Goal: Task Accomplishment & Management: Use online tool/utility

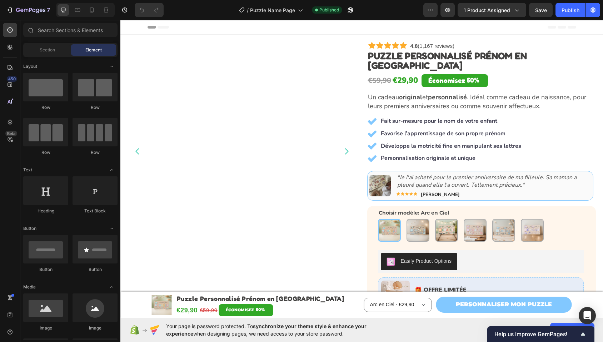
scroll to position [114, 0]
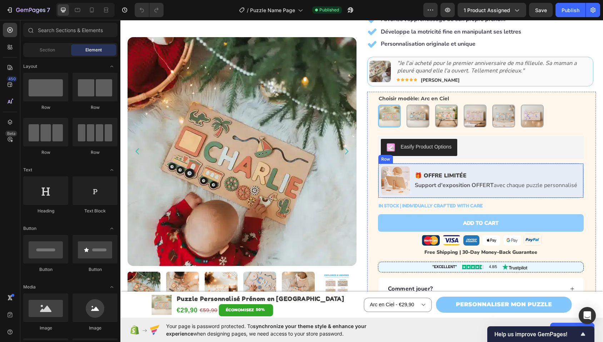
click at [386, 163] on div "Image 🎁 OFFRE LIMITÉE Text Block Support d'exposition OFFERT avec chaque puzzle…" at bounding box center [481, 180] width 206 height 35
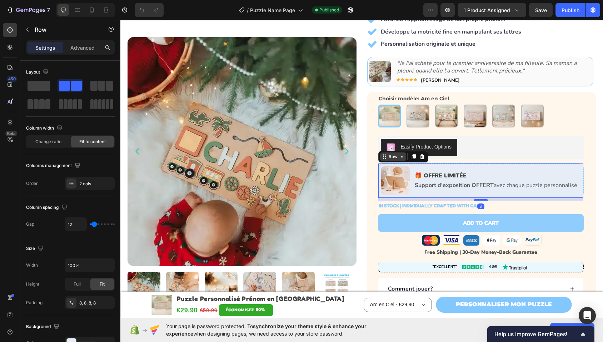
click at [388, 154] on div "Row" at bounding box center [394, 157] width 12 height 6
click at [494, 201] on div "IN STOCK | INDIVIDUALLY CRAFTED WITH CARE Stock Counter Row" at bounding box center [481, 205] width 206 height 9
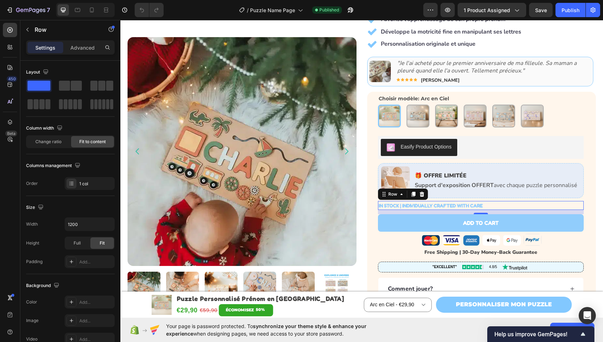
click at [398, 201] on p "IN STOCK | INDIVIDUALLY CRAFTED WITH CARE" at bounding box center [431, 205] width 104 height 9
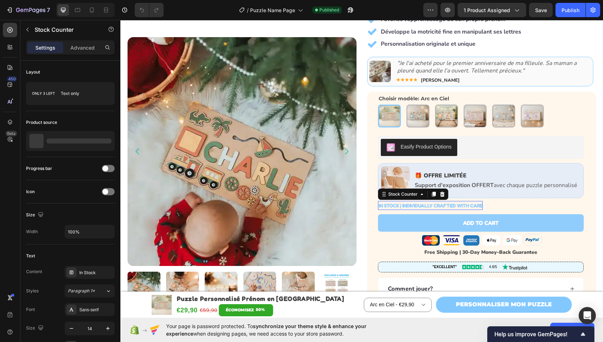
click at [398, 201] on p "IN STOCK | INDIVIDUALLY CRAFTED WITH CARE" at bounding box center [431, 205] width 104 height 9
click at [399, 201] on p "IN STOCK | INDIVIDUALLY CRAFTED WITH CARE" at bounding box center [431, 205] width 104 height 9
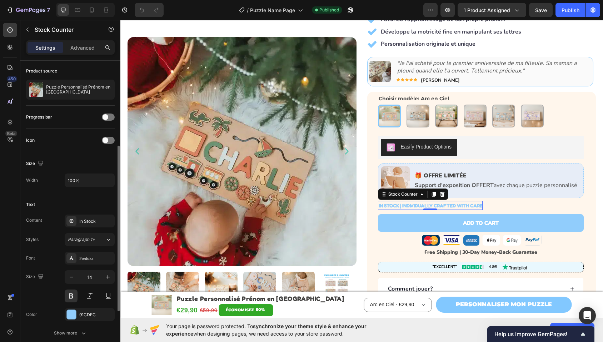
scroll to position [88, 0]
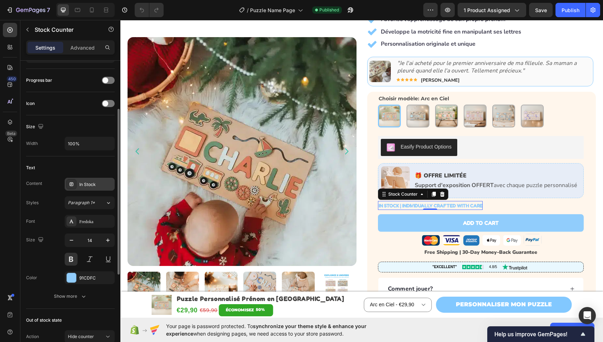
click at [90, 189] on div "In Stock" at bounding box center [90, 184] width 50 height 13
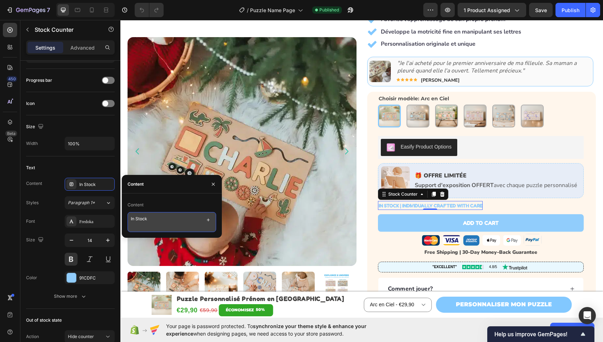
click at [146, 221] on textarea "In Stock" at bounding box center [172, 222] width 89 height 20
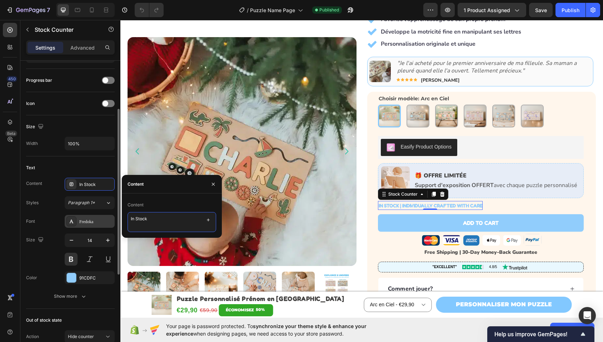
scroll to position [121, 0]
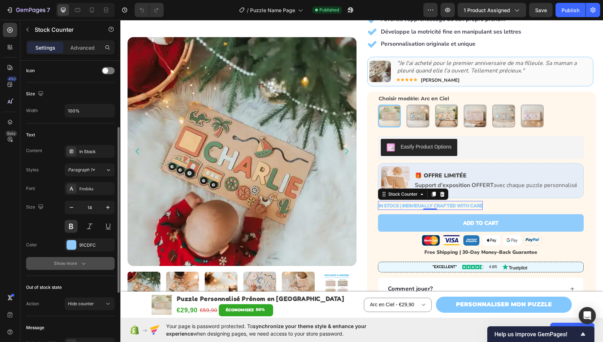
click at [75, 262] on div "Show more" at bounding box center [70, 263] width 33 height 7
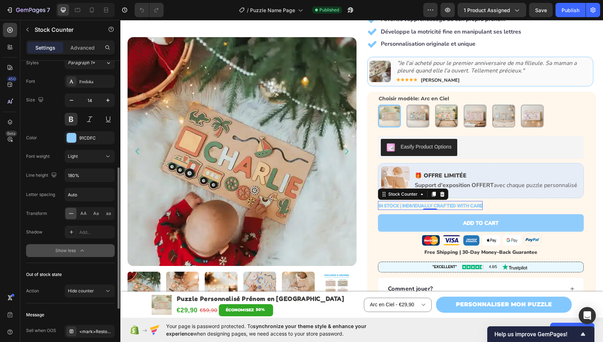
scroll to position [307, 0]
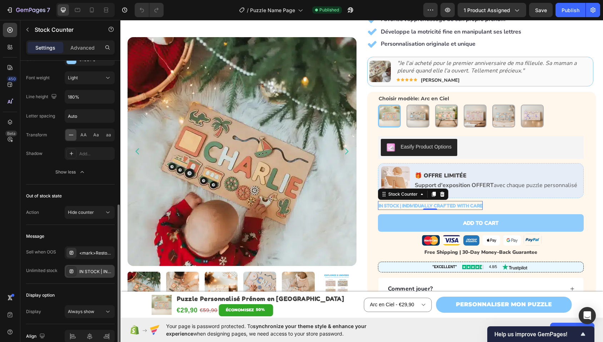
click at [95, 272] on div "IN STOCK | INDIVIDUALLY CRAFTED WITH CARE" at bounding box center [96, 272] width 34 height 6
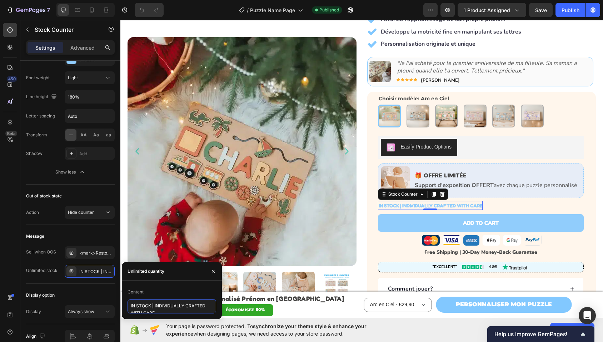
click at [164, 306] on textarea "IN STOCK | INDIVIDUALLY CRAFTED WITH CARE" at bounding box center [172, 307] width 89 height 14
type textarea "EN STOCK | Pièce unique réalisée individuellement"
click at [546, 201] on div "EN STOCK | Pièce unique réalisée individuellement Stock Counter 0 Row" at bounding box center [481, 205] width 206 height 9
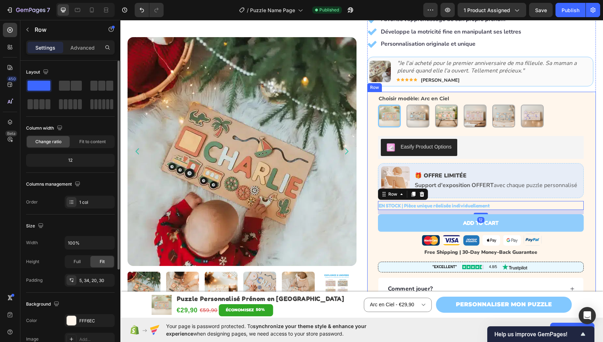
click at [584, 162] on div "Choisir modèle: Arc en Ciel Arc en Ciel Arc en Ciel Exploration Exploration Kha…" at bounding box center [481, 230] width 229 height 276
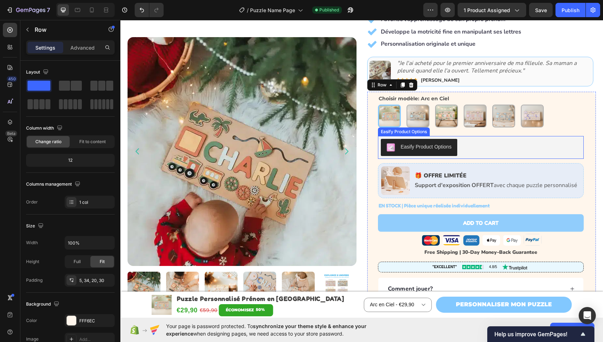
click at [518, 139] on div "Easify Product Options" at bounding box center [481, 147] width 201 height 17
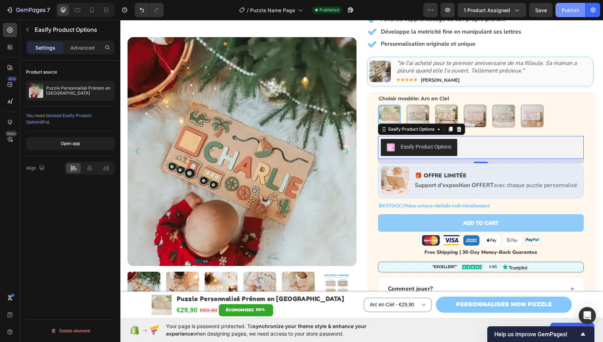
click at [572, 9] on div "Publish" at bounding box center [571, 10] width 18 height 8
click at [454, 248] on p "Free Shipping | 30-Day Money-Back Guarantee" at bounding box center [481, 252] width 205 height 9
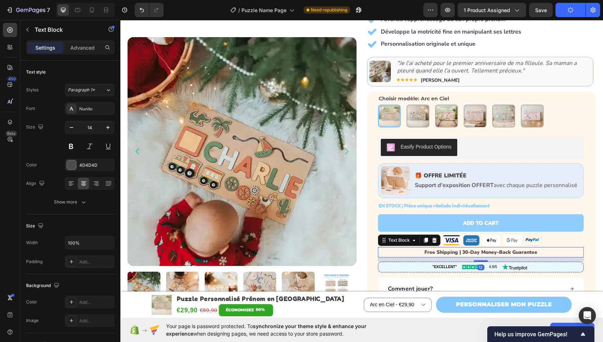
click at [443, 248] on p "Free Shipping | 30-Day Money-Back Guarantee" at bounding box center [481, 252] width 205 height 9
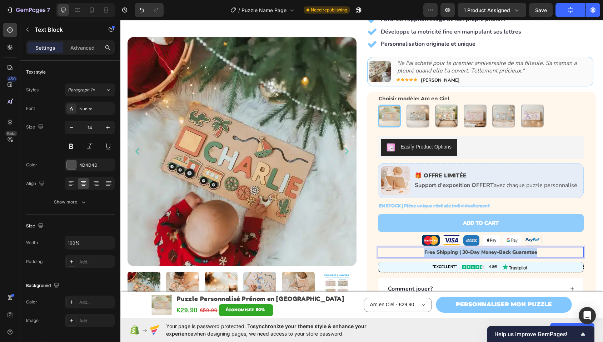
click at [443, 248] on p "Free Shipping | 30-Day Money-Back Guarantee" at bounding box center [481, 252] width 205 height 9
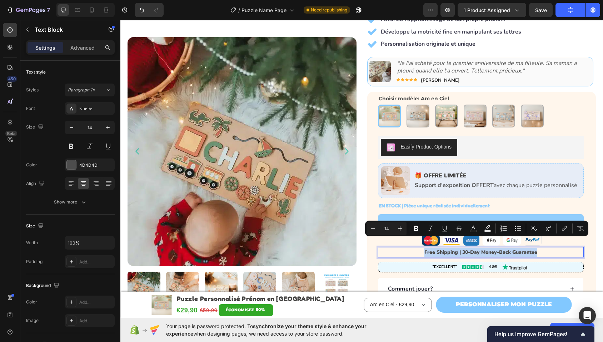
click at [436, 248] on p "Free Shipping | 30-Day Money-Back Guarantee" at bounding box center [481, 252] width 205 height 9
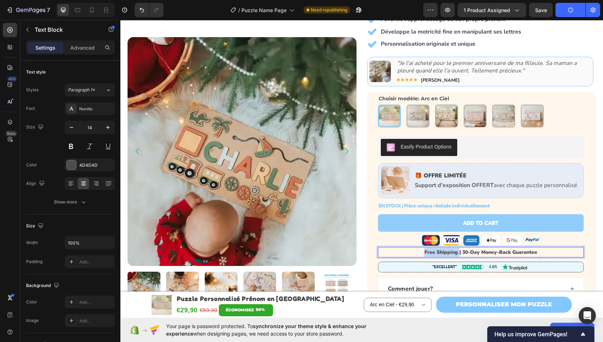
drag, startPoint x: 455, startPoint y: 243, endPoint x: 414, endPoint y: 243, distance: 41.1
click at [414, 248] on p "Free Shipping | 30-Day Money-Back Guarantee" at bounding box center [481, 252] width 205 height 9
click at [417, 248] on p "Payements sécurisés | 30-Day Money-Back Guarantee" at bounding box center [481, 252] width 205 height 9
click at [423, 248] on p "Payements sécurisés | 30-Day Money-Back Guarantee" at bounding box center [481, 252] width 205 height 9
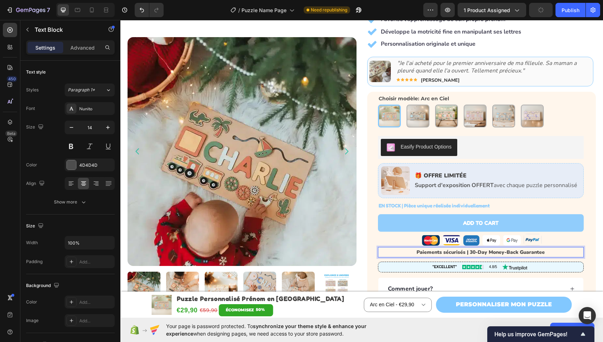
click at [443, 248] on p "Paiements sécurisés | 30-Day Money-Back Guarantee" at bounding box center [481, 252] width 205 height 9
click at [420, 248] on p "Paiements sécurisés | 30-Day Money-Back Guarantee" at bounding box center [481, 252] width 205 height 9
click at [435, 248] on p "Paiements sécurisés | 30-Day Money-Back Guarantee" at bounding box center [481, 252] width 205 height 9
drag, startPoint x: 457, startPoint y: 242, endPoint x: 418, endPoint y: 244, distance: 39.7
click at [419, 248] on p "Paiements sécurisés | 30-Day Money-Back Guarantee" at bounding box center [481, 252] width 205 height 9
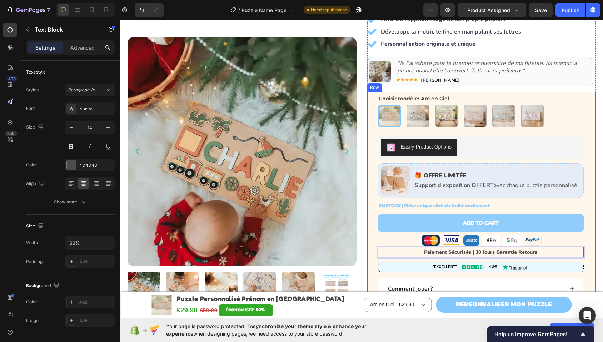
click at [581, 195] on div "Choisir modèle: Arc en Ciel Arc en Ciel Arc en Ciel Exploration Exploration Kha…" at bounding box center [481, 230] width 229 height 276
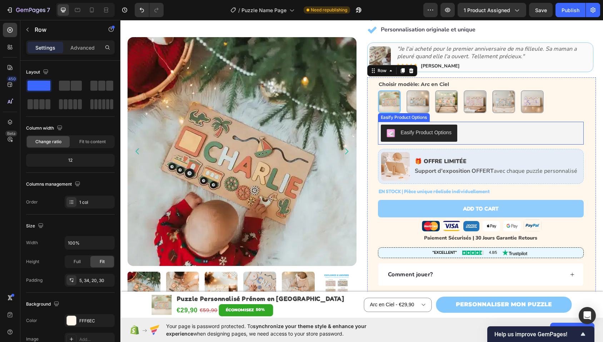
scroll to position [166, 0]
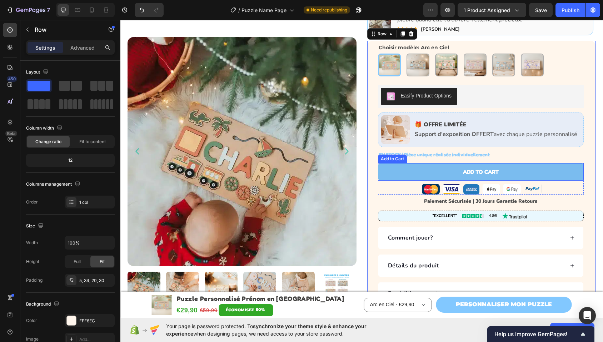
click at [510, 163] on button "Add to cart" at bounding box center [481, 172] width 206 height 18
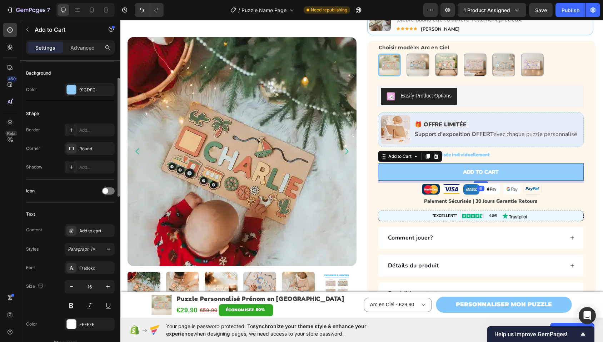
scroll to position [211, 0]
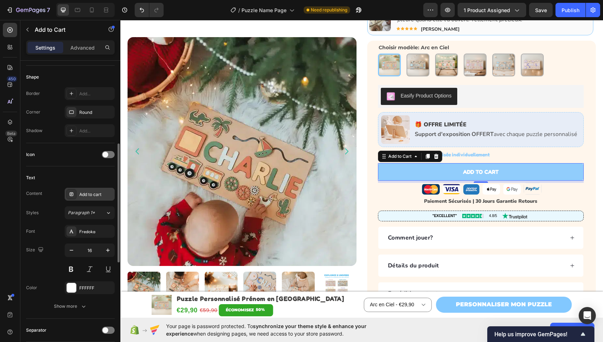
click at [95, 193] on div "Add to cart" at bounding box center [96, 195] width 34 height 6
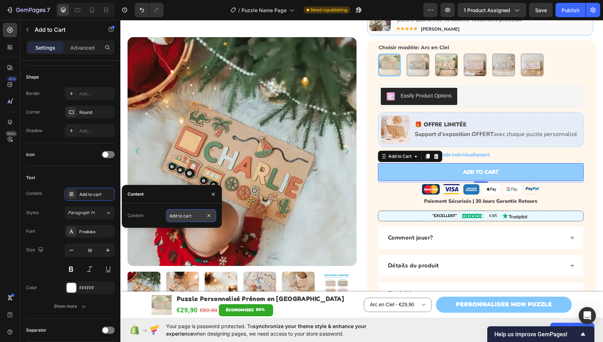
click at [177, 218] on input "Add to cart" at bounding box center [191, 215] width 50 height 13
type input "Ajouter au panier"
click at [55, 186] on div "Text Content Add to cart Styles Paragraph 1* Font Fredoka Size 16 Color FFFFFF …" at bounding box center [70, 243] width 89 height 153
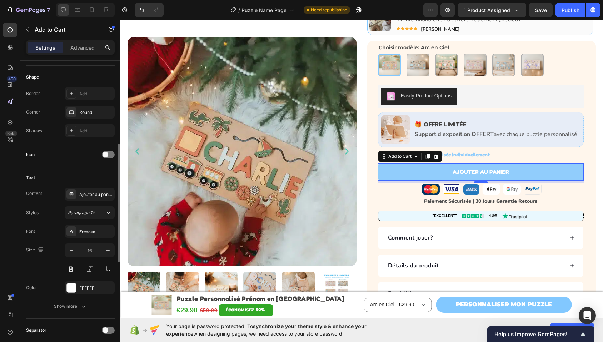
scroll to position [0, 0]
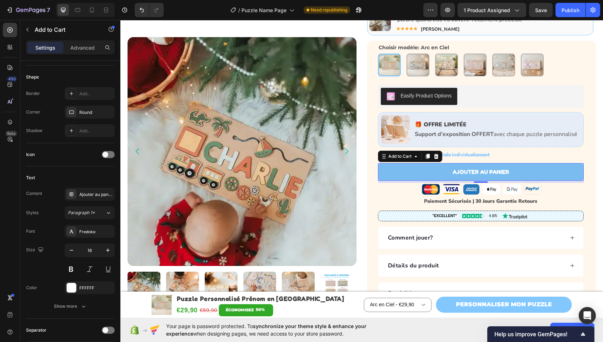
click at [415, 163] on button "Ajouter au panier" at bounding box center [481, 172] width 206 height 18
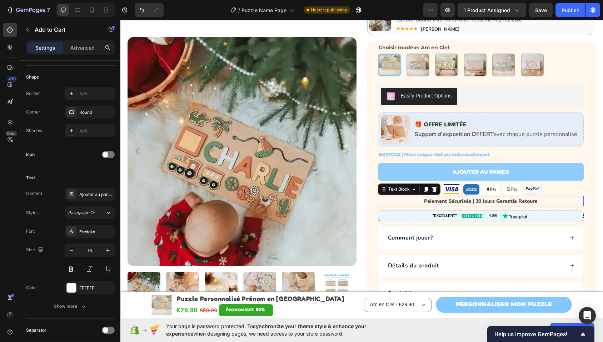
click at [564, 197] on p "Paiement Sécurisés | 30 Jours Garantie Retours" at bounding box center [481, 201] width 205 height 9
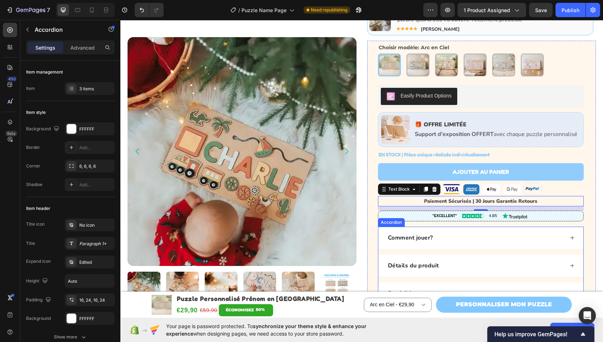
click at [477, 233] on div "Comment jouer?" at bounding box center [476, 238] width 178 height 11
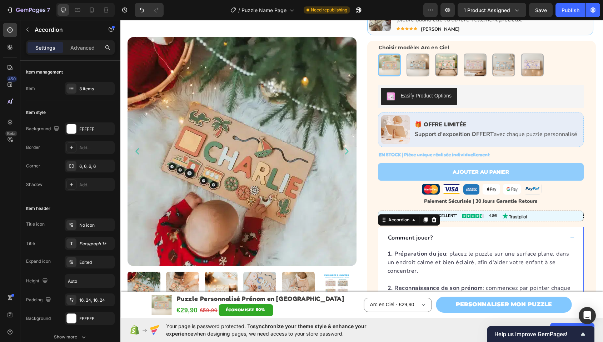
click at [477, 233] on div "Comment jouer?" at bounding box center [476, 238] width 178 height 11
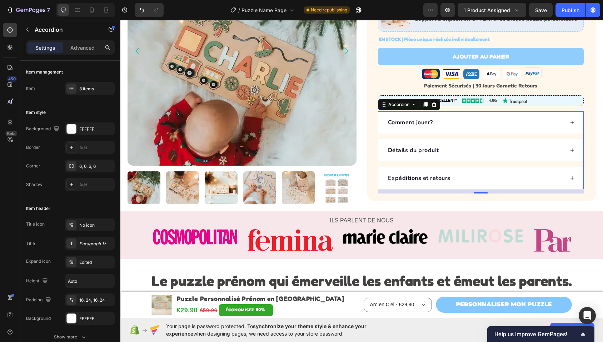
scroll to position [318, 0]
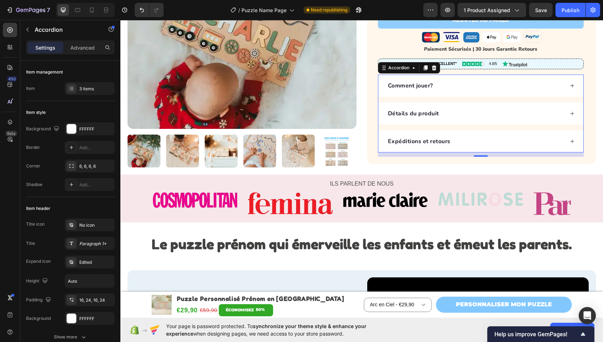
click at [462, 136] on div "Expéditions et retours" at bounding box center [476, 141] width 178 height 11
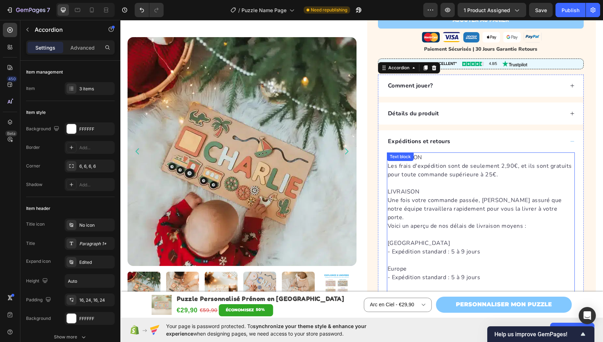
click at [433, 155] on p "EXPÉDITION Les frais d'expédition sont de seulement 2,90€, et ils sont gratuits…" at bounding box center [481, 166] width 187 height 26
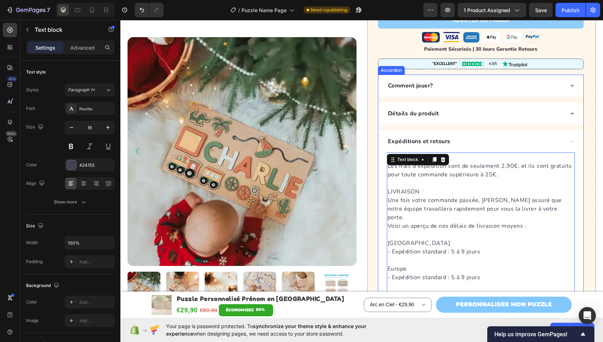
click at [565, 130] on div "Expéditions et retours" at bounding box center [482, 141] width 206 height 22
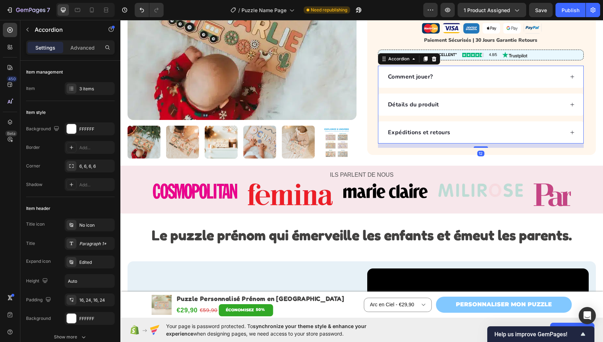
scroll to position [331, 0]
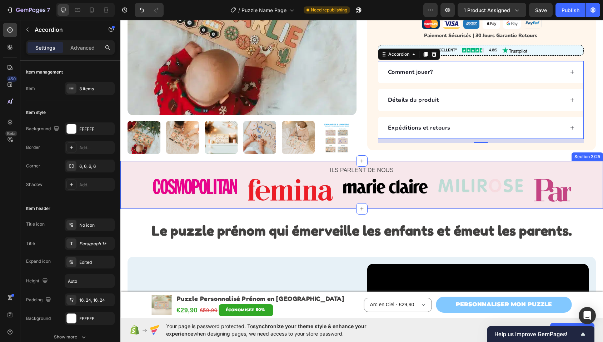
click at [129, 161] on div "ILS PARLENT DE NOUS Text Block Image Image Image Image Image Image Carousel Row…" at bounding box center [361, 185] width 483 height 48
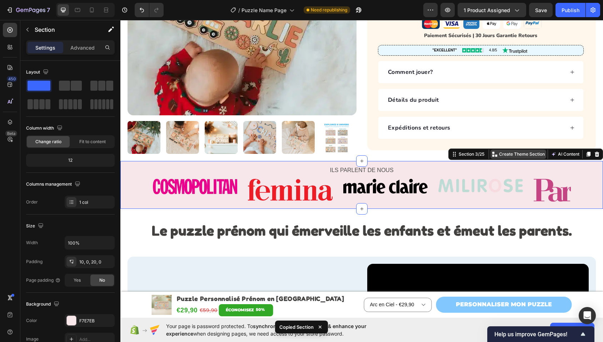
click at [505, 151] on p "Create Theme Section" at bounding box center [522, 154] width 46 height 6
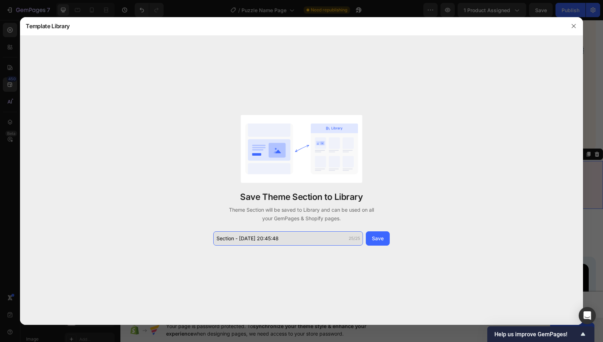
click at [253, 240] on input "Section - Sep 26 20:45:48" at bounding box center [288, 239] width 150 height 14
type input "Banner-Marques"
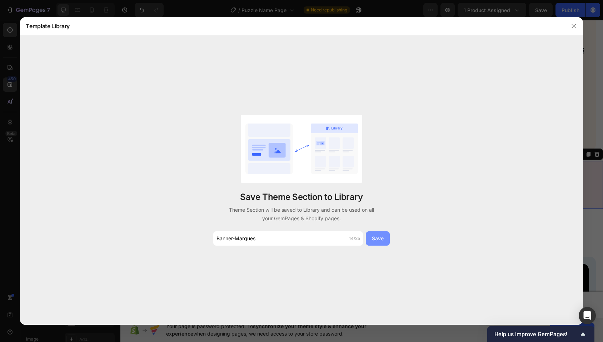
click at [375, 237] on div "Save" at bounding box center [378, 239] width 12 height 8
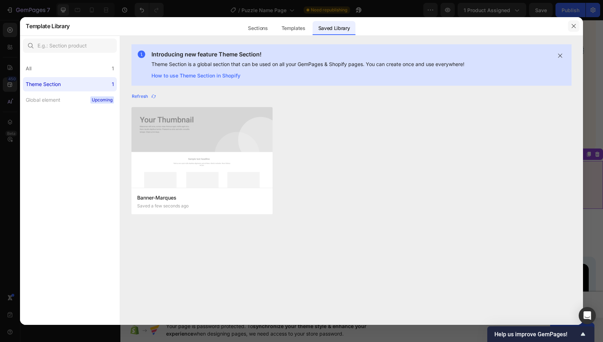
click at [572, 28] on icon "button" at bounding box center [574, 26] width 4 height 4
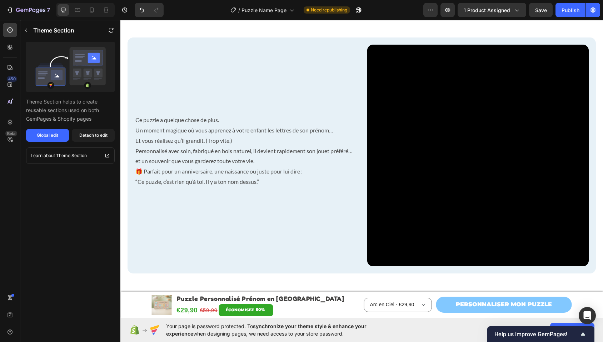
scroll to position [537, 0]
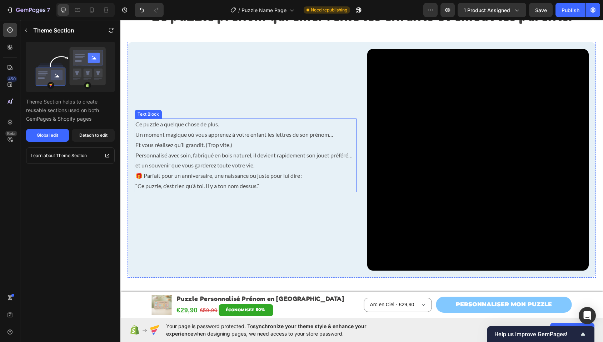
click at [345, 43] on div "Video Ce puzzle a quelque chose de plus. Un moment magique où vous apprenez à v…" at bounding box center [362, 160] width 469 height 236
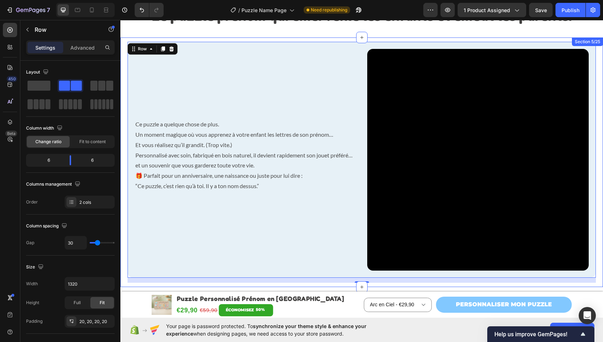
click at [341, 40] on div "Video Ce puzzle a quelque chose de plus. Un moment magique où vous apprenez à v…" at bounding box center [361, 163] width 483 height 250
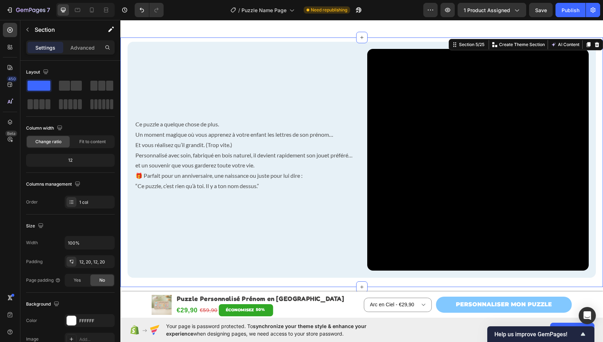
scroll to position [775, 0]
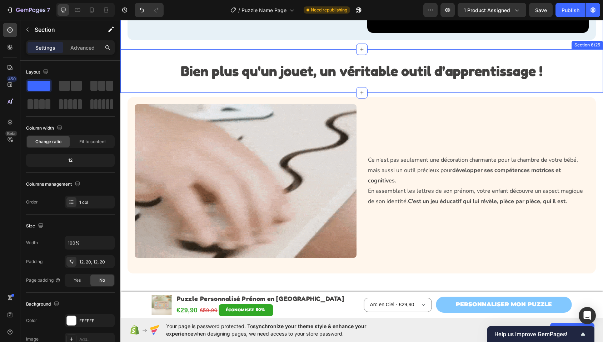
click at [197, 52] on div "Bien plus qu'un jouet, un véritable outil d'apprentissage ! Heading Section 6/25" at bounding box center [361, 71] width 483 height 44
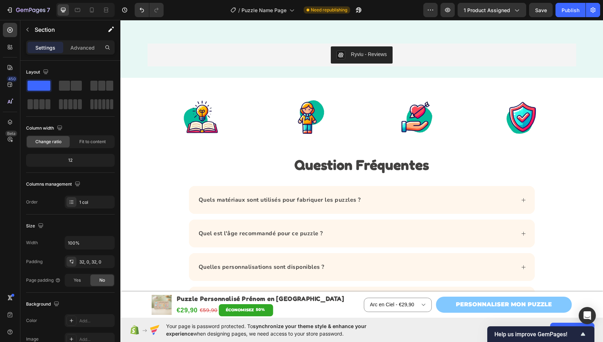
scroll to position [1918, 0]
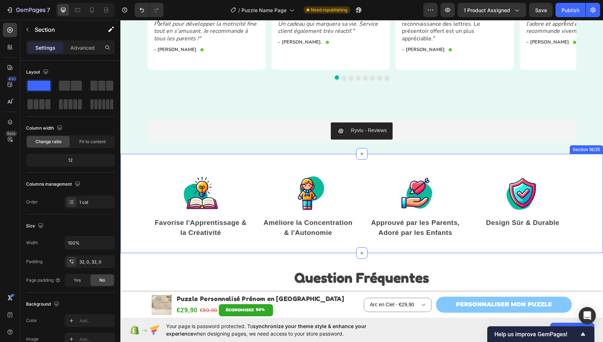
click at [141, 168] on div "Image Favorise l'Apprentissage & la Créativité Text block Image Améliore la Con…" at bounding box center [361, 203] width 483 height 99
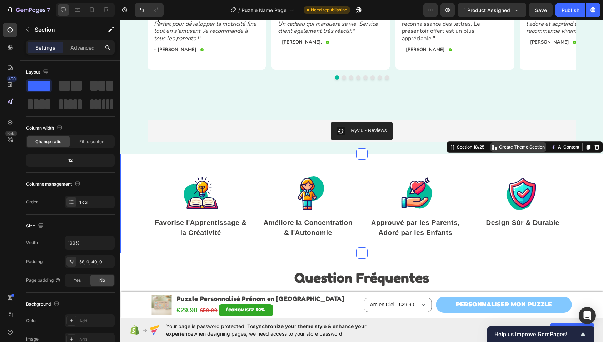
click at [500, 148] on div "Create Theme Section" at bounding box center [519, 147] width 56 height 9
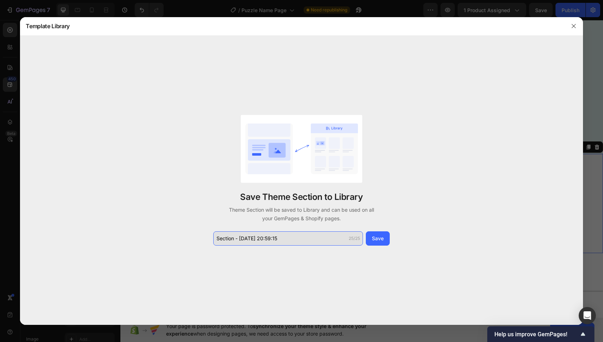
click at [282, 235] on input "Section - Sep 26 20:59:15" at bounding box center [288, 239] width 150 height 14
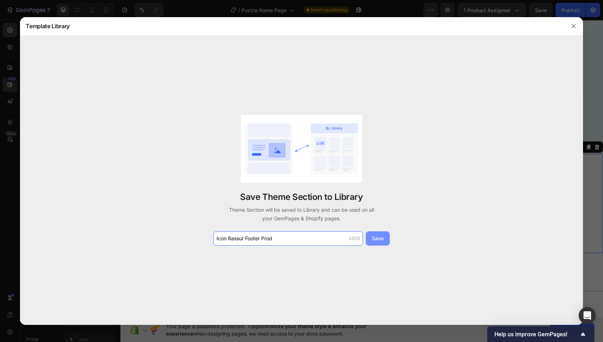
type input "Icon Rassur Footer Prod"
click at [375, 237] on div "Save" at bounding box center [378, 239] width 12 height 8
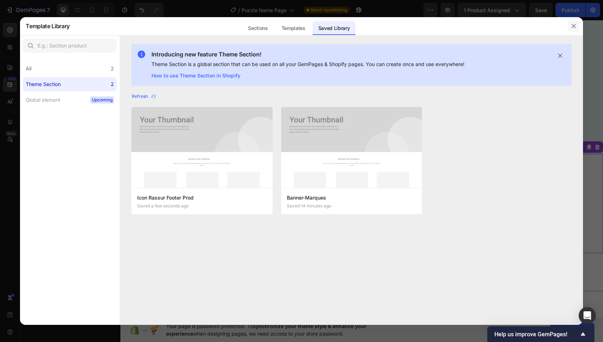
drag, startPoint x: 574, startPoint y: 28, endPoint x: 350, endPoint y: 125, distance: 244.1
click at [574, 28] on icon "button" at bounding box center [574, 26] width 6 height 6
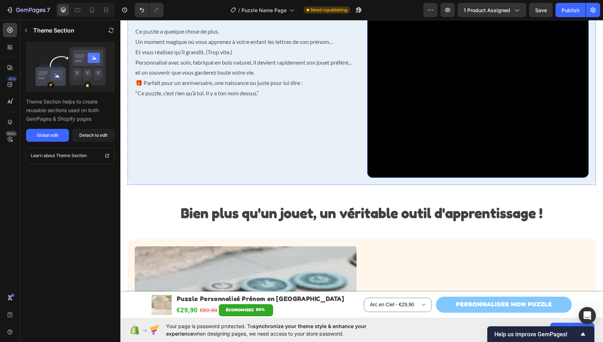
scroll to position [777, 0]
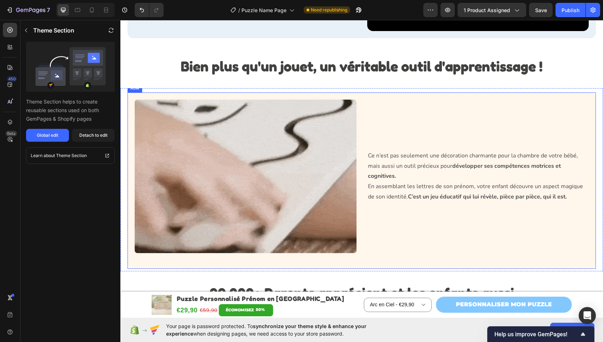
click at [384, 105] on div "Ce n’est pas seulement une décoration charmante pour la chambre de votre bébé, …" at bounding box center [478, 181] width 222 height 162
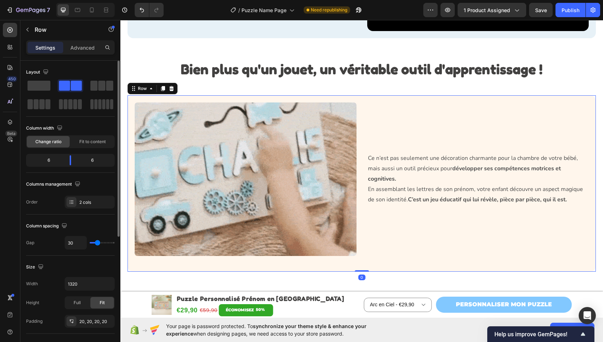
scroll to position [165, 0]
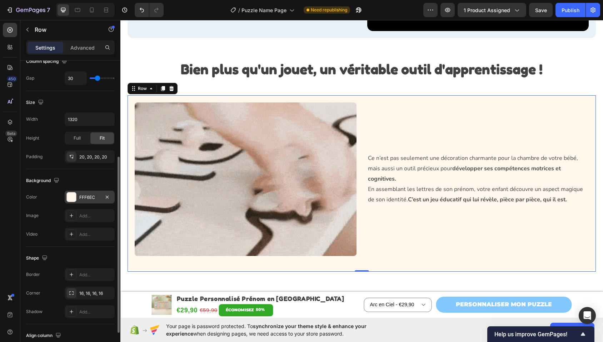
click at [92, 197] on div "FFF6EC" at bounding box center [89, 197] width 21 height 6
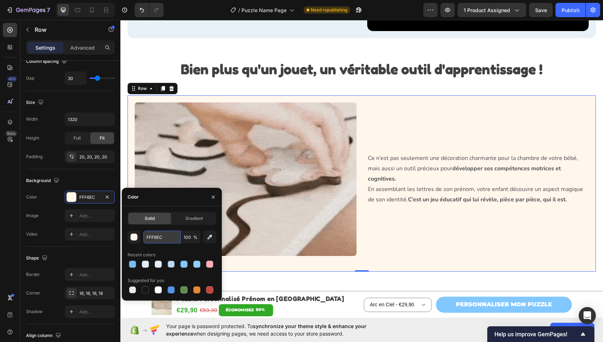
click at [157, 238] on input "FFF6EC" at bounding box center [161, 237] width 37 height 13
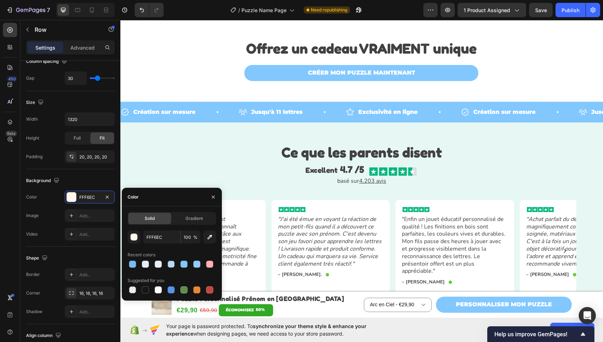
scroll to position [1654, 0]
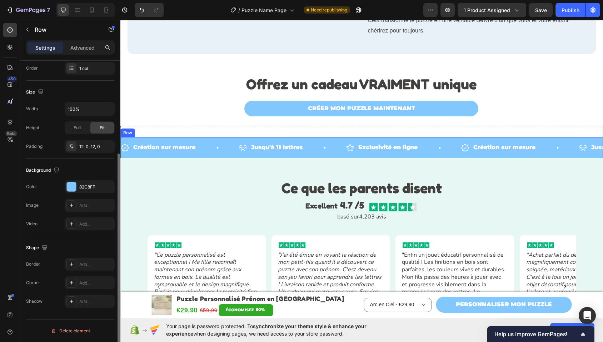
click at [346, 140] on div "Création sur mesure Item List Jusqu'à 11 lettres Item List Exclusivité en ligne…" at bounding box center [361, 147] width 483 height 21
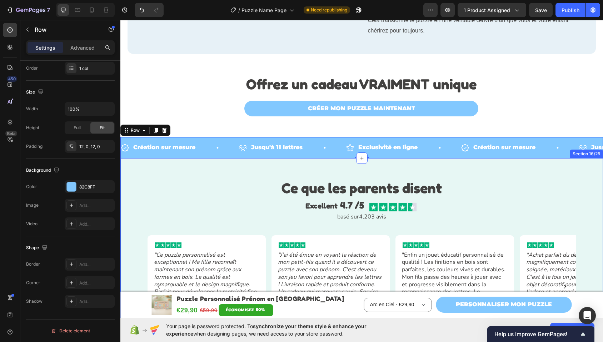
click at [403, 174] on div "Ce que les parents disent Heading Excellent 4.7 /5 Text Block Image Row basé su…" at bounding box center [361, 267] width 483 height 218
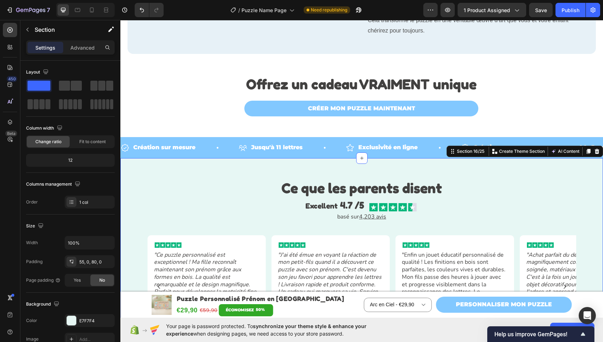
click at [352, 167] on div "Ce que les parents disent Heading Excellent 4.7 /5 Text Block Image Row basé su…" at bounding box center [361, 267] width 483 height 218
click at [350, 204] on span "4.7 /5" at bounding box center [352, 204] width 24 height 11
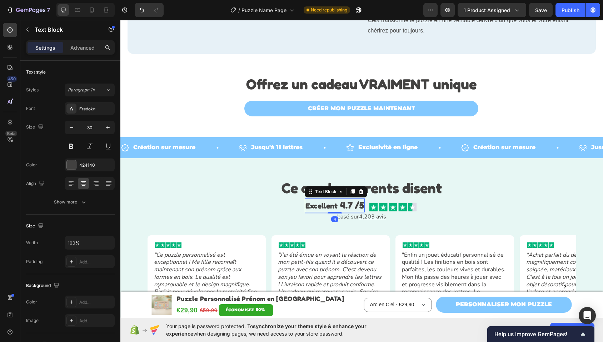
click at [350, 206] on span "4.7 /5" at bounding box center [352, 204] width 24 height 11
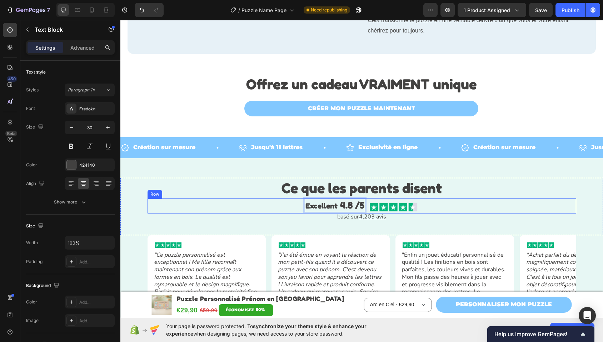
click at [247, 204] on div "Excellent 4.8 /5 Text Block 4 Image Row" at bounding box center [362, 206] width 429 height 15
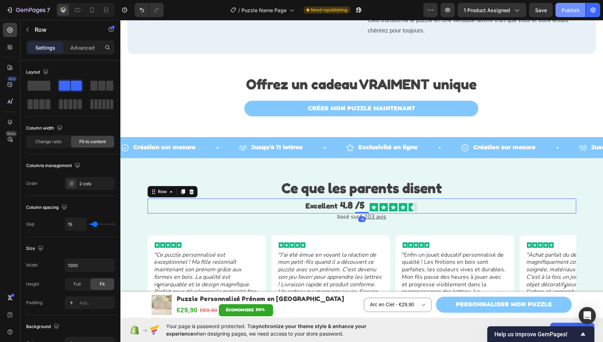
click at [572, 14] on button "Publish" at bounding box center [571, 10] width 30 height 14
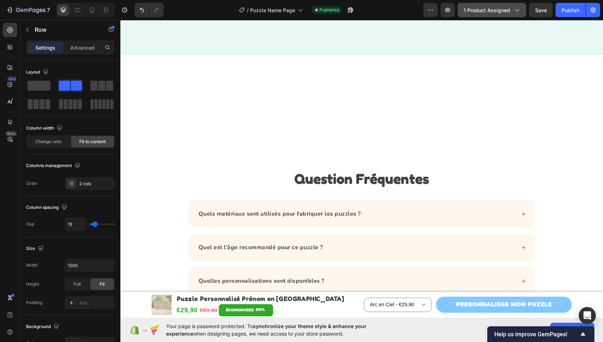
scroll to position [1977, 0]
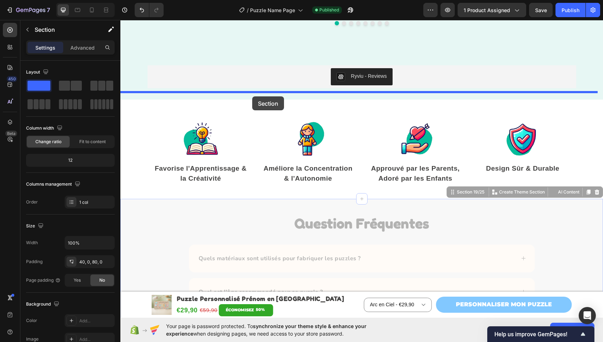
drag, startPoint x: 145, startPoint y: 199, endPoint x: 252, endPoint y: 97, distance: 148.7
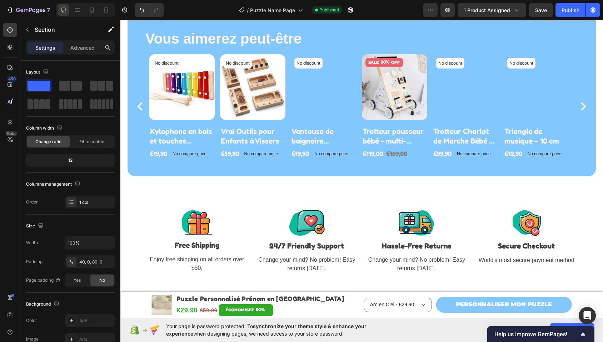
scroll to position [2576, 0]
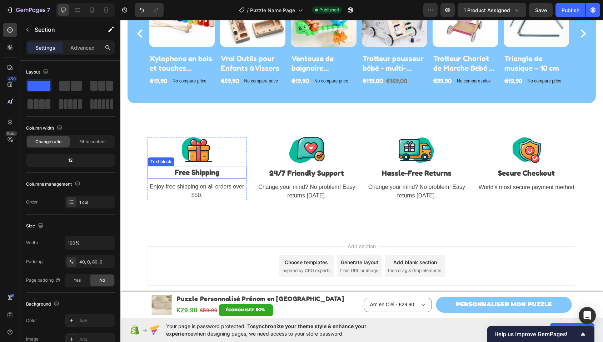
click at [197, 171] on p "Free Shipping" at bounding box center [197, 172] width 98 height 11
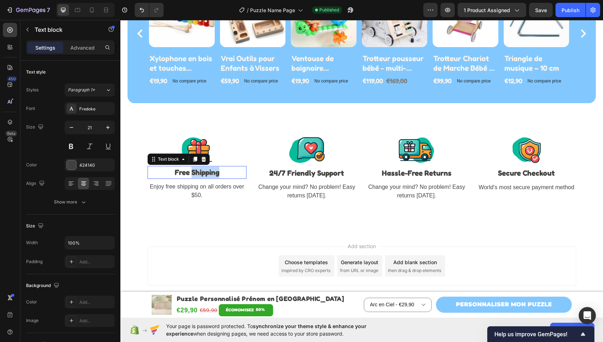
click at [197, 171] on p "Free Shipping" at bounding box center [197, 172] width 98 height 11
click at [195, 189] on p "Enjoy free shipping on all orders over $50." at bounding box center [197, 191] width 98 height 17
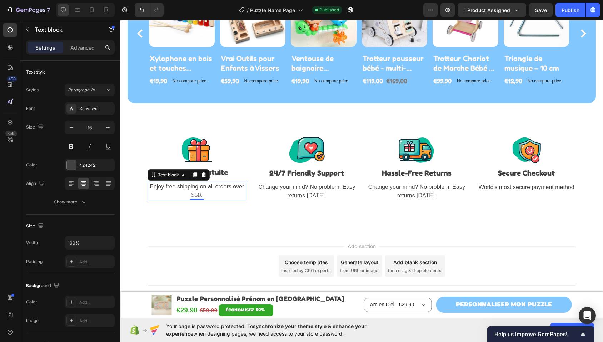
click at [195, 189] on p "Enjoy free shipping on all orders over $50." at bounding box center [197, 191] width 98 height 17
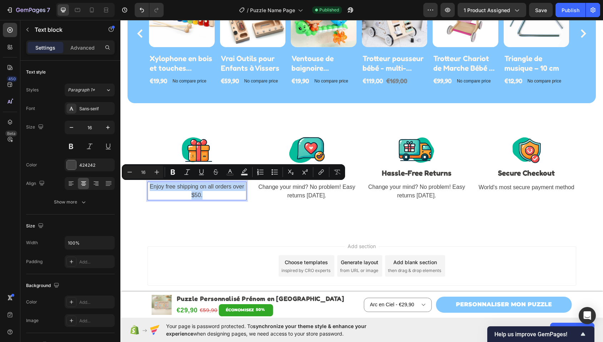
click at [190, 187] on p "Enjoy free shipping on all orders over $50." at bounding box center [197, 191] width 98 height 17
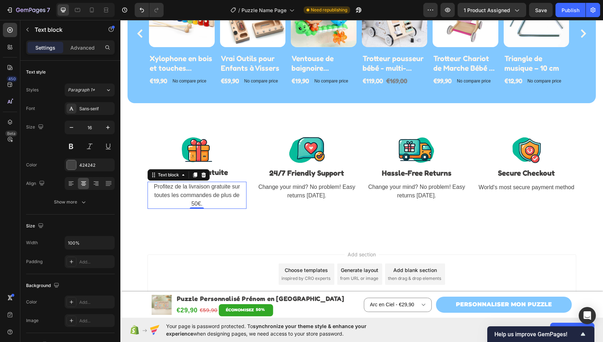
click at [306, 173] on p "24/7 Friendly Support" at bounding box center [307, 173] width 98 height 11
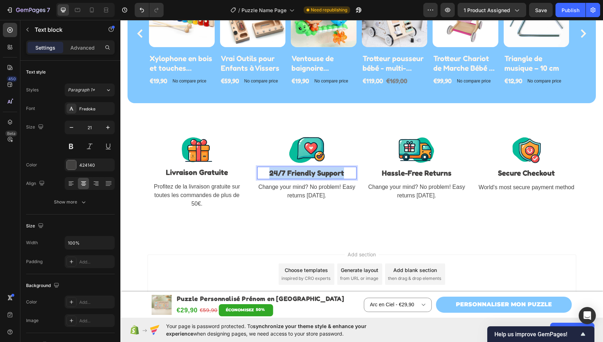
click at [306, 173] on p "24/7 Friendly Support" at bounding box center [307, 173] width 98 height 11
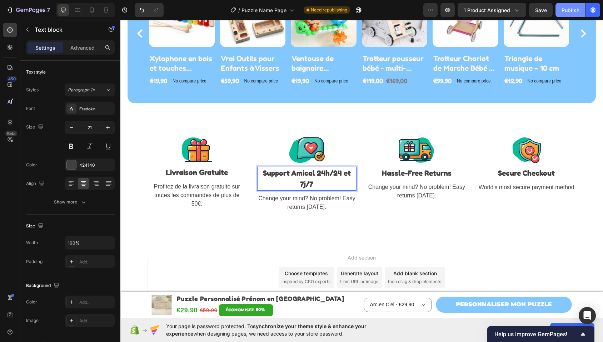
click at [568, 8] on div "Publish" at bounding box center [571, 10] width 18 height 8
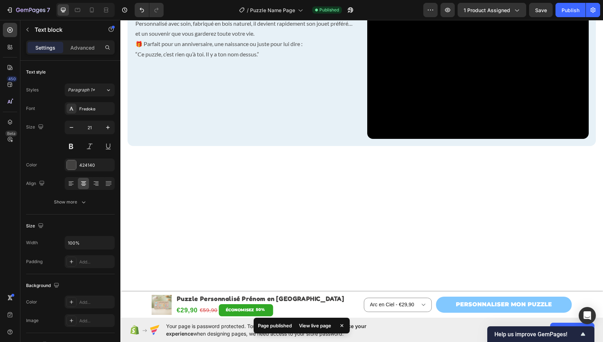
scroll to position [0, 0]
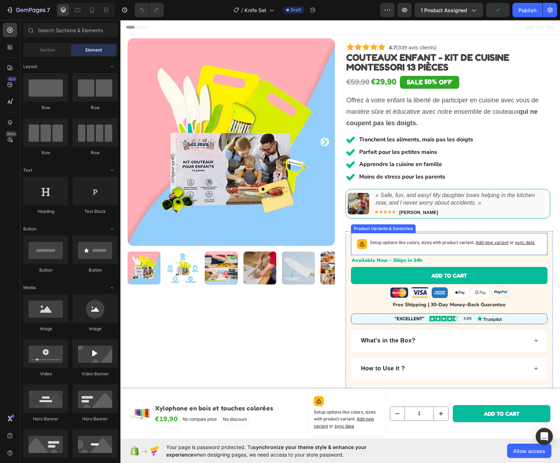
click at [425, 252] on div "Setup options like colors, sizes with product variant. Add new variant or sync …" at bounding box center [449, 244] width 197 height 22
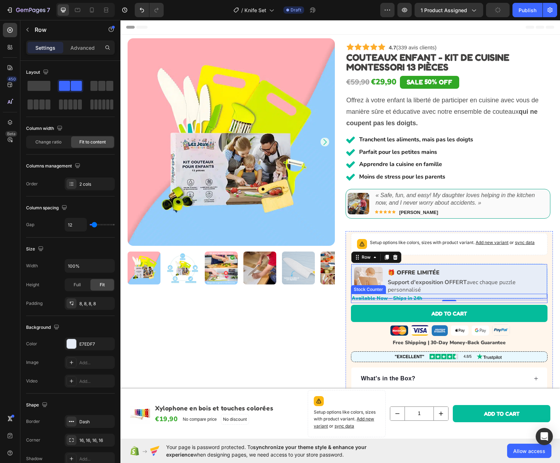
click at [451, 295] on div "Available Now – Ships in 24h" at bounding box center [450, 297] width 196 height 9
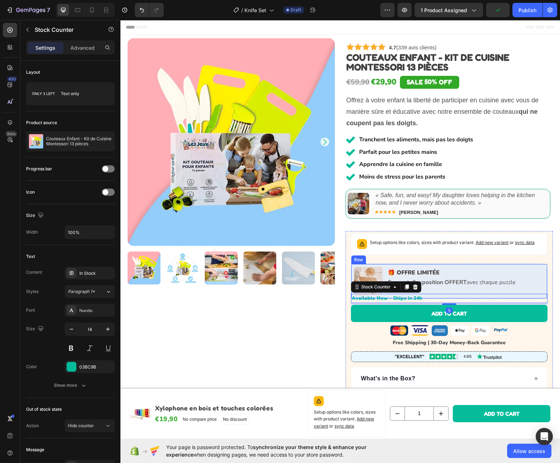
click at [375, 264] on div "Image 🎁 OFFRE LIMITÉE Text Block Support d'exposition OFFERT avec chaque puzzle…" at bounding box center [449, 280] width 197 height 35
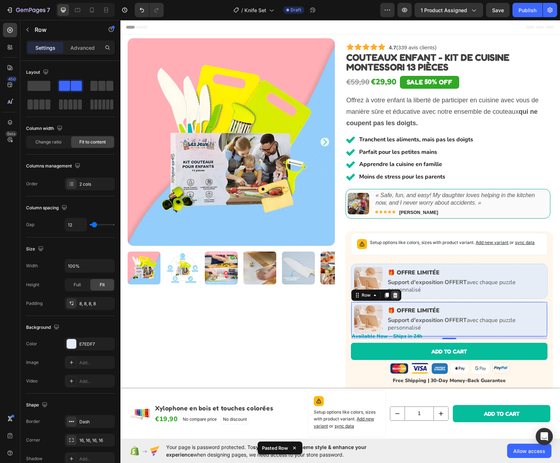
click at [395, 295] on icon at bounding box center [396, 295] width 6 height 6
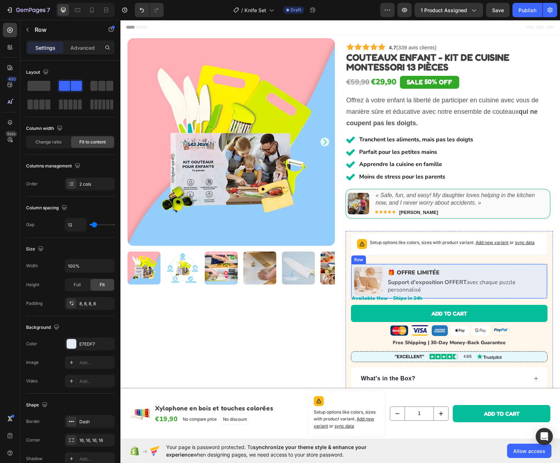
click at [372, 263] on div "Image 🎁 OFFRE LIMITÉE Text Block Support d'exposition OFFERT avec chaque puzzle…" at bounding box center [449, 280] width 197 height 35
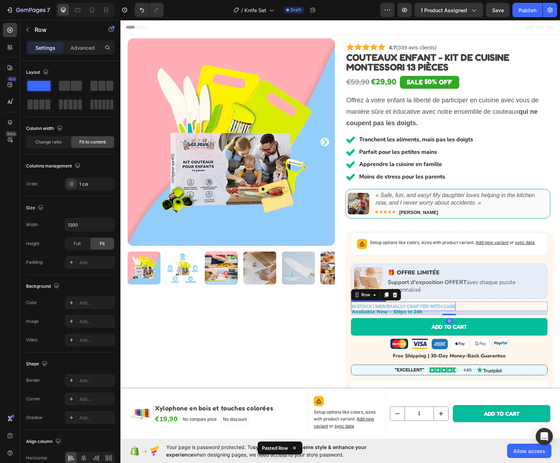
click at [404, 306] on p "IN STOCK | INDIVIDUALLY CRAFTED WITH CARE" at bounding box center [404, 305] width 104 height 9
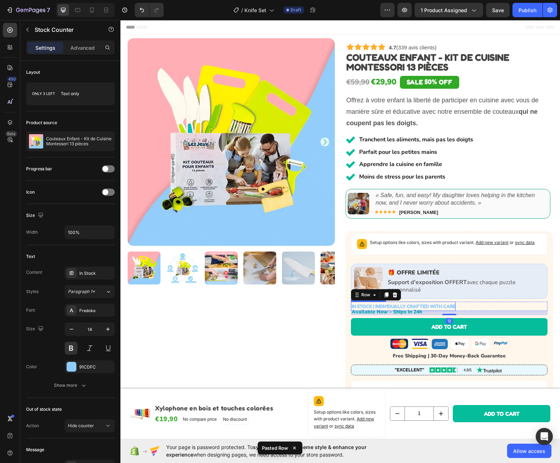
click at [404, 306] on p "IN STOCK | INDIVIDUALLY CRAFTED WITH CARE" at bounding box center [404, 305] width 104 height 9
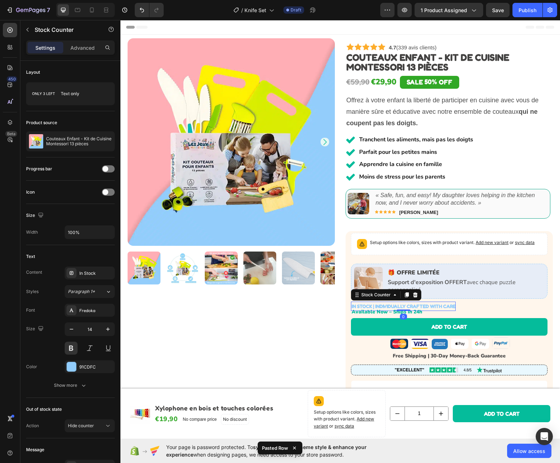
click at [404, 306] on p "IN STOCK | INDIVIDUALLY CRAFTED WITH CARE" at bounding box center [404, 305] width 104 height 9
click at [398, 306] on p "IN STOCK | INDIVIDUALLY CRAFTED WITH CARE" at bounding box center [404, 305] width 104 height 9
click at [362, 307] on div "Available Now – Ships in 24h Stock Counter" at bounding box center [449, 311] width 197 height 9
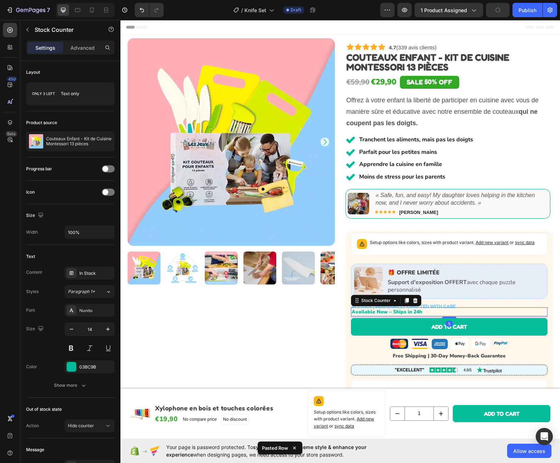
click at [362, 307] on p "Available Now – Ships in 24h" at bounding box center [387, 311] width 70 height 9
click at [414, 301] on icon at bounding box center [415, 299] width 5 height 5
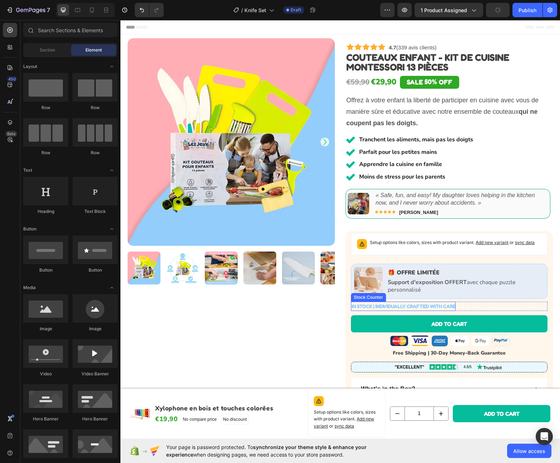
click at [392, 306] on p "IN STOCK | INDIVIDUALLY CRAFTED WITH CARE" at bounding box center [404, 305] width 104 height 9
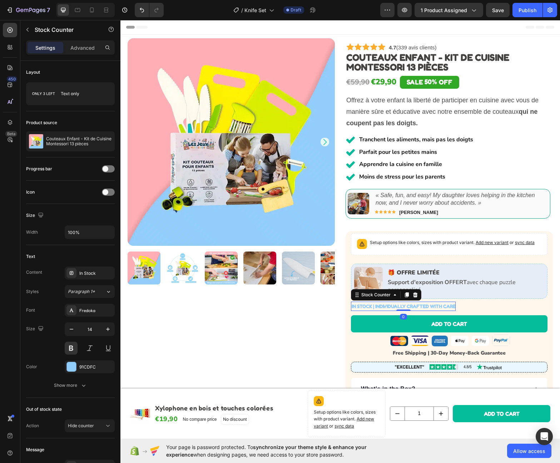
click at [365, 305] on p "IN STOCK | INDIVIDUALLY CRAFTED WITH CARE" at bounding box center [404, 305] width 104 height 9
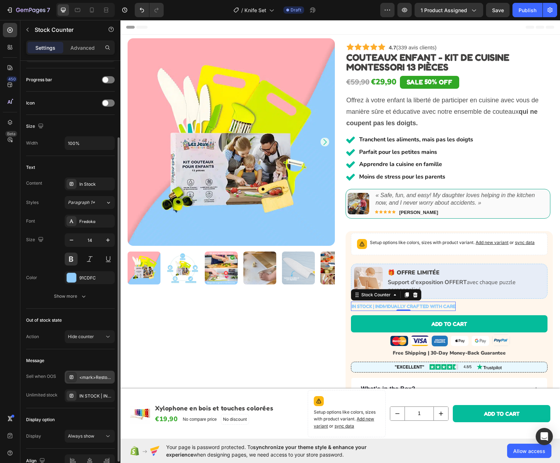
scroll to position [128, 0]
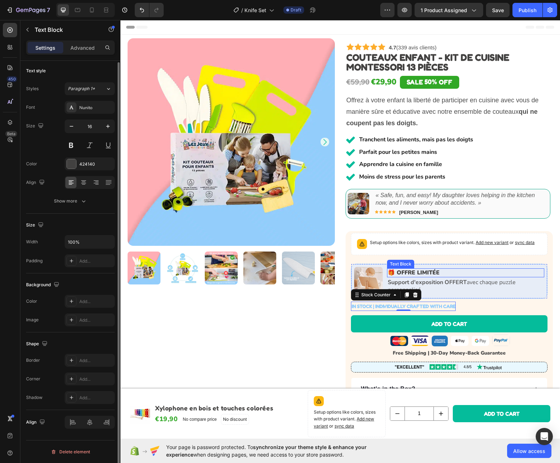
click at [459, 268] on div "🎁 OFFRE LIMITÉE" at bounding box center [465, 272] width 157 height 9
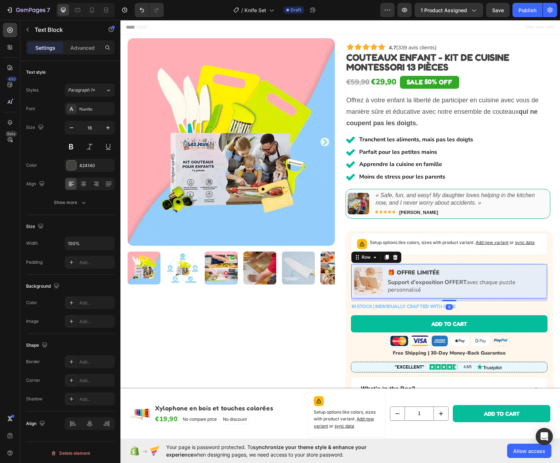
click at [380, 264] on div "Image 🎁 OFFRE LIMITÉE Text Block Support d'exposition OFFERT avec chaque puzzle…" at bounding box center [449, 280] width 197 height 35
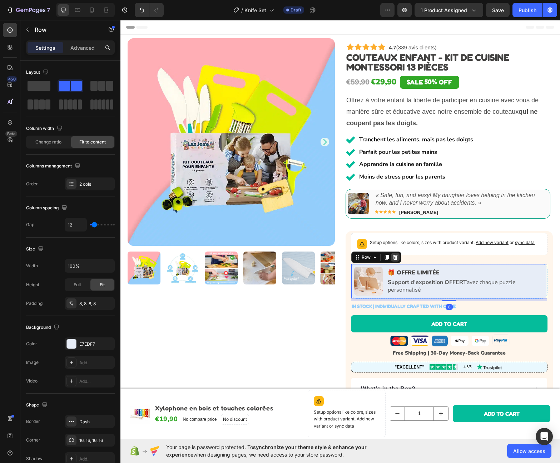
click at [393, 257] on icon at bounding box center [396, 257] width 6 height 6
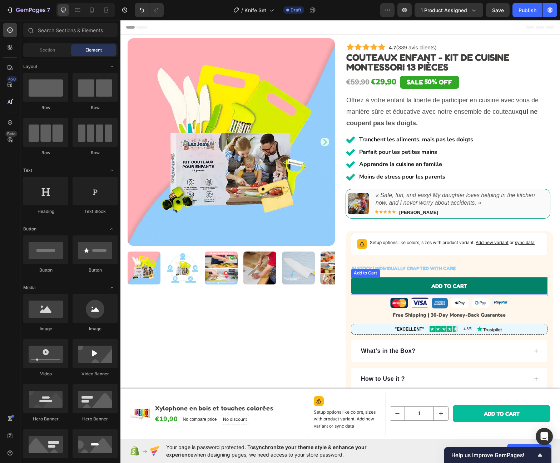
click at [487, 281] on button "Add to cart" at bounding box center [449, 286] width 197 height 18
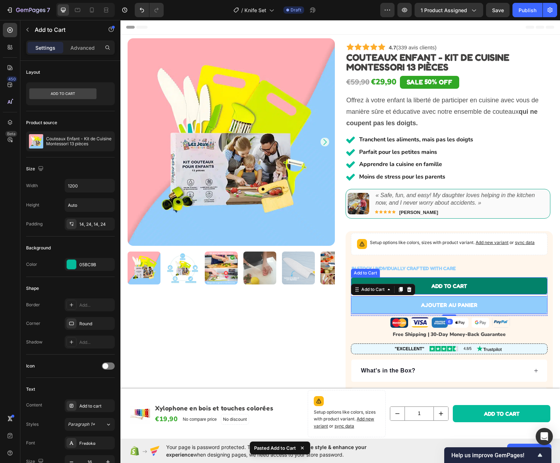
click at [480, 285] on button "Add to cart" at bounding box center [449, 286] width 197 height 18
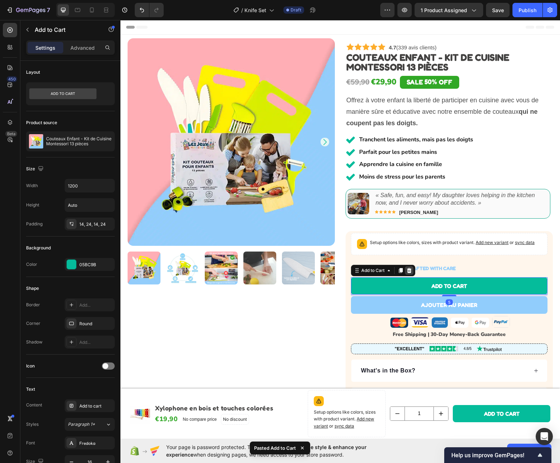
click at [408, 270] on icon at bounding box center [409, 269] width 5 height 5
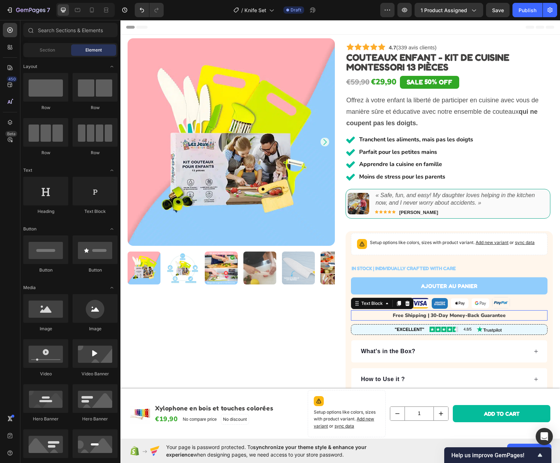
click at [518, 314] on p "Free Shipping | 30-Day Money-Back Guarantee" at bounding box center [449, 315] width 195 height 9
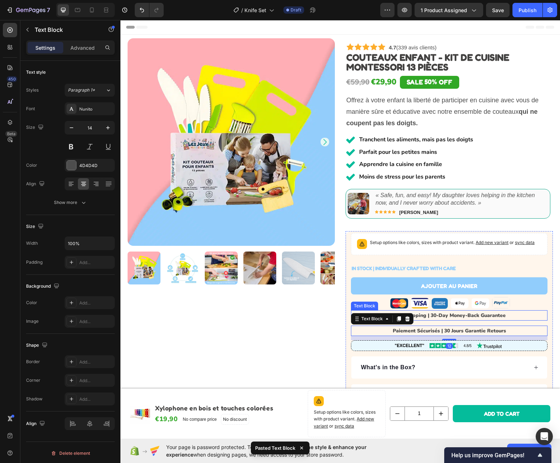
click at [519, 314] on p "Free Shipping | 30-Day Money-Back Guarantee" at bounding box center [449, 315] width 195 height 9
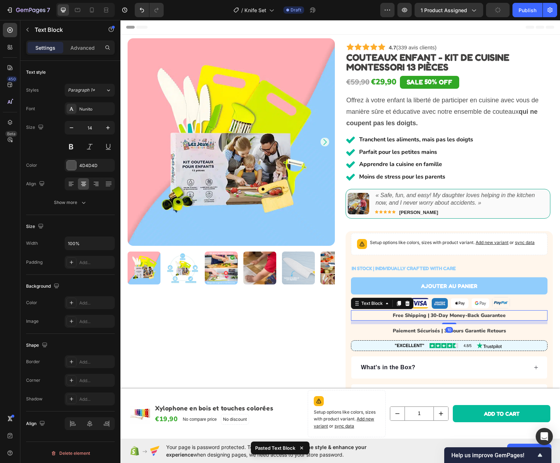
click at [406, 302] on icon at bounding box center [408, 303] width 6 height 6
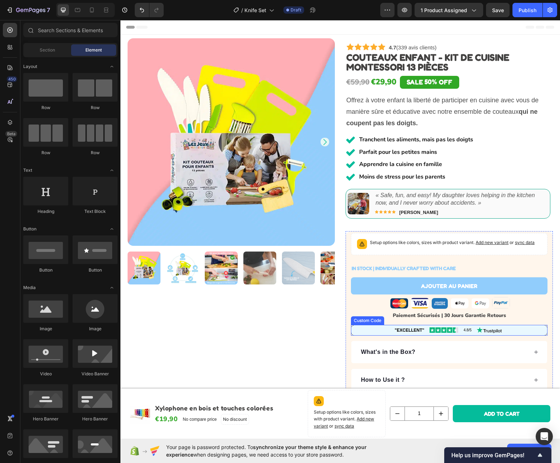
scroll to position [161, 0]
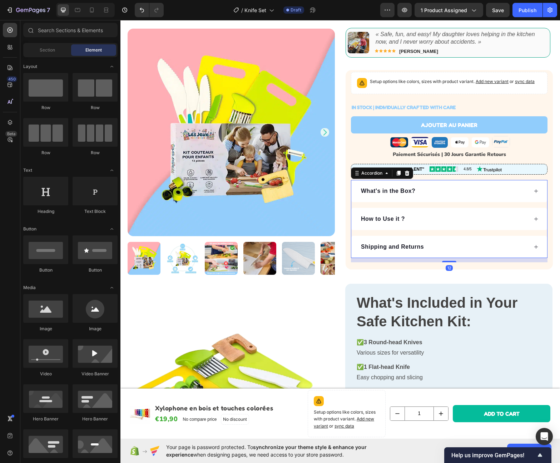
click at [458, 183] on div "What's in the Box?" at bounding box center [449, 191] width 196 height 22
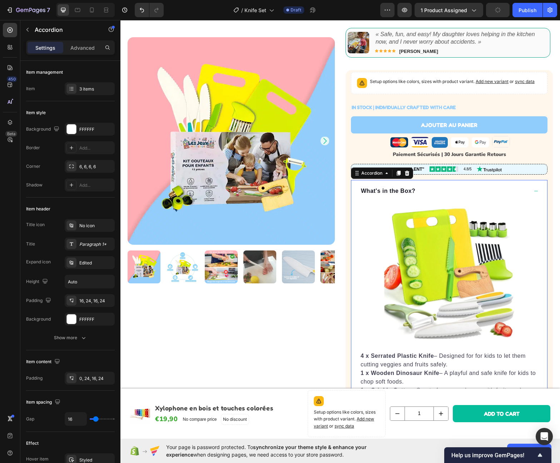
click at [393, 192] on p "What's in the Box?" at bounding box center [388, 191] width 54 height 9
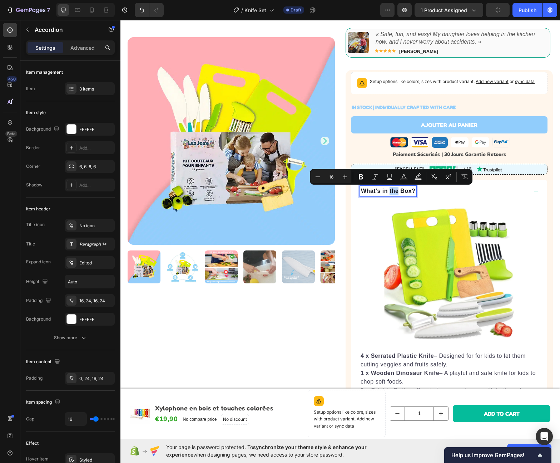
click at [393, 191] on p "What's in the Box?" at bounding box center [388, 191] width 54 height 9
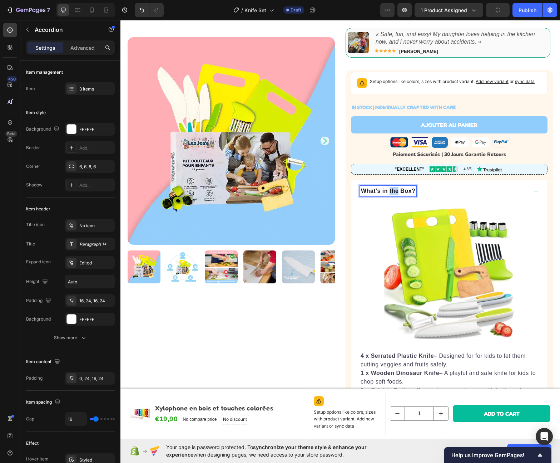
click at [393, 191] on p "What's in the Box?" at bounding box center [388, 191] width 54 height 9
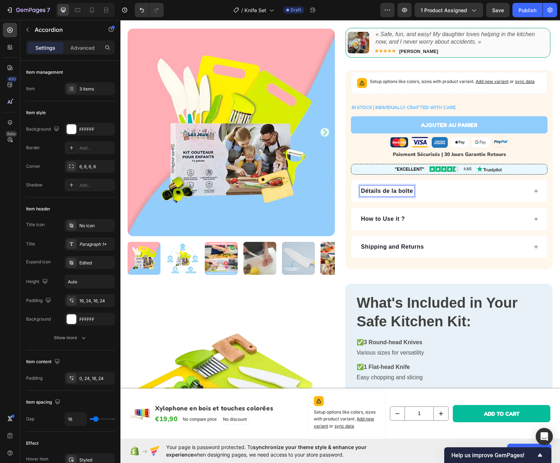
click at [445, 193] on div "Détails de la boîte" at bounding box center [444, 191] width 168 height 11
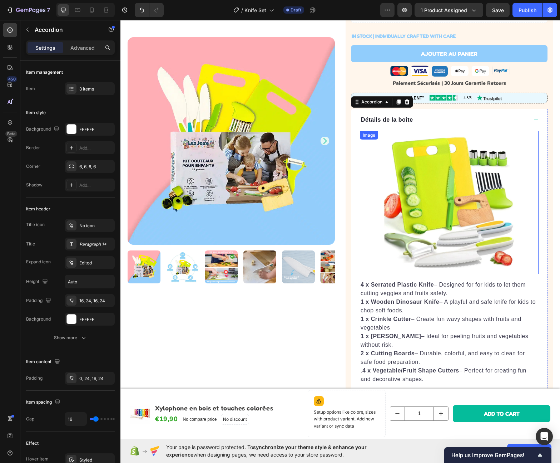
scroll to position [269, 0]
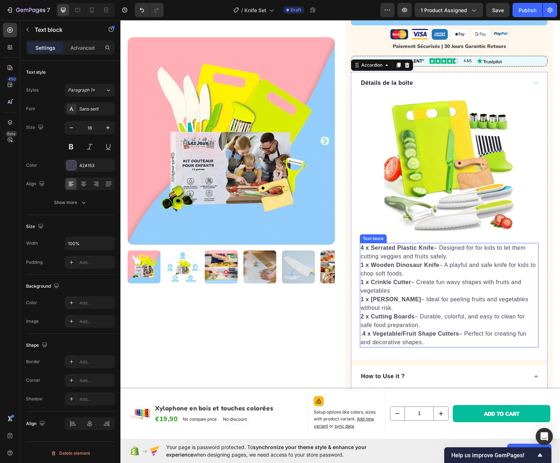
click at [414, 330] on strong "4 x Vegetable/Fruit Shape Cutters" at bounding box center [410, 333] width 97 height 6
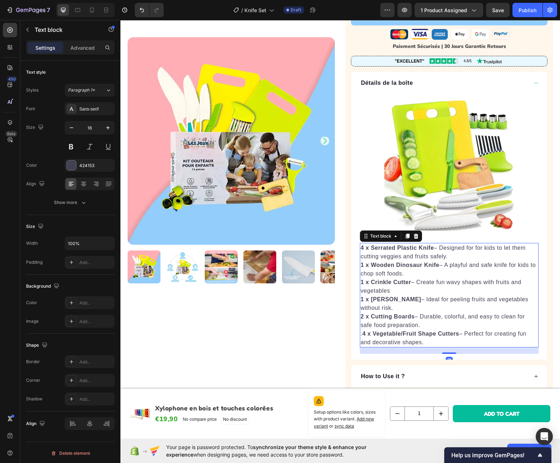
click at [414, 330] on strong "4 x Vegetable/Fruit Shape Cutters" at bounding box center [410, 333] width 97 height 6
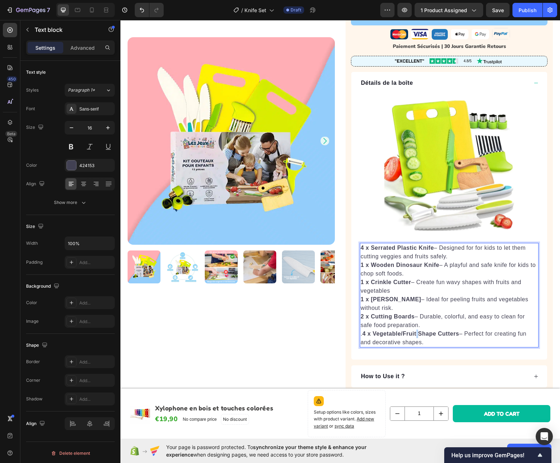
copy div "4 x Serrated Plastic Knife – Designed for for kids to let them cutting veggies …"
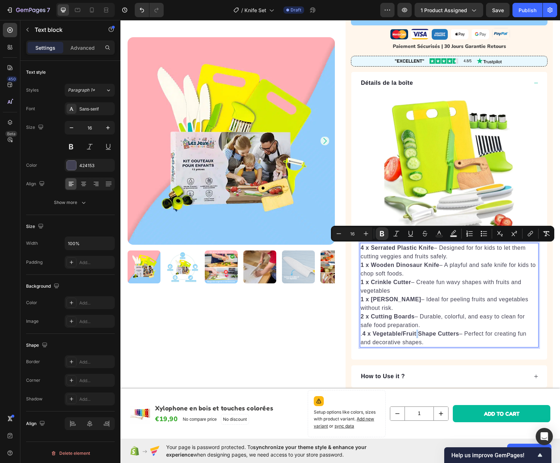
click at [421, 292] on p "1 x Crinkle Cutter – Create fun wavy shapes with fruits and vegetables" at bounding box center [449, 286] width 177 height 17
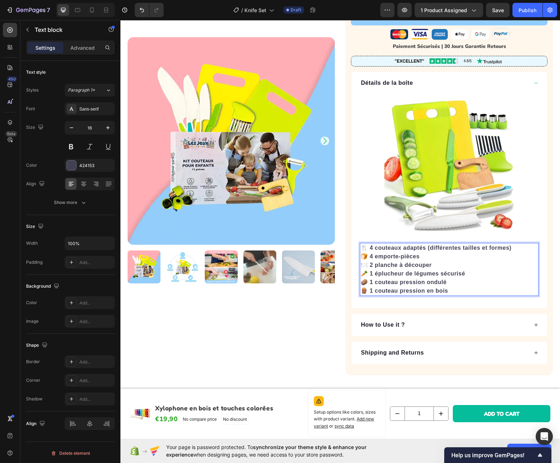
click at [414, 269] on p "🍴 4 couteaux adaptés (différentes tailles et formes) 🍞 4 emporte-pièces 🍽️ 2 pl…" at bounding box center [449, 268] width 177 height 51
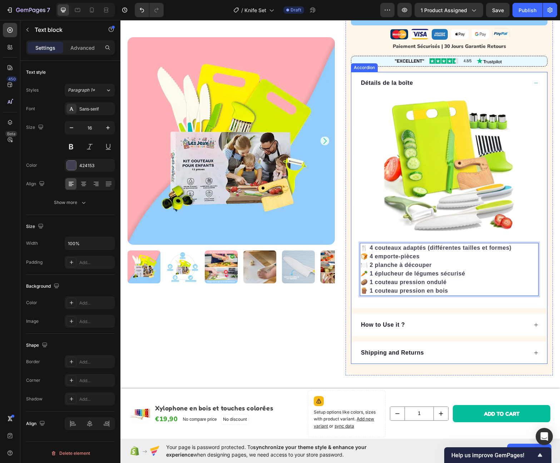
click at [533, 78] on div "Détails de la boîte" at bounding box center [449, 83] width 196 height 22
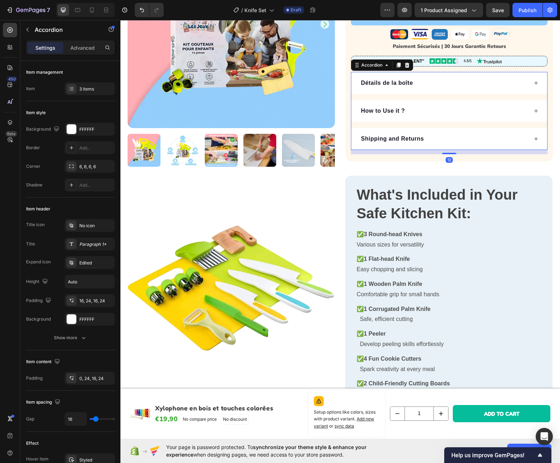
click at [533, 80] on div "Détails de la boîte" at bounding box center [449, 83] width 196 height 22
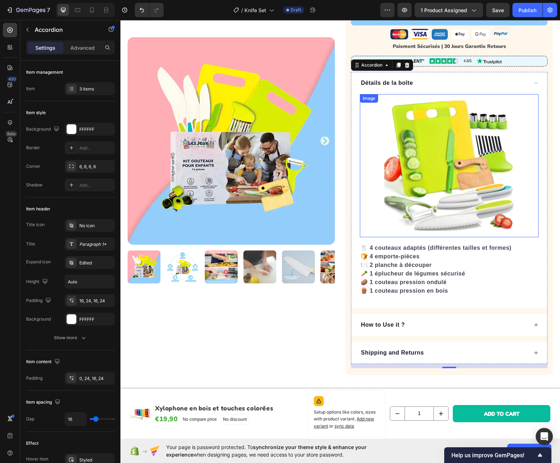
click at [462, 148] on img at bounding box center [449, 165] width 143 height 143
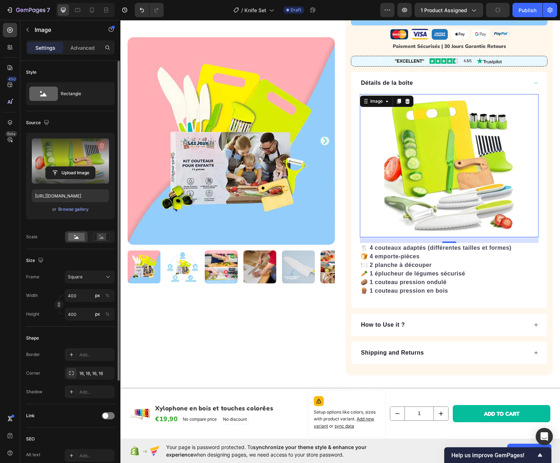
click at [102, 147] on icon "button" at bounding box center [101, 145] width 7 height 7
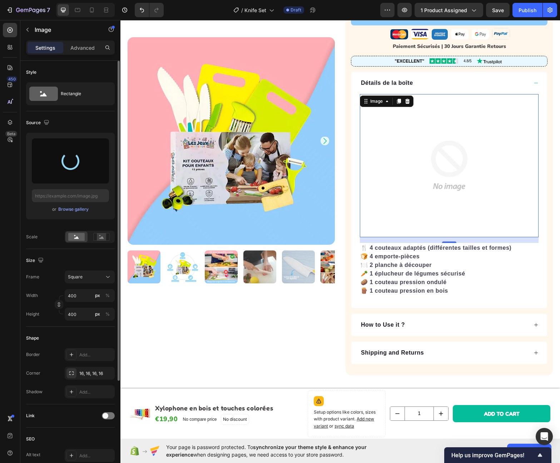
type input "https://cdn.shopify.com/s/files/1/0947/6207/4436/files/gempages_585840560439296…"
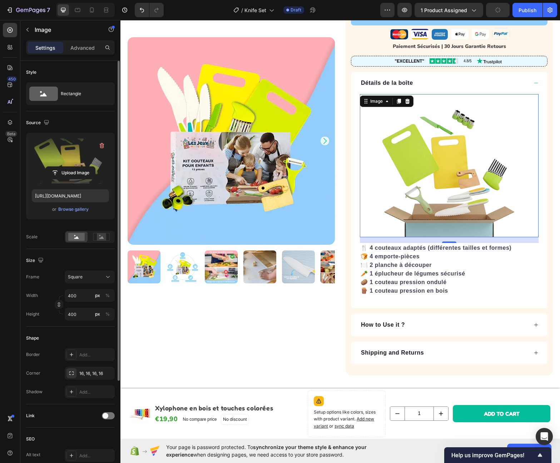
scroll to position [347, 0]
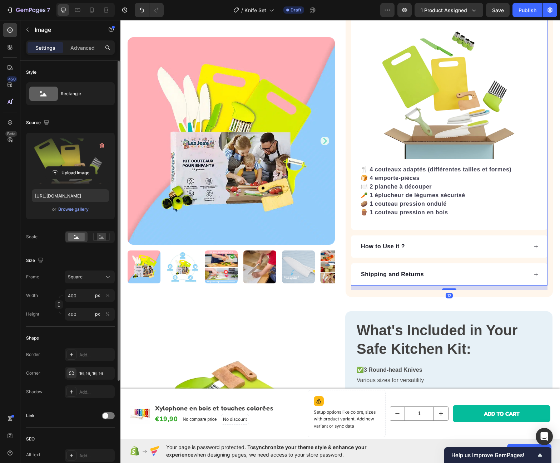
click at [534, 247] on icon at bounding box center [536, 246] width 5 height 5
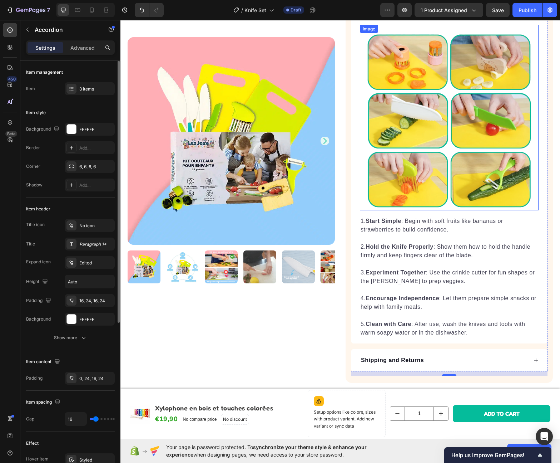
scroll to position [371, 0]
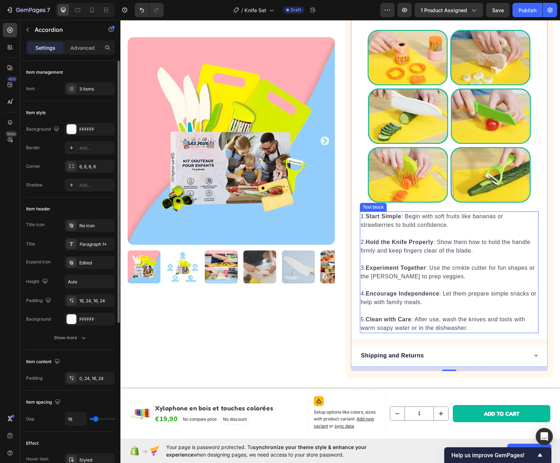
click at [465, 244] on p "2. Hold the Knife Properly : Show them how to hold the handle firmly and keep f…" at bounding box center [449, 246] width 177 height 17
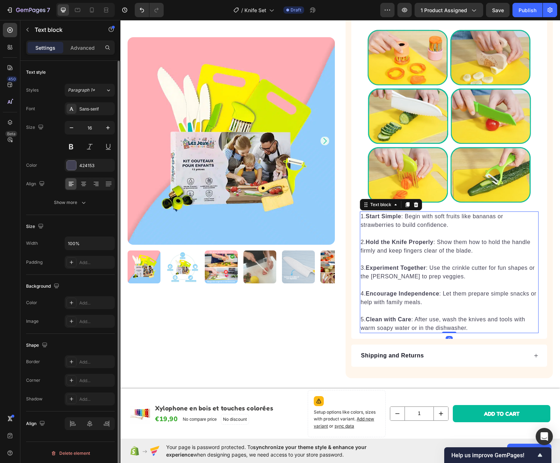
click at [465, 244] on p "2. Hold the Knife Properly : Show them how to hold the handle firmly and keep f…" at bounding box center [449, 246] width 177 height 17
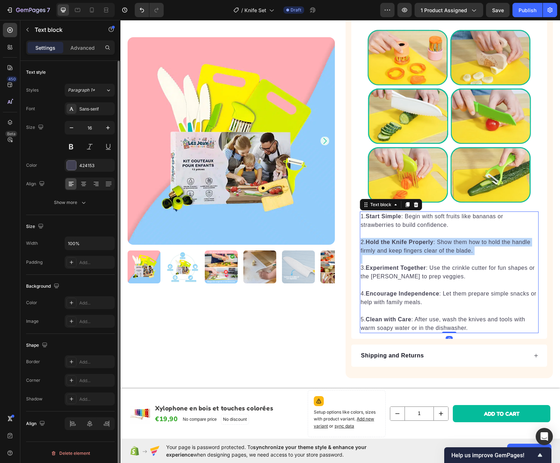
click at [465, 244] on p "2. Hold the Knife Properly : Show them how to hold the handle firmly and keep f…" at bounding box center [449, 246] width 177 height 17
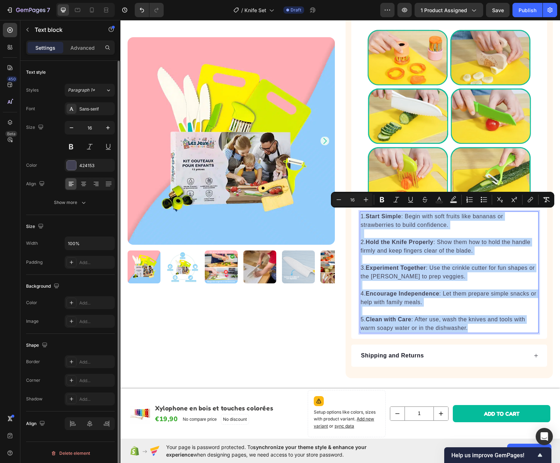
copy div "1. Start Simple : Begin with soft fruits like bananas or strawberries to build …"
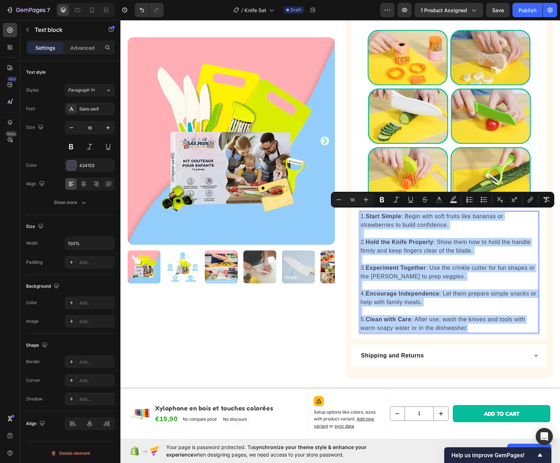
click at [444, 251] on p "2. Hold the Knife Properly : Show them how to hold the handle firmly and keep f…" at bounding box center [449, 246] width 177 height 17
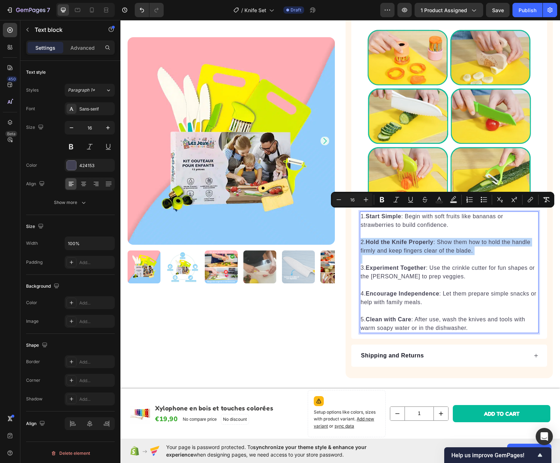
click at [444, 251] on p "2. Hold the Knife Properly : Show them how to hold the handle firmly and keep f…" at bounding box center [449, 246] width 177 height 17
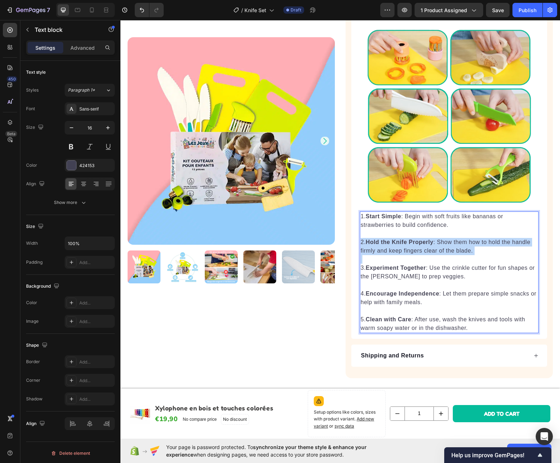
click at [444, 251] on p "2. Hold the Knife Properly : Show them how to hold the handle firmly and keep f…" at bounding box center [449, 246] width 177 height 17
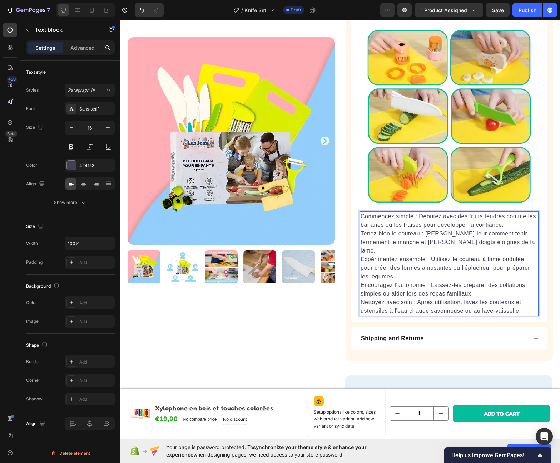
click at [361, 212] on p "Commencez simple : Débutez avec des fruits tendres comme les bananes ou les fra…" at bounding box center [449, 263] width 177 height 103
click at [429, 218] on p "1.Commencez simple : Débutez avec des fruits tendres comme les bananes ou les f…" at bounding box center [449, 263] width 177 height 103
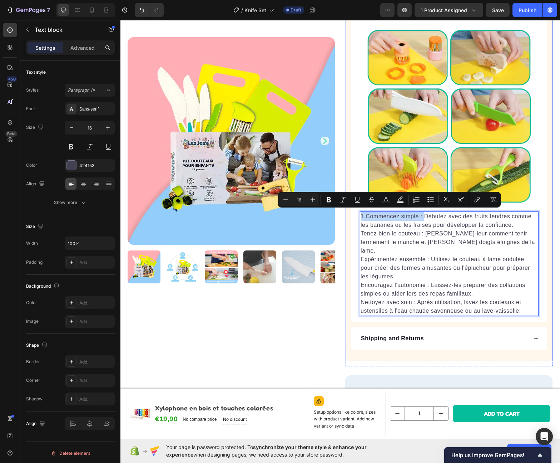
drag, startPoint x: 421, startPoint y: 214, endPoint x: 344, endPoint y: 213, distance: 76.9
click at [346, 213] on div "Setup options like colors, sizes with product variant. Add new variant or sync …" at bounding box center [449, 110] width 207 height 500
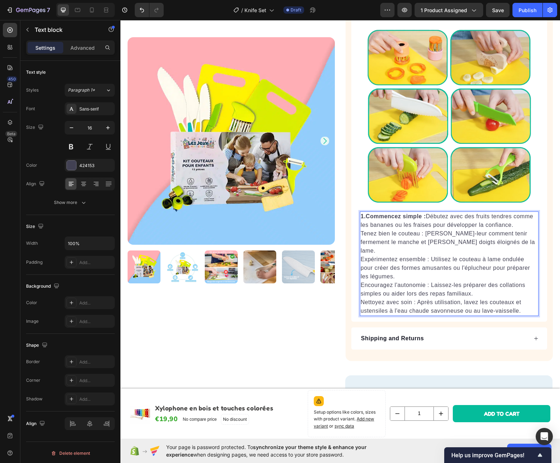
click at [368, 229] on p "1.Commencez simple : Débutez avec des fruits tendres comme les bananes ou les f…" at bounding box center [449, 263] width 177 height 103
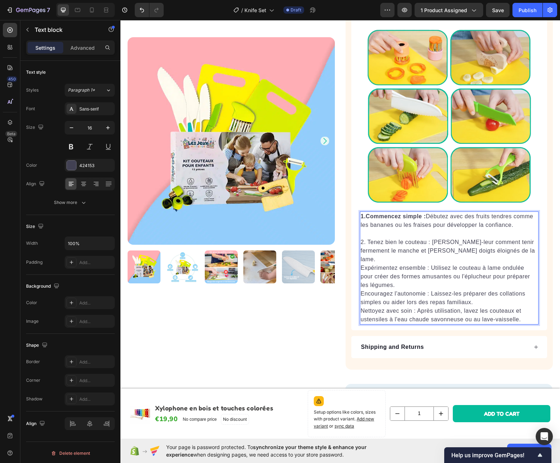
click at [365, 213] on strong "1.Commencez simple :" at bounding box center [393, 216] width 65 height 6
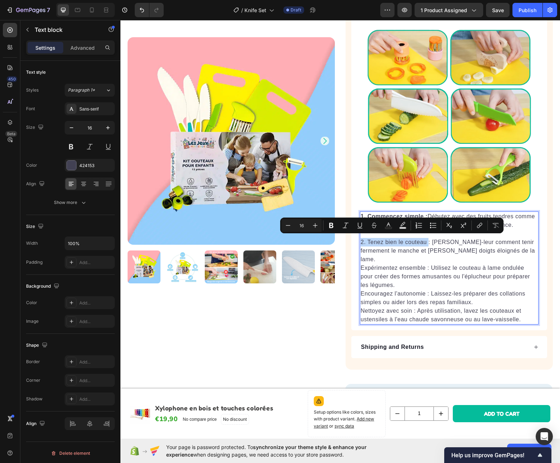
drag, startPoint x: 359, startPoint y: 240, endPoint x: 426, endPoint y: 242, distance: 67.2
click at [426, 242] on p "2. Tenez bien le couteau : Montrez-leur comment tenir fermement le manche et ga…" at bounding box center [449, 281] width 177 height 86
click at [361, 257] on p "2. Tenez bien le couteau : Montrez-leur comment tenir fermement le manche et ga…" at bounding box center [449, 281] width 177 height 86
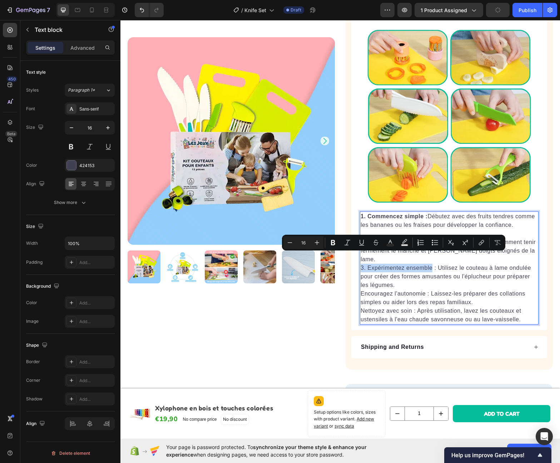
drag, startPoint x: 430, startPoint y: 257, endPoint x: 357, endPoint y: 255, distance: 72.6
click at [360, 255] on div "1. Commencez simple : Débutez avec des fruits tendres comme les bananes ou les …" at bounding box center [449, 267] width 179 height 113
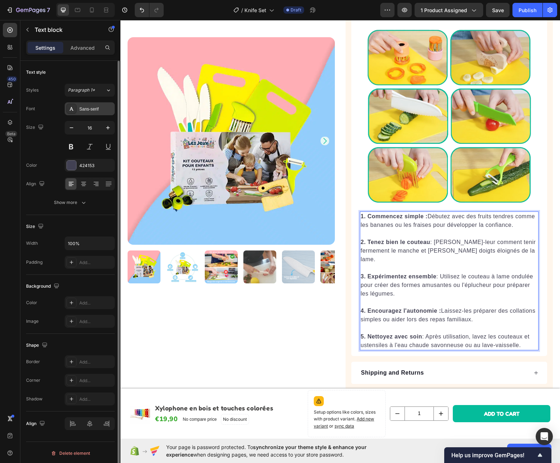
click at [100, 109] on div "Sans-serif" at bounding box center [96, 109] width 34 height 6
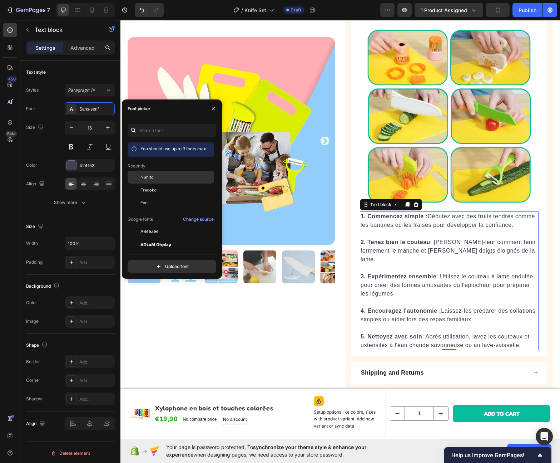
click at [152, 179] on span "Nunito" at bounding box center [146, 177] width 13 height 6
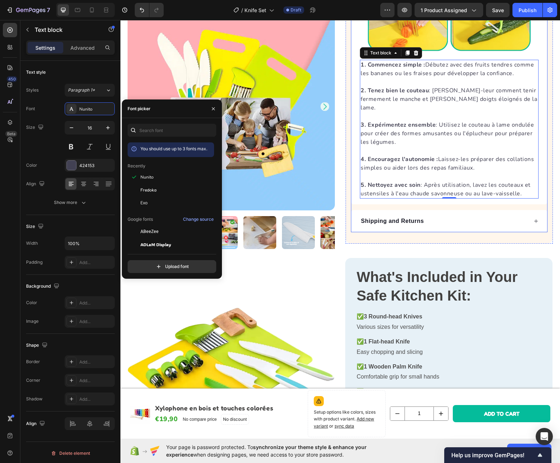
click at [424, 216] on div "Shipping and Returns" at bounding box center [444, 221] width 168 height 11
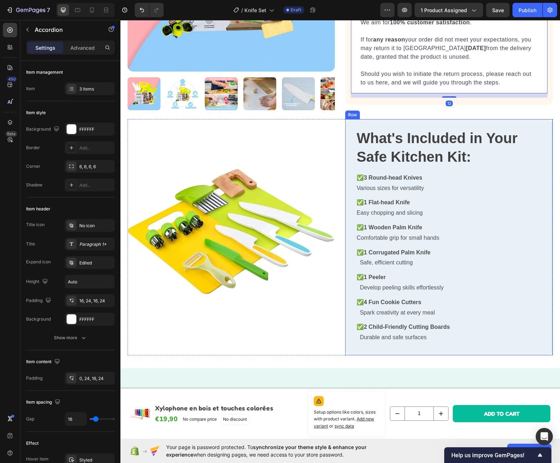
click at [408, 193] on p "✅ 3 Round-head Knives Various sizes for versatility" at bounding box center [449, 183] width 184 height 21
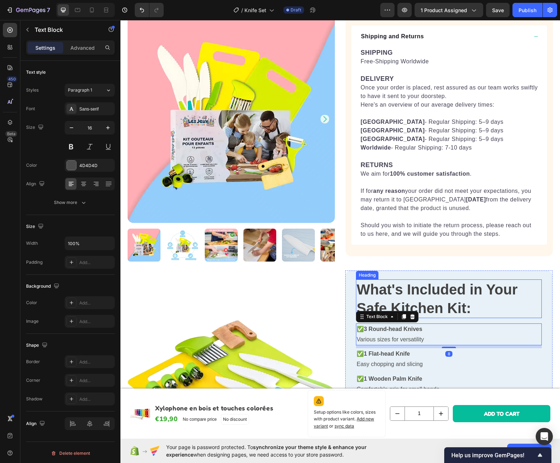
scroll to position [334, 0]
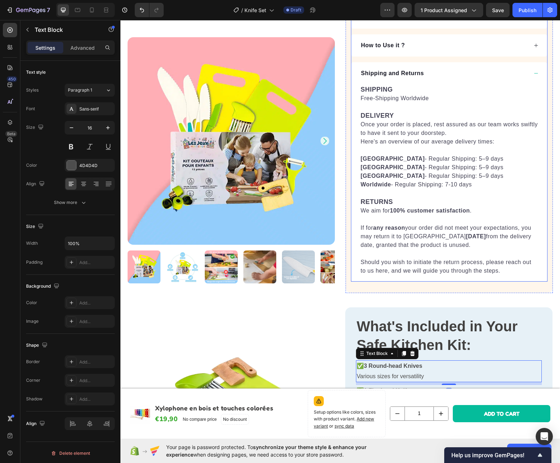
click at [378, 74] on p "Shipping and Returns" at bounding box center [392, 73] width 63 height 9
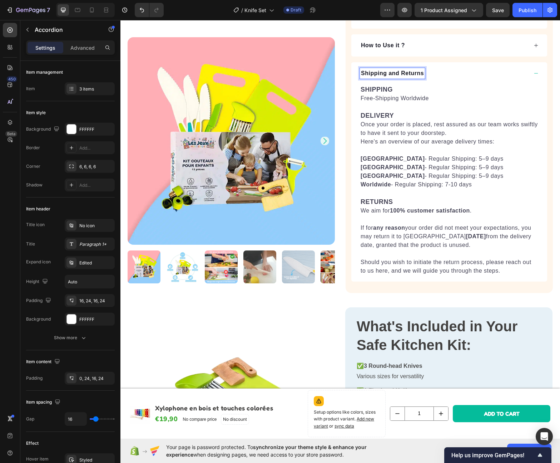
click at [378, 74] on p "Shipping and Returns" at bounding box center [392, 73] width 63 height 9
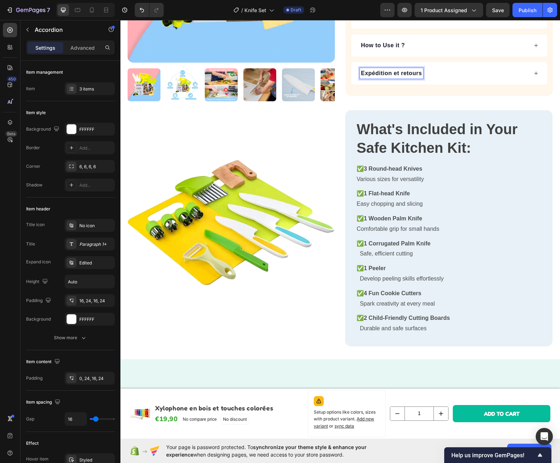
click at [440, 70] on div "Expédition et retours" at bounding box center [444, 73] width 168 height 11
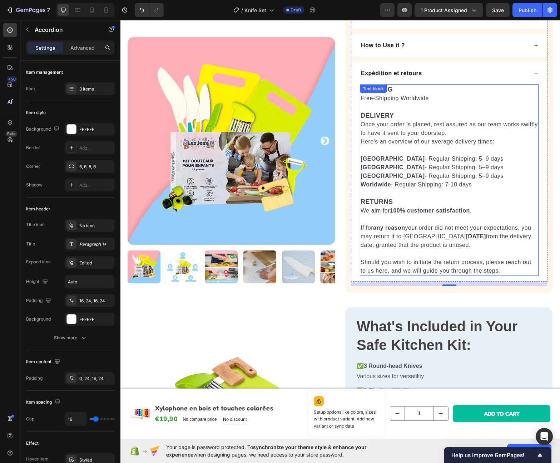
click at [410, 93] on div "SHIPPING Free-Shipping Worldwide DELIVERY Once your order is placed, rest assur…" at bounding box center [449, 179] width 179 height 191
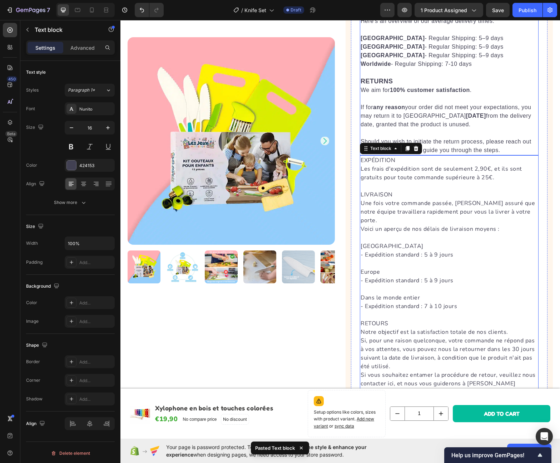
click at [416, 88] on strong "100% customer satisfaction" at bounding box center [430, 90] width 80 height 6
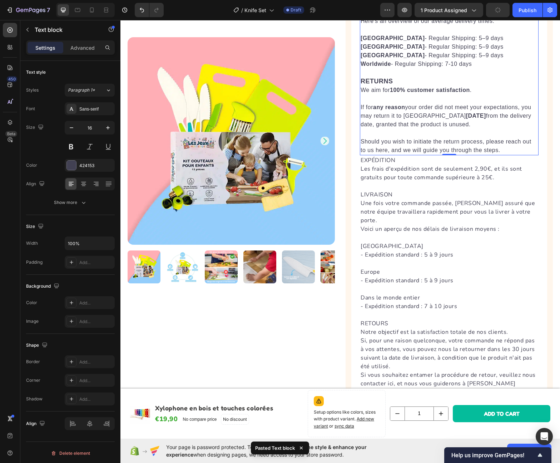
scroll to position [317, 0]
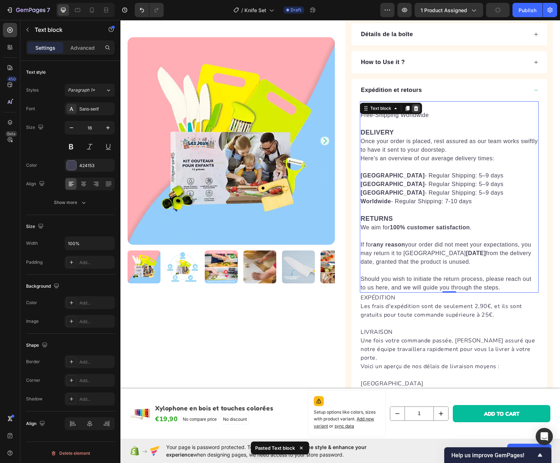
click at [413, 108] on icon at bounding box center [416, 108] width 6 height 6
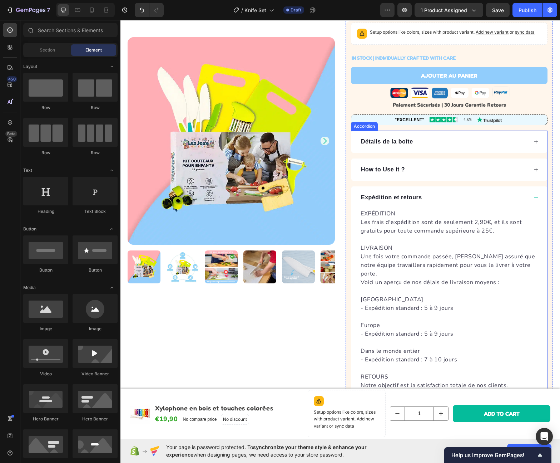
scroll to position [209, 0]
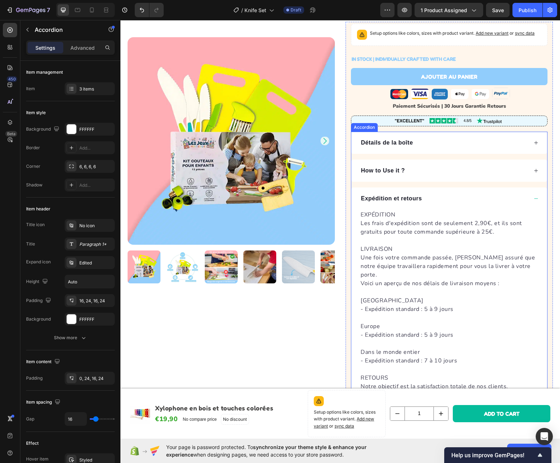
click at [488, 189] on div "Expédition et retours" at bounding box center [449, 198] width 196 height 22
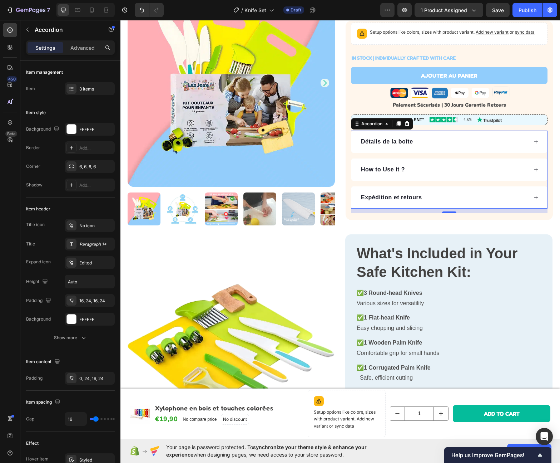
scroll to position [210, 0]
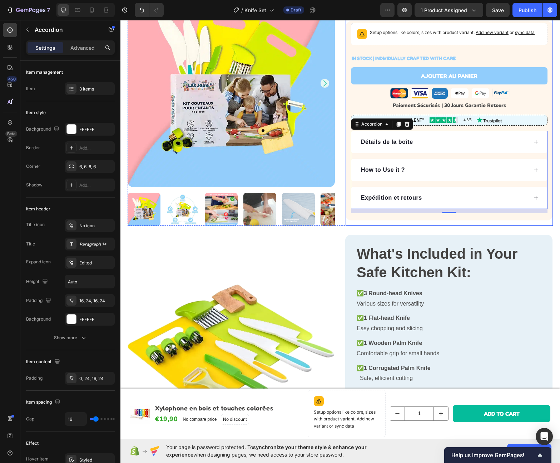
click at [346, 224] on div "Icon Icon Icon Icon Icon Icon List 4.7 (339 avis clients) Text Block 4.7 based …" at bounding box center [449, 26] width 207 height 397
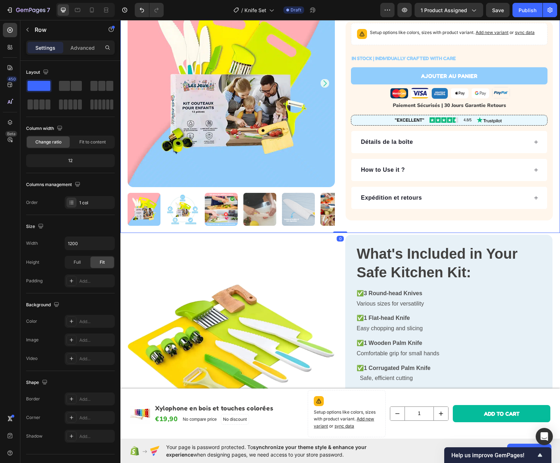
click at [341, 231] on div "Product Images Icon Icon Icon Icon Icon Icon List 4.7 (339 avis clients) Text B…" at bounding box center [340, 29] width 440 height 408
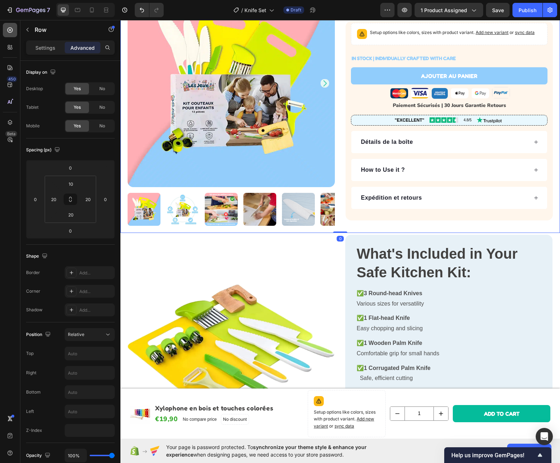
click at [12, 30] on icon at bounding box center [9, 29] width 7 height 7
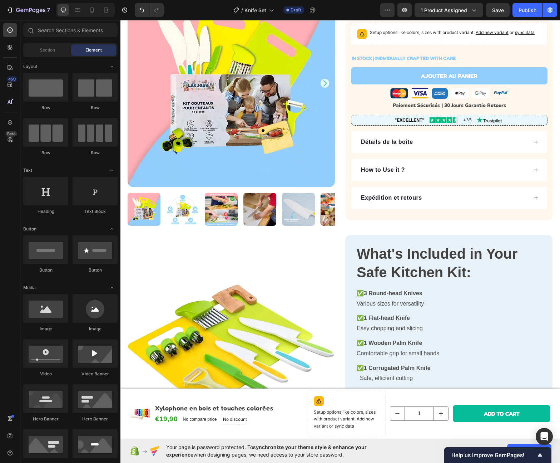
click at [79, 51] on div "Element" at bounding box center [93, 49] width 45 height 11
click at [51, 51] on span "Section" at bounding box center [47, 50] width 15 height 6
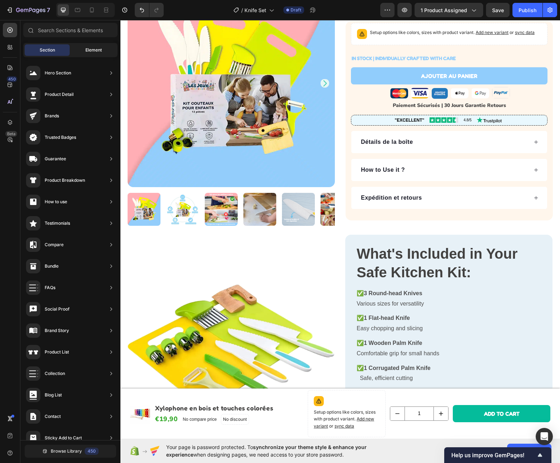
click at [91, 49] on span "Element" at bounding box center [93, 50] width 16 height 6
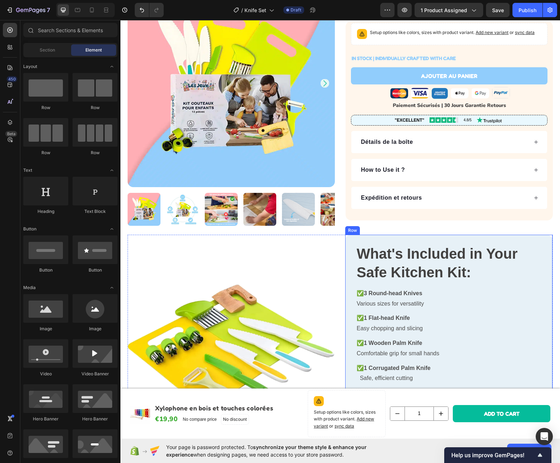
scroll to position [1699, 0]
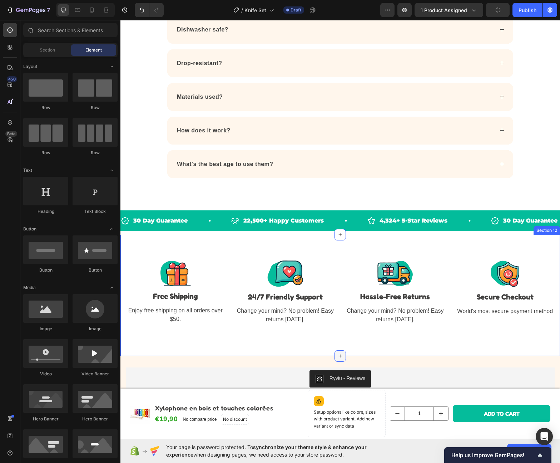
click at [337, 353] on icon at bounding box center [340, 356] width 6 height 6
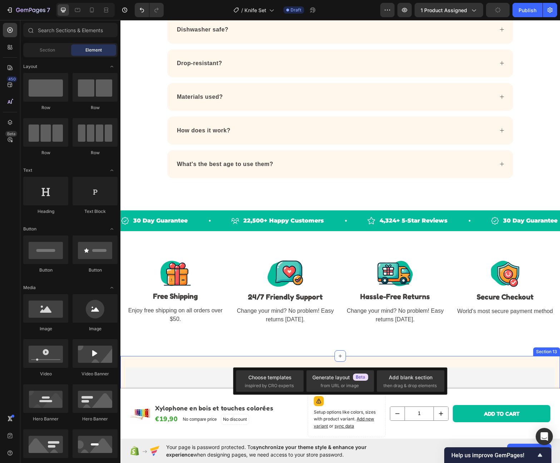
scroll to position [1748, 0]
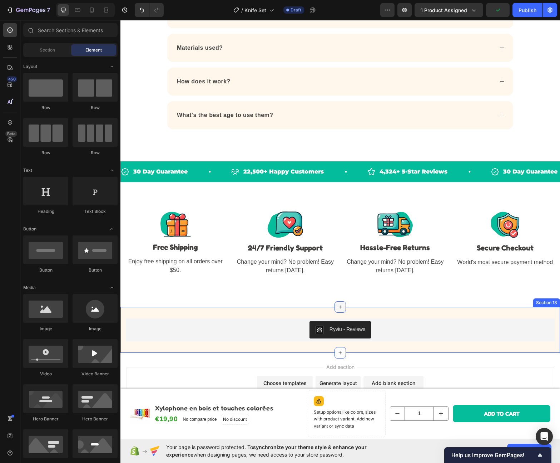
click at [339, 309] on icon at bounding box center [340, 307] width 6 height 6
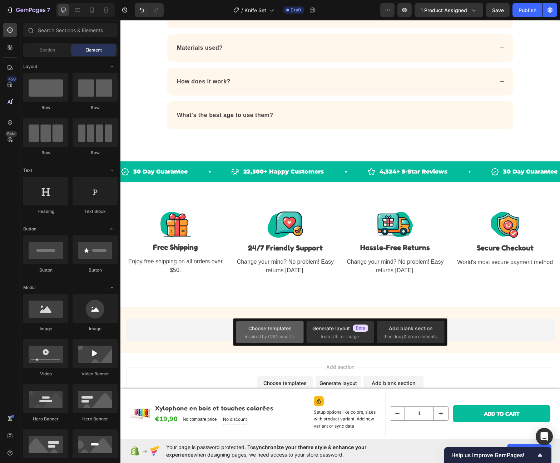
click at [268, 332] on div "Choose templates inspired by CRO experts" at bounding box center [270, 331] width 50 height 15
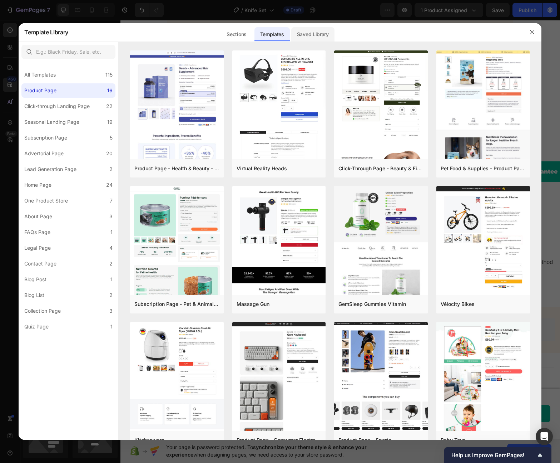
click at [327, 34] on div "Saved Library" at bounding box center [312, 34] width 43 height 14
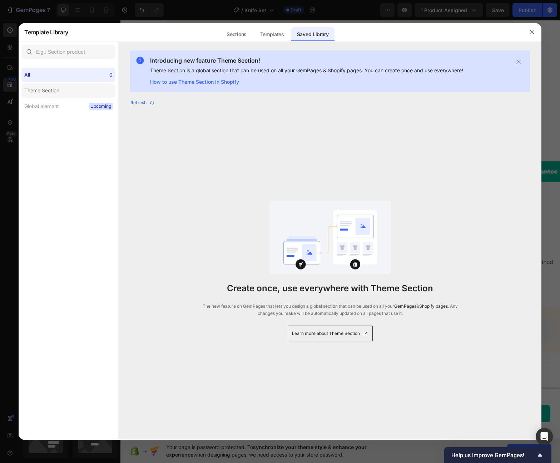
click at [49, 92] on div "Theme Section" at bounding box center [41, 90] width 35 height 9
click at [533, 36] on button "button" at bounding box center [532, 31] width 11 height 11
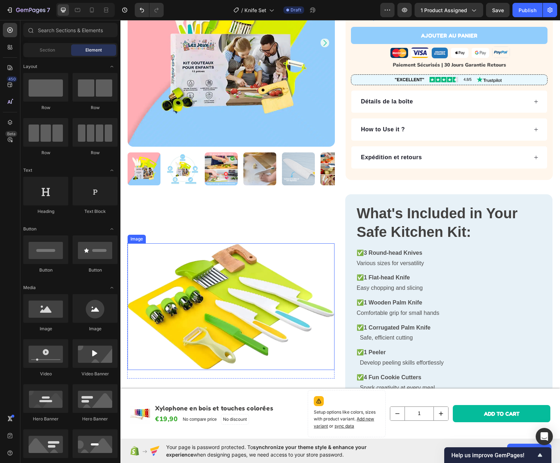
scroll to position [213, 0]
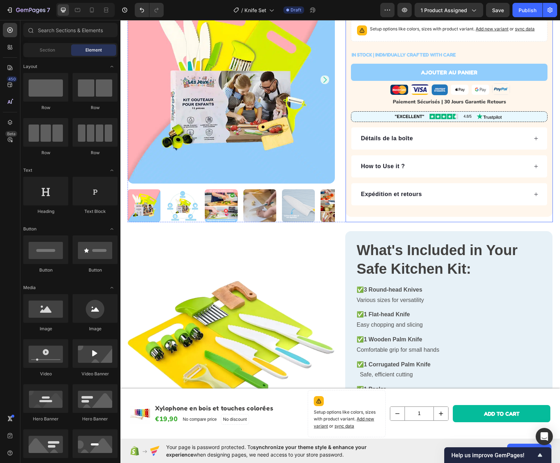
click at [350, 221] on div "Icon Icon Icon Icon Icon Icon List 4.7 (339 avis clients) Text Block 4.7 based …" at bounding box center [449, 23] width 207 height 397
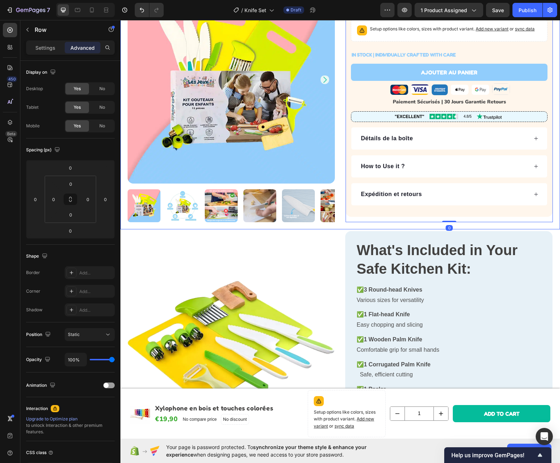
click at [347, 226] on div "Product Images Icon Icon Icon Icon Icon Icon List 4.7 (339 avis clients) Text B…" at bounding box center [340, 25] width 440 height 408
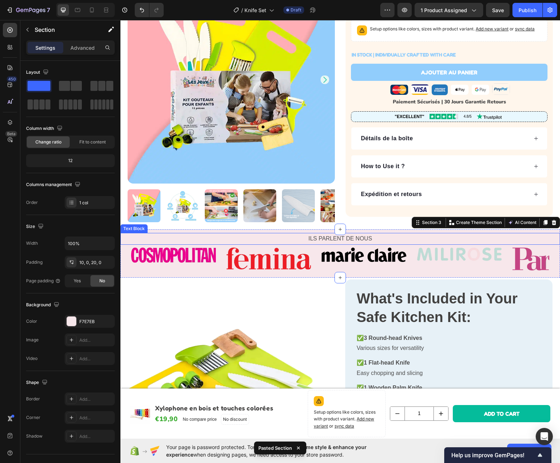
click at [280, 239] on p "ILS PARLENT DE NOUS" at bounding box center [340, 238] width 438 height 10
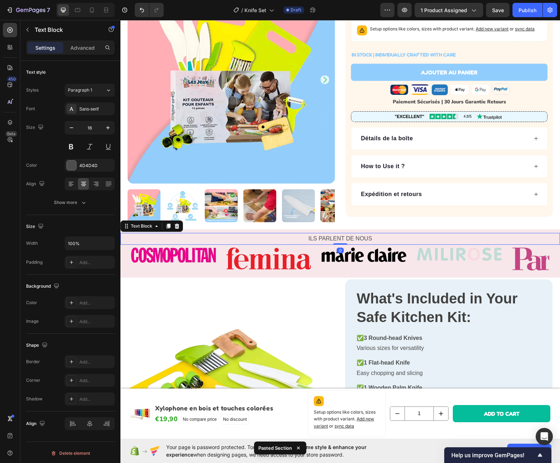
click at [181, 230] on div "Text Block" at bounding box center [151, 225] width 63 height 11
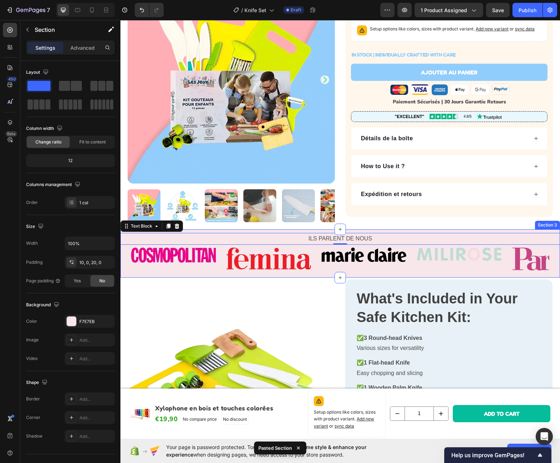
click at [193, 230] on div "ILS PARLENT DE NOUS Text Block 0 Image Image Image Image Image Image Carousel R…" at bounding box center [340, 253] width 440 height 48
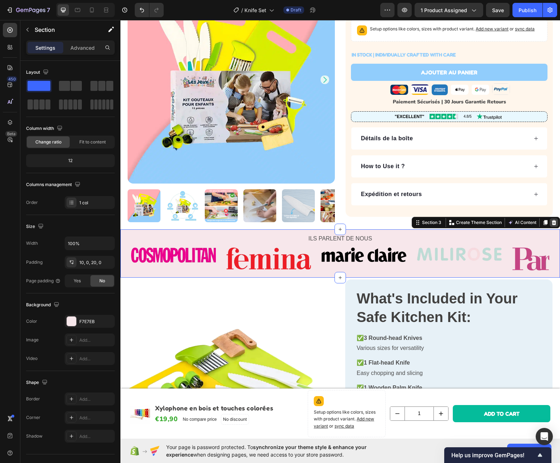
click at [551, 223] on icon at bounding box center [554, 222] width 6 height 6
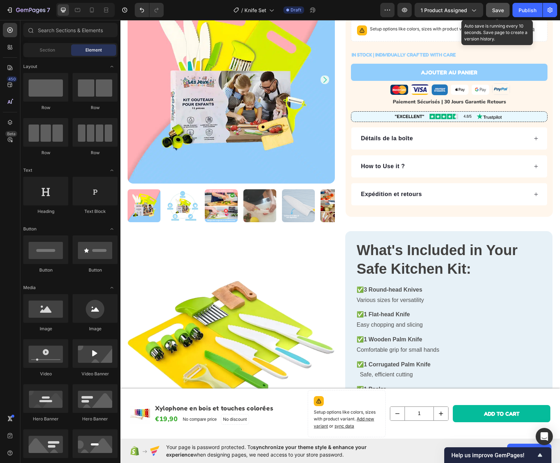
click at [500, 15] on button "Save" at bounding box center [498, 10] width 24 height 14
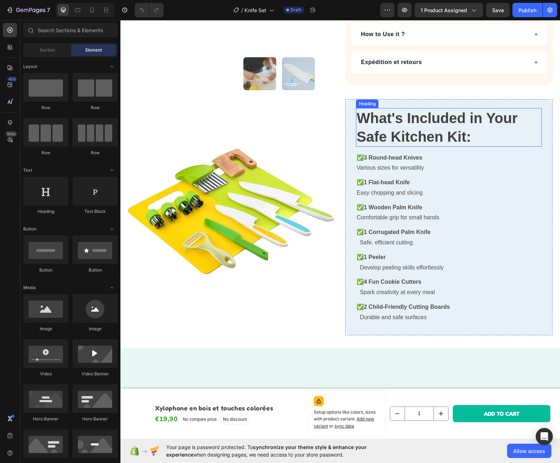
scroll to position [235, 0]
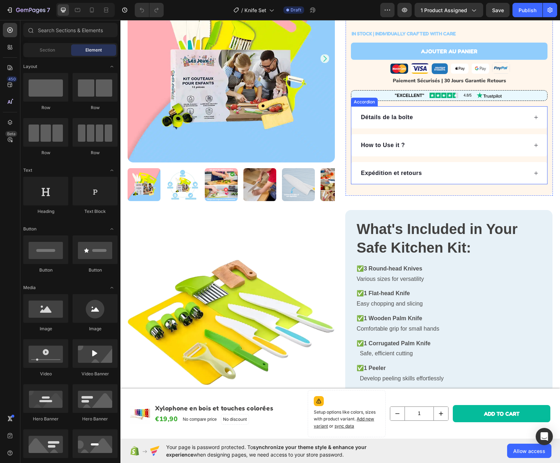
click at [395, 144] on p "How to Use it ?" at bounding box center [383, 145] width 44 height 9
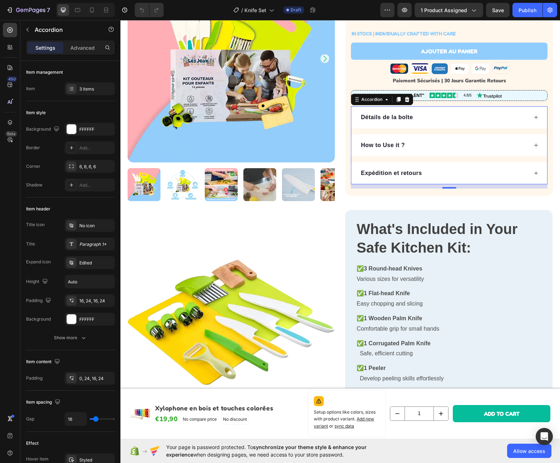
click at [395, 144] on p "How to Use it ?" at bounding box center [383, 145] width 44 height 9
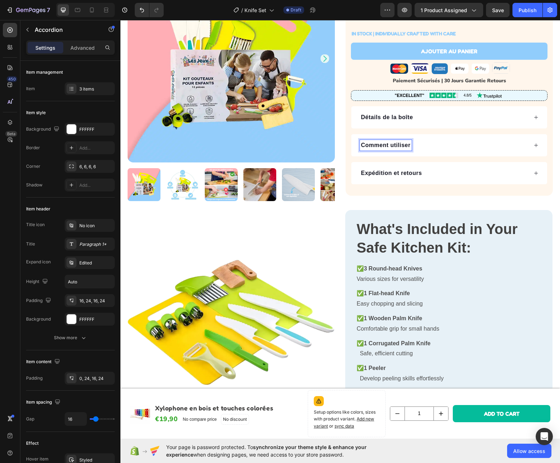
click at [405, 154] on div "Comment utiliser" at bounding box center [449, 145] width 196 height 22
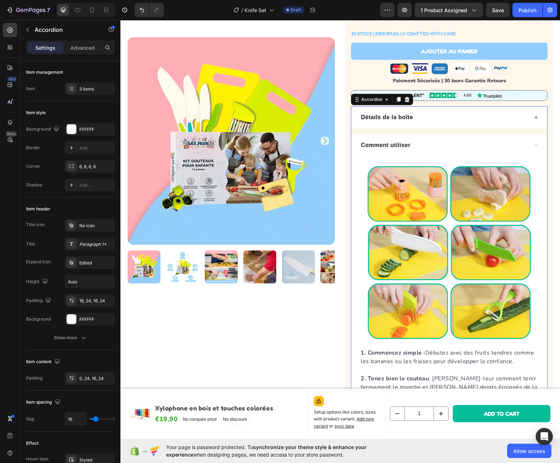
click at [416, 140] on div "Comment utiliser" at bounding box center [444, 145] width 168 height 11
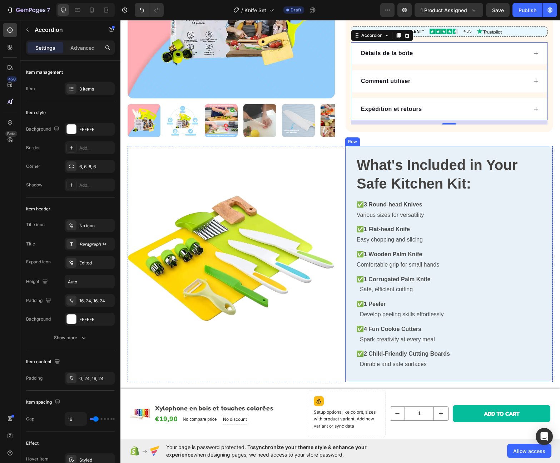
scroll to position [262, 0]
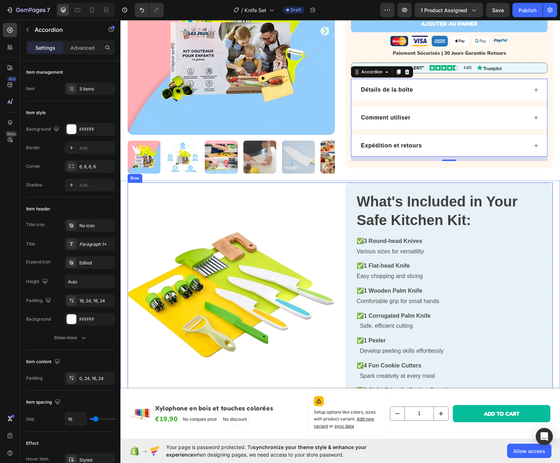
click at [323, 206] on div "Image Row" at bounding box center [231, 300] width 207 height 236
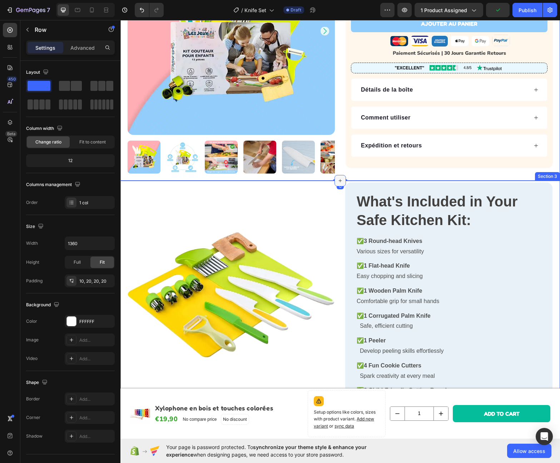
click at [337, 182] on icon at bounding box center [340, 181] width 6 height 6
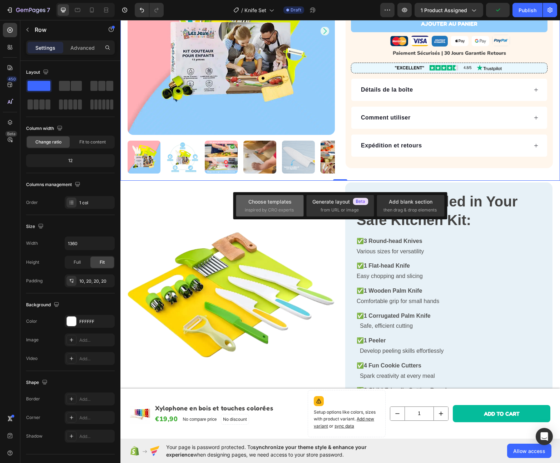
click at [280, 203] on div "Choose templates" at bounding box center [269, 202] width 43 height 8
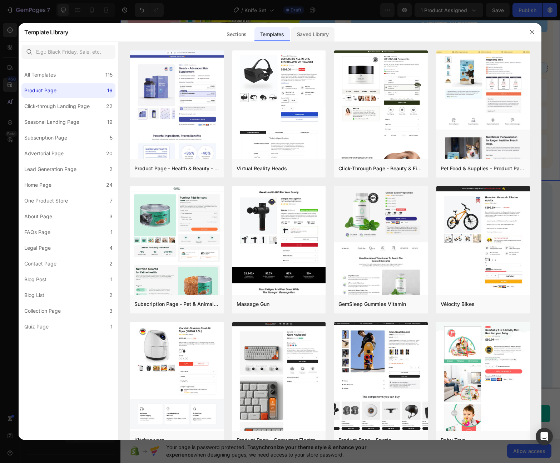
click at [317, 37] on div "Saved Library" at bounding box center [312, 34] width 43 height 14
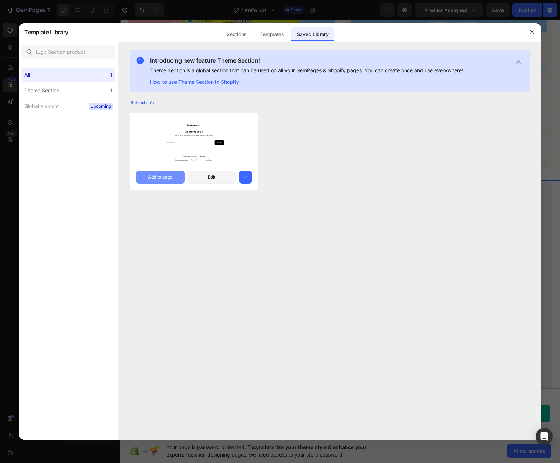
click at [164, 177] on div "Add to page" at bounding box center [160, 177] width 24 height 6
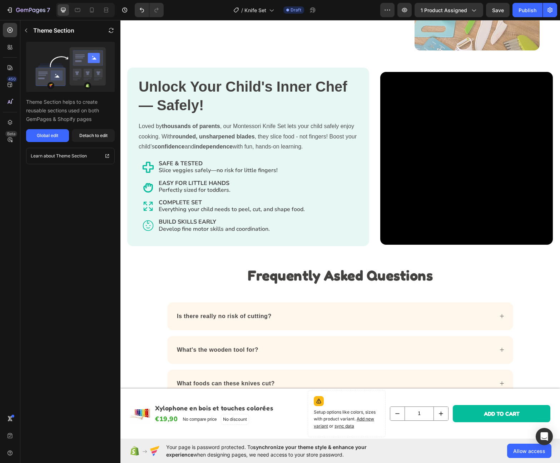
scroll to position [1264, 0]
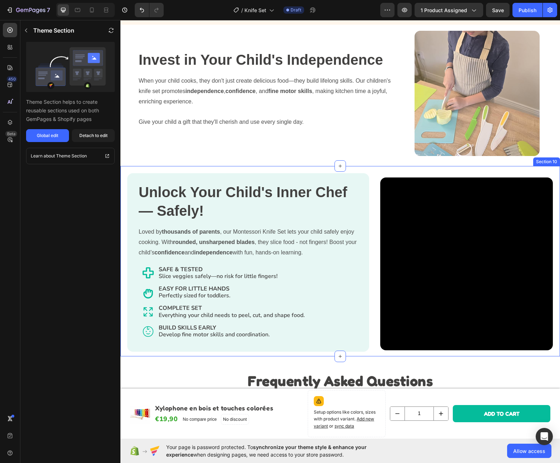
click at [355, 176] on div "Unlock Your Child's Inner Chef — Safely! Heading Loved by thousands of parents …" at bounding box center [340, 261] width 440 height 190
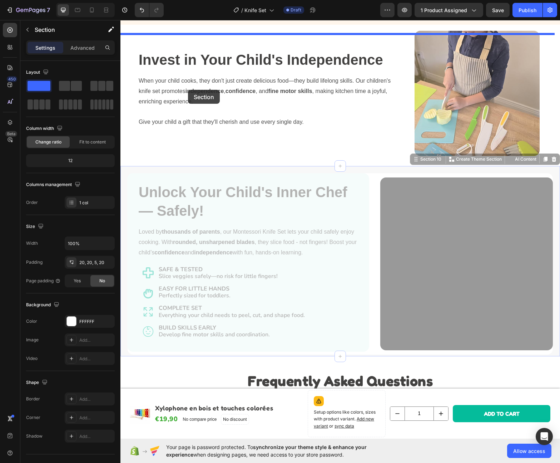
drag, startPoint x: 127, startPoint y: 179, endPoint x: 188, endPoint y: 90, distance: 108.1
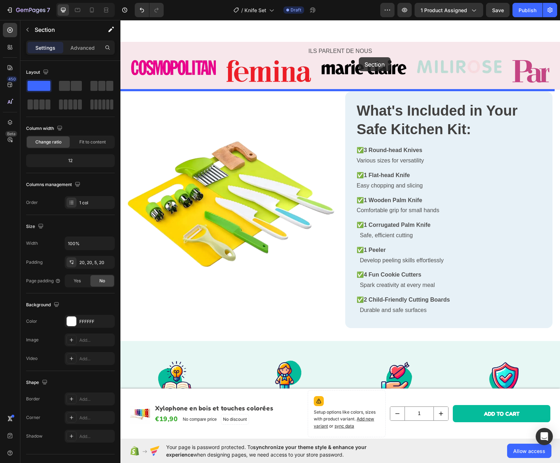
scroll to position [364, 0]
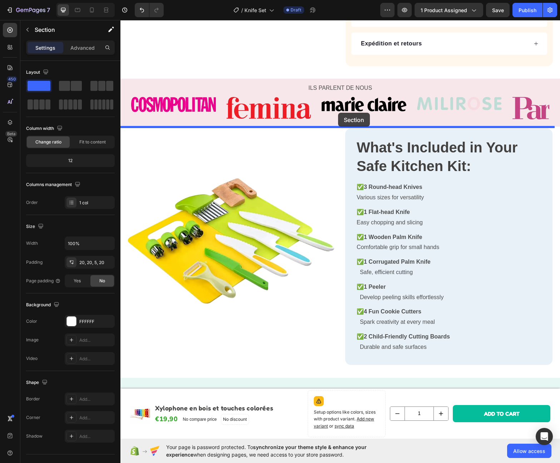
drag, startPoint x: 367, startPoint y: 39, endPoint x: 338, endPoint y: 113, distance: 79.6
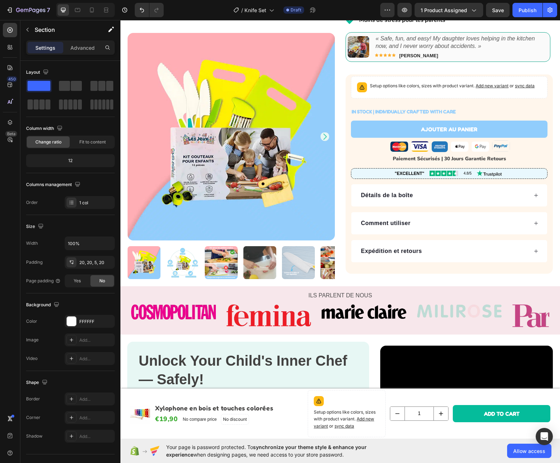
scroll to position [280, 0]
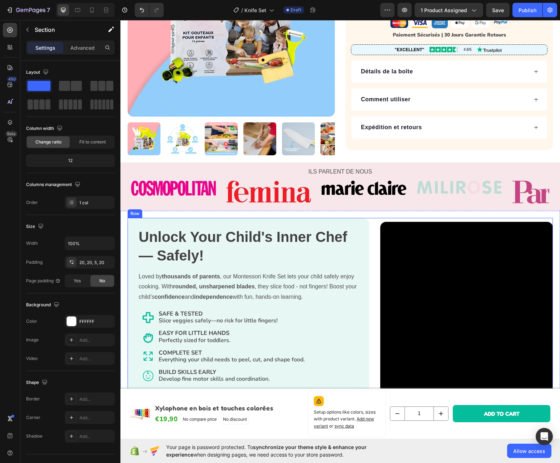
click at [369, 218] on div "Unlock Your Child's Inner Chef — Safely! Heading Loved by thousands of parents …" at bounding box center [340, 308] width 425 height 181
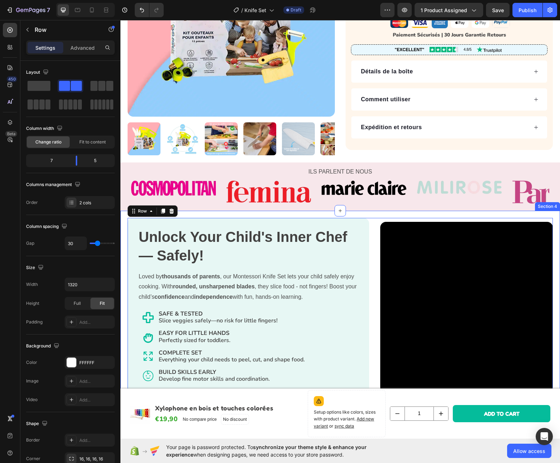
click at [368, 214] on div "Unlock Your Child's Inner Chef — Safely! Heading Loved by thousands of parents …" at bounding box center [340, 306] width 440 height 190
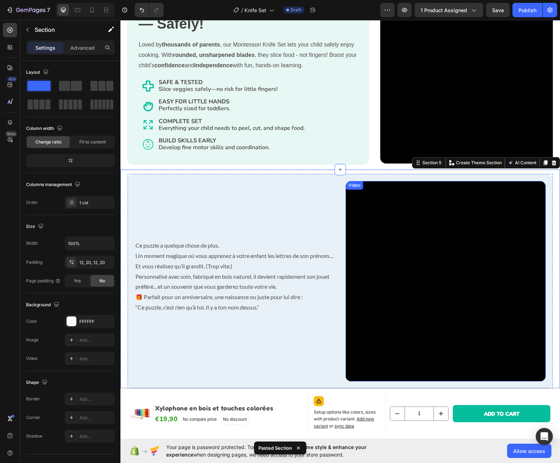
scroll to position [339, 0]
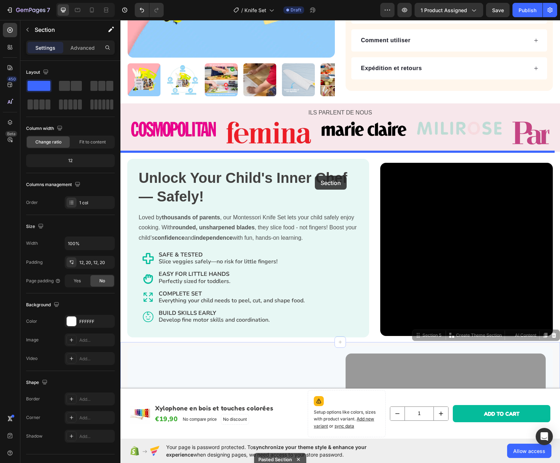
drag, startPoint x: 305, startPoint y: 345, endPoint x: 315, endPoint y: 176, distance: 170.1
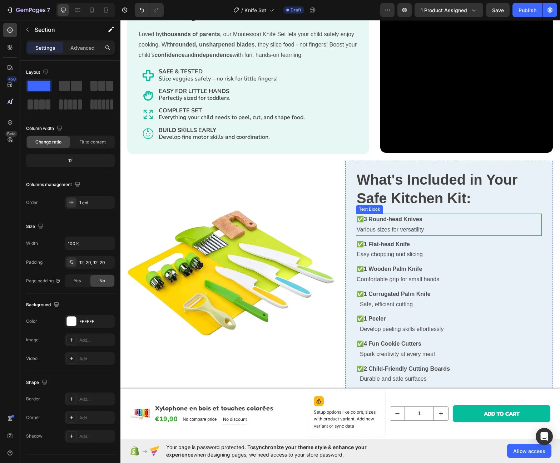
scroll to position [587, 0]
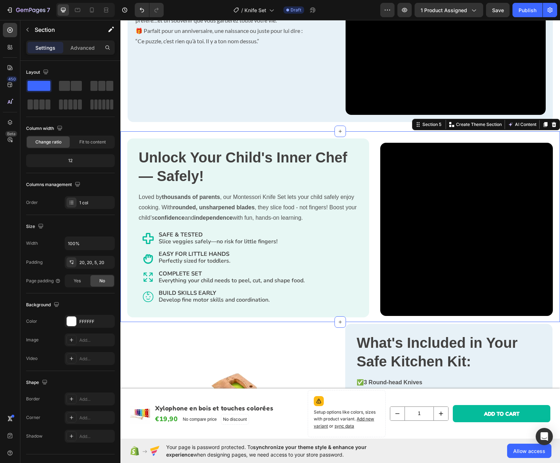
click at [371, 131] on div "Unlock Your Child's Inner Chef — Safely! Heading Loved by thousands of parents …" at bounding box center [340, 226] width 440 height 190
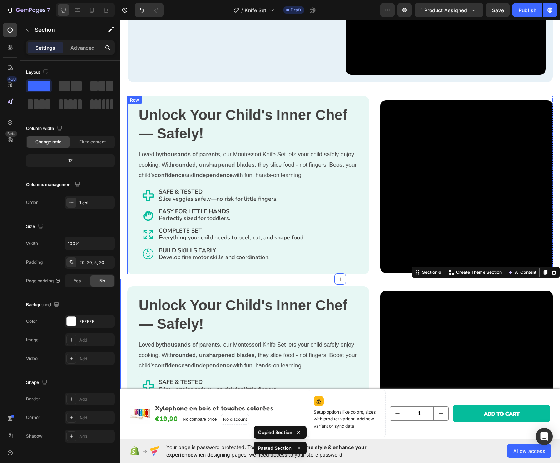
scroll to position [576, 0]
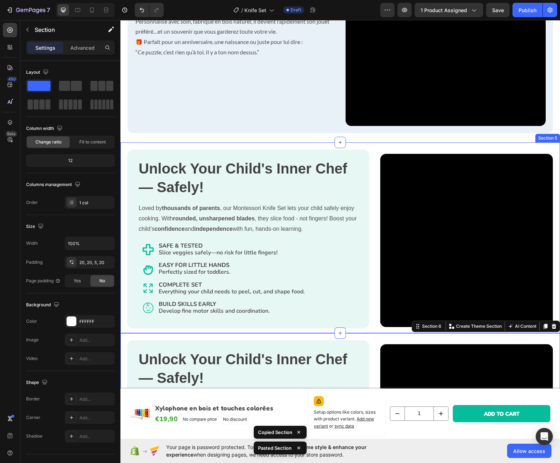
click at [366, 142] on div "Unlock Your Child's Inner Chef — Safely! Heading Loved by thousands of parents …" at bounding box center [340, 237] width 440 height 190
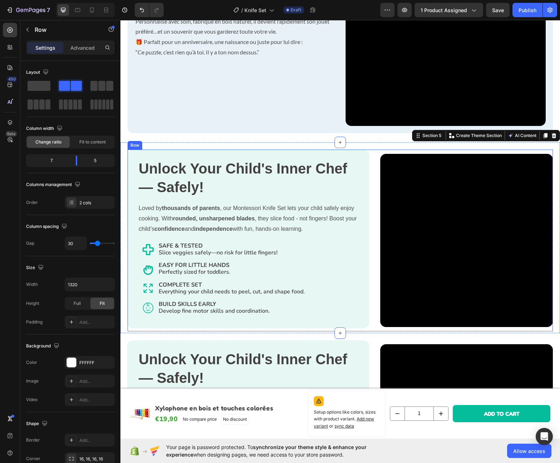
click at [366, 157] on div "Unlock Your Child's Inner Chef — Safely! Heading Loved by thousands of parents …" at bounding box center [340, 239] width 425 height 181
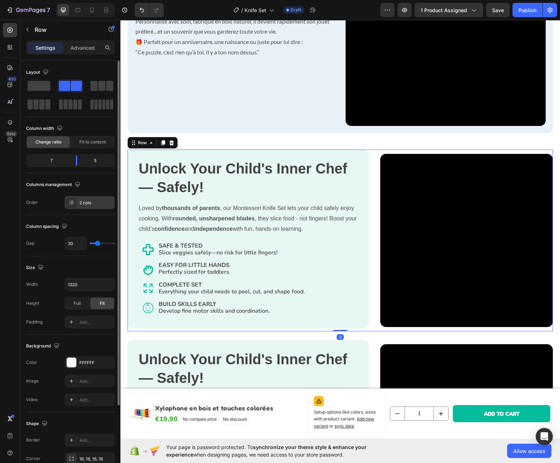
click at [85, 205] on div "2 cols" at bounding box center [96, 202] width 34 height 6
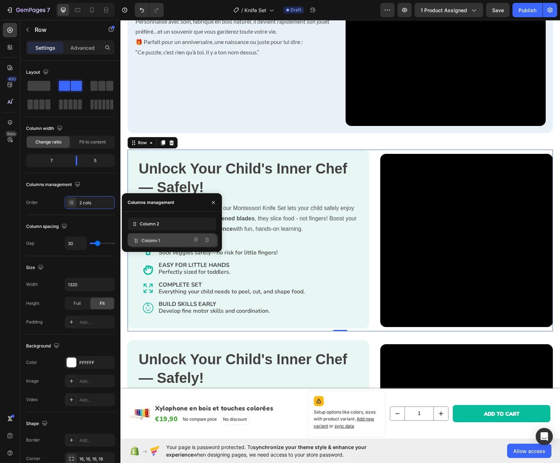
drag, startPoint x: 133, startPoint y: 225, endPoint x: 134, endPoint y: 241, distance: 16.5
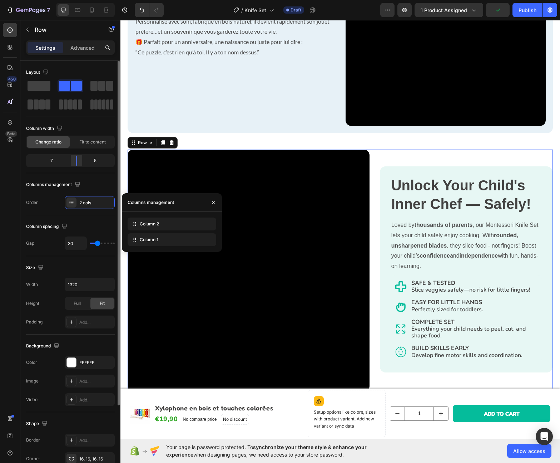
click at [68, 158] on div "7" at bounding box center [49, 161] width 43 height 10
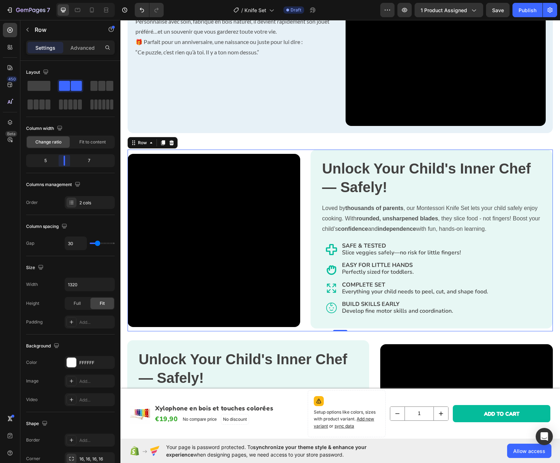
drag, startPoint x: 75, startPoint y: 159, endPoint x: 64, endPoint y: 159, distance: 11.1
click at [64, 0] on body "7 Version history / Knife Set Draft Preview 1 product assigned Save Publish 450…" at bounding box center [280, 0] width 560 height 0
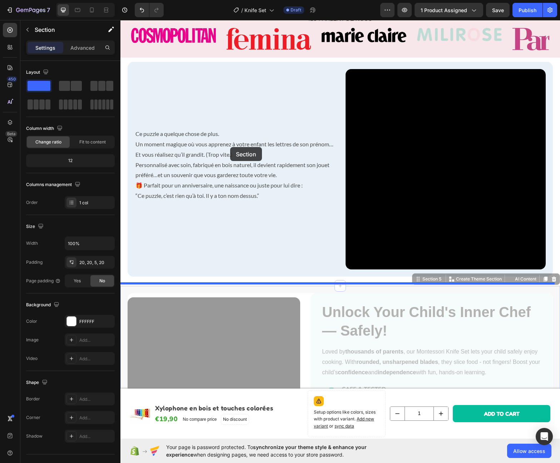
scroll to position [396, 0]
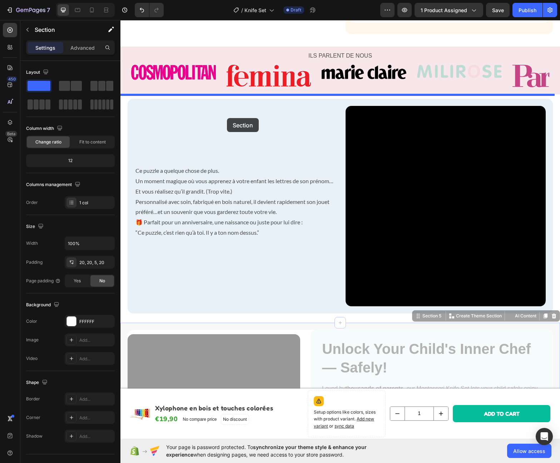
drag, startPoint x: 228, startPoint y: 168, endPoint x: 227, endPoint y: 118, distance: 50.1
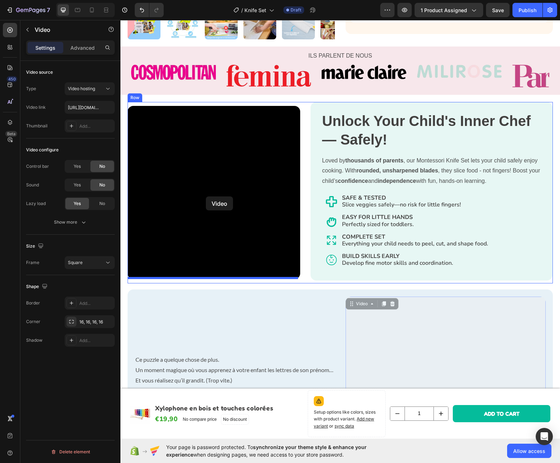
drag, startPoint x: 384, startPoint y: 311, endPoint x: 206, endPoint y: 196, distance: 211.3
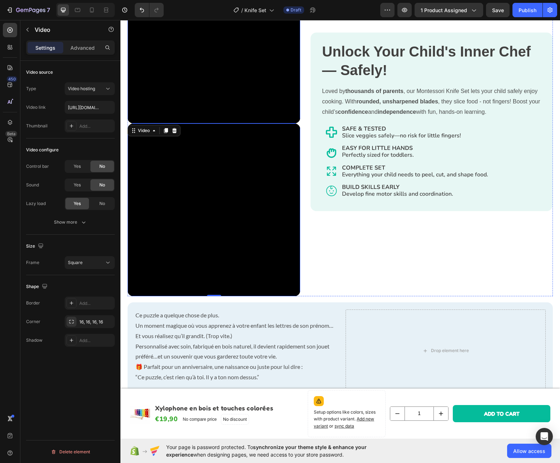
scroll to position [520, 0]
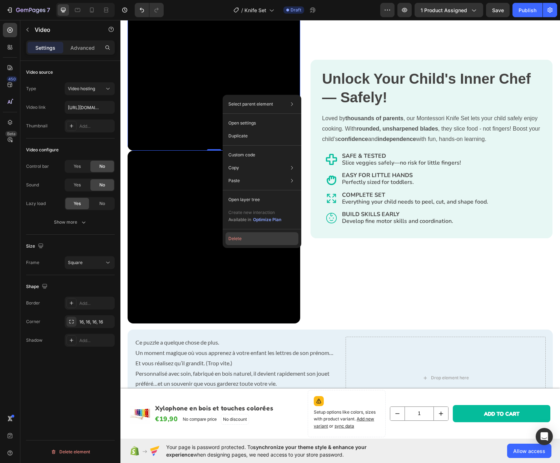
click at [245, 239] on button "Delete" at bounding box center [262, 238] width 73 height 13
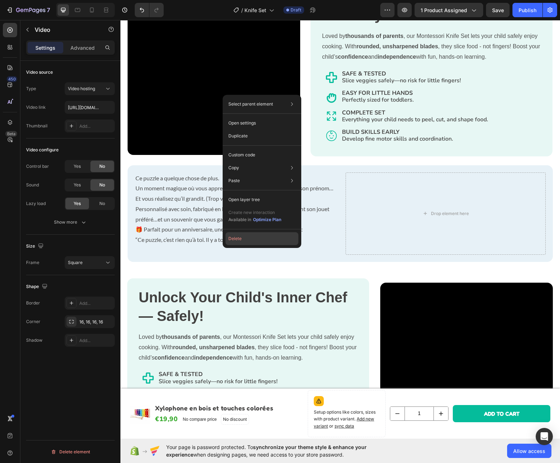
scroll to position [440, 0]
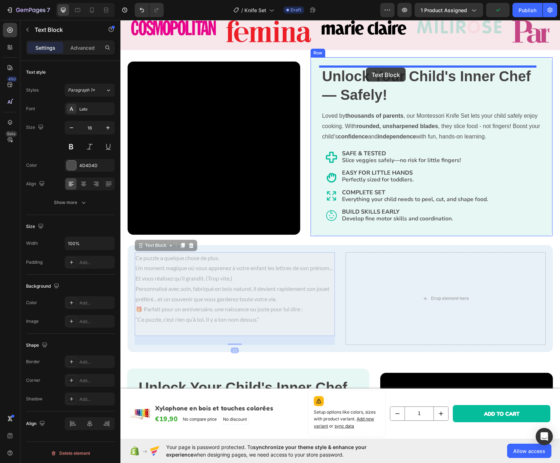
drag, startPoint x: 232, startPoint y: 278, endPoint x: 366, endPoint y: 68, distance: 249.3
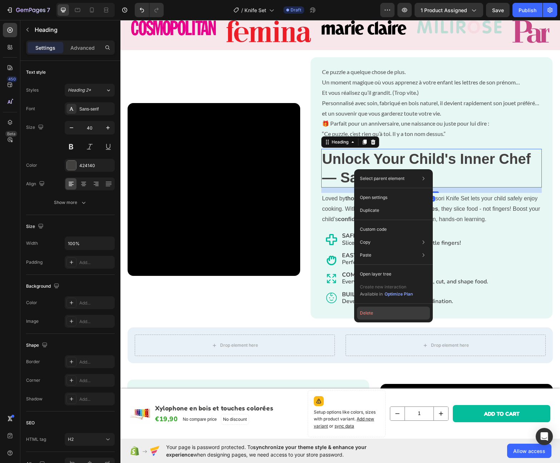
click at [364, 316] on button "Delete" at bounding box center [393, 312] width 73 height 13
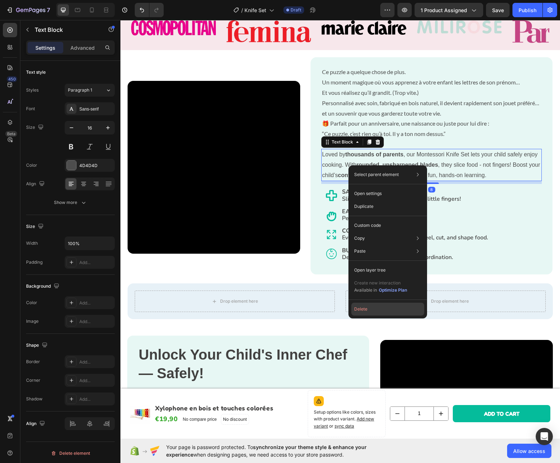
drag, startPoint x: 361, startPoint y: 305, endPoint x: 238, endPoint y: 180, distance: 175.2
click at [361, 305] on button "Delete" at bounding box center [387, 308] width 73 height 13
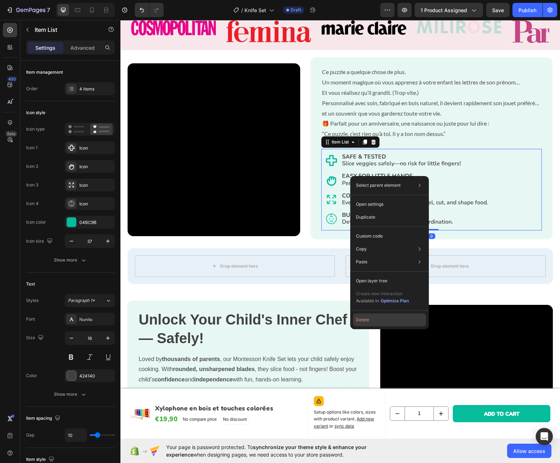
click at [375, 315] on button "Delete" at bounding box center [389, 319] width 73 height 13
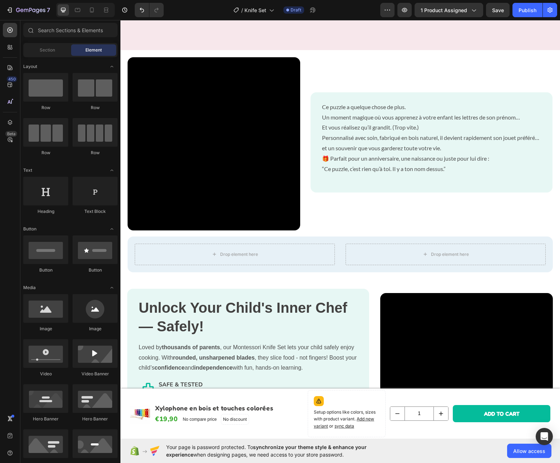
scroll to position [474, 0]
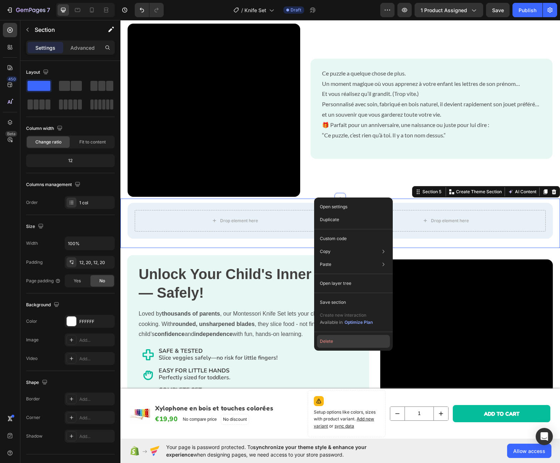
drag, startPoint x: 329, startPoint y: 343, endPoint x: 208, endPoint y: 324, distance: 122.4
click at [329, 343] on button "Delete" at bounding box center [353, 341] width 73 height 13
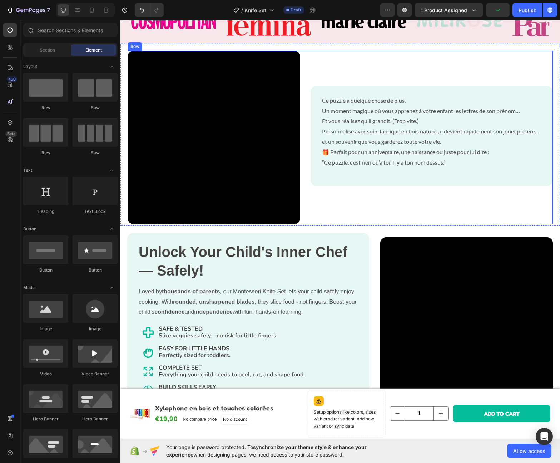
scroll to position [442, 0]
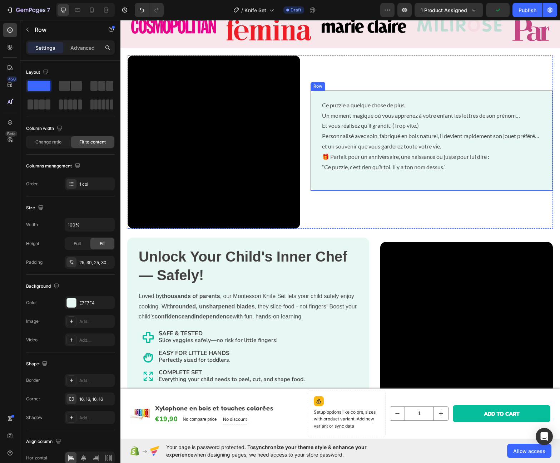
click at [427, 95] on div "Ce puzzle a quelque chose de plus. Un moment magique où vous apprenez à votre e…" at bounding box center [432, 140] width 242 height 100
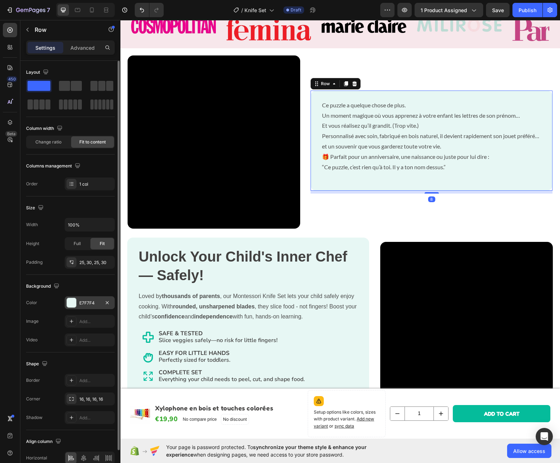
click at [82, 305] on div "E7F7F4" at bounding box center [89, 303] width 21 height 6
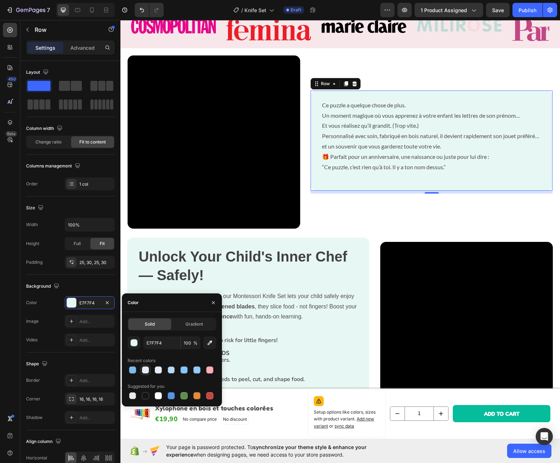
click at [149, 369] on div at bounding box center [145, 369] width 7 height 7
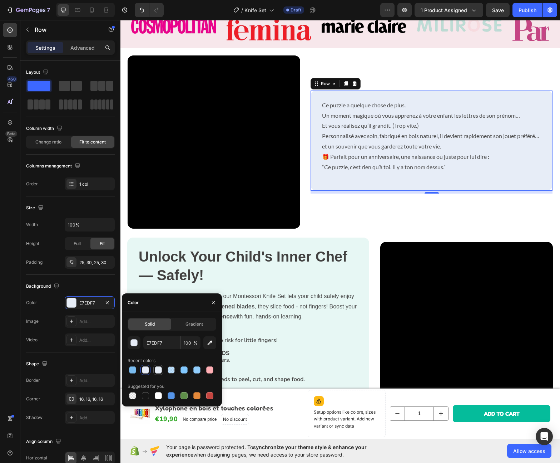
click at [172, 371] on div at bounding box center [171, 369] width 7 height 7
type input "82C8FF"
type input "50"
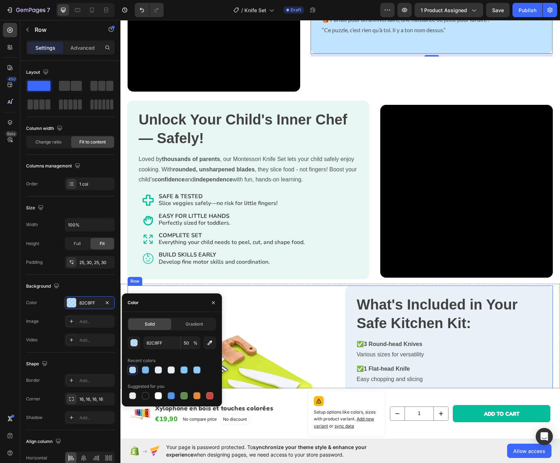
scroll to position [794, 0]
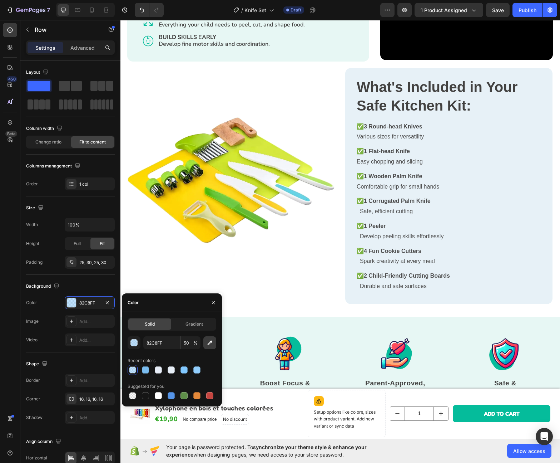
click at [212, 345] on icon "button" at bounding box center [209, 342] width 7 height 7
type input "E7F1F7"
type input "100"
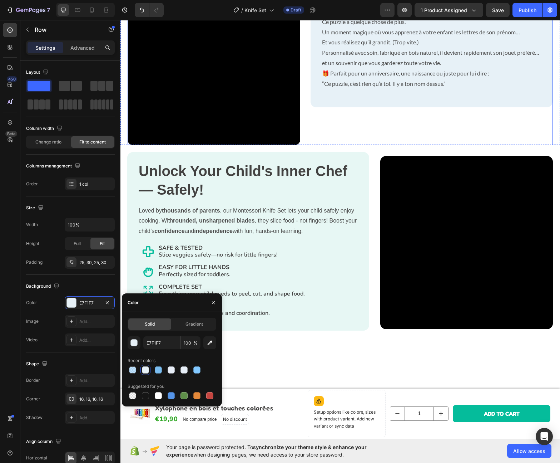
scroll to position [388, 0]
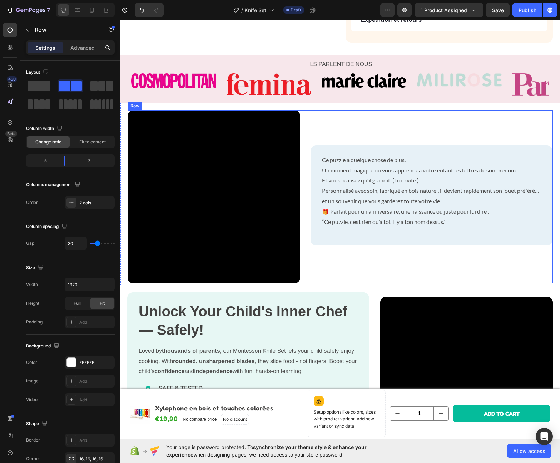
click at [355, 125] on div "Ce puzzle a quelque chose de plus. Un moment magique où vous apprenez à votre e…" at bounding box center [432, 196] width 242 height 173
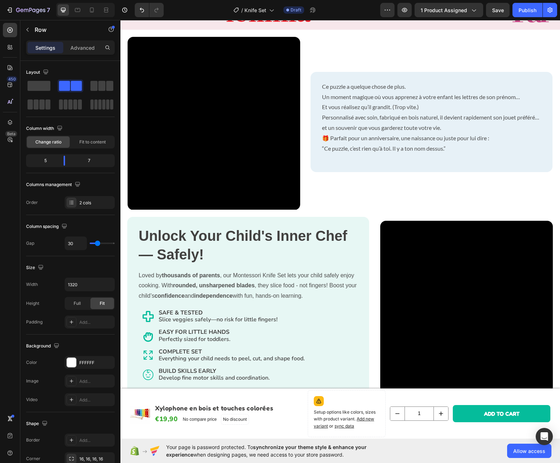
scroll to position [299, 0]
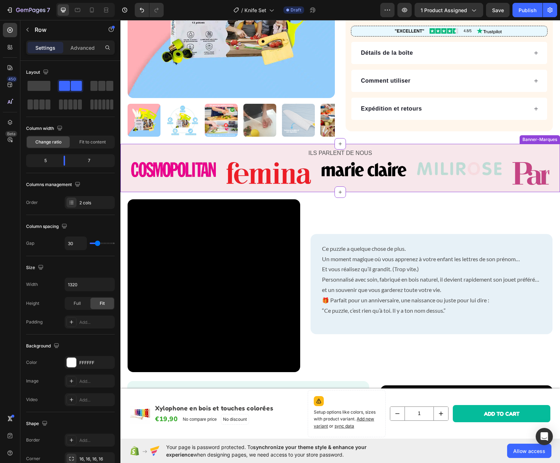
click at [355, 186] on div "ILS PARLENT DE NOUS Text Block Image Image Image Image Image Image Carousel Row…" at bounding box center [340, 168] width 440 height 48
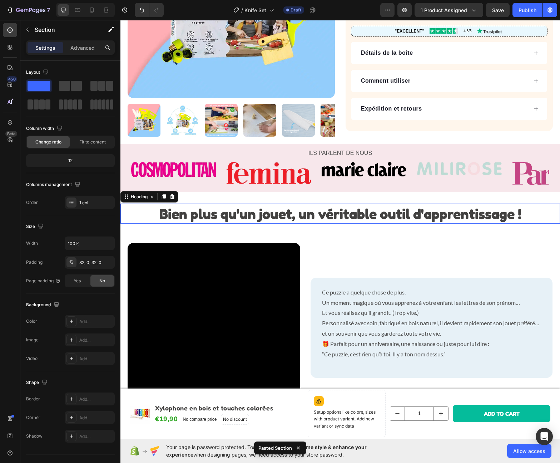
click at [351, 211] on strong "Bien plus qu'un jouet, un véritable outil d'apprentissage !" at bounding box center [340, 213] width 362 height 17
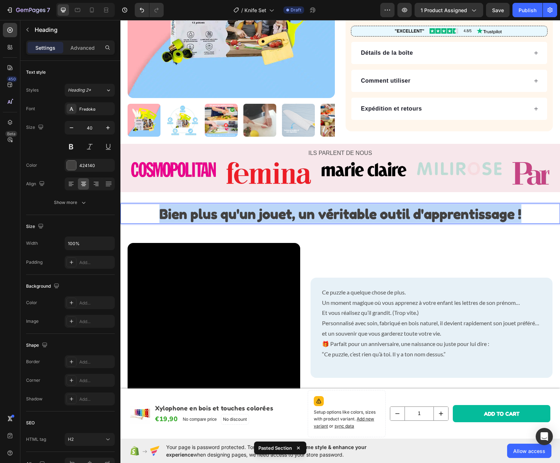
click at [351, 211] on strong "Bien plus qu'un jouet, un véritable outil d'apprentissage !" at bounding box center [340, 213] width 362 height 17
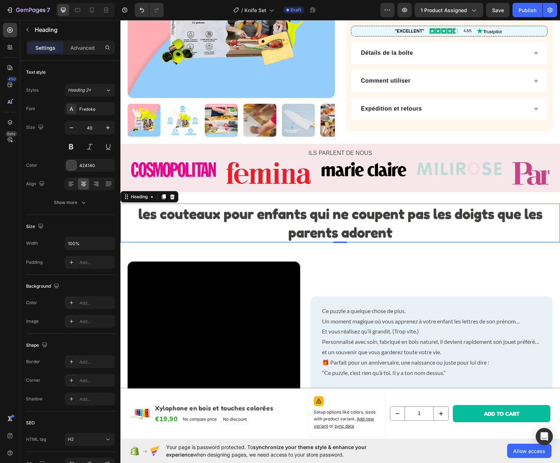
click at [398, 335] on p "Et vous réalisez qu’il grandit. (Trop vite.)" at bounding box center [431, 331] width 219 height 10
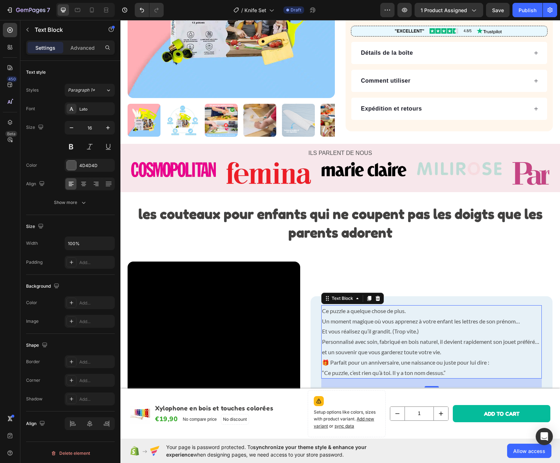
click at [398, 335] on p "Et vous réalisez qu’il grandit. (Trop vite.)" at bounding box center [431, 331] width 219 height 10
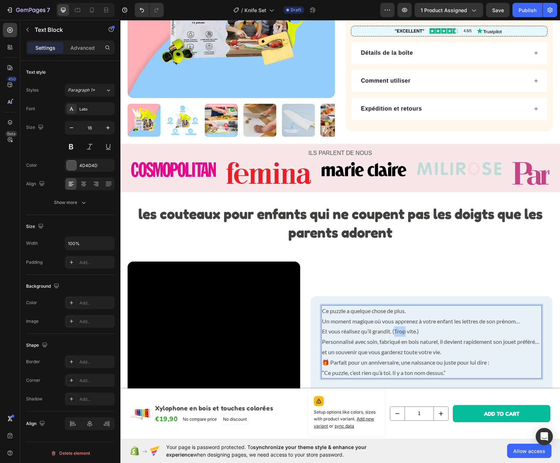
click at [398, 335] on p "Et vous réalisez qu’il grandit. (Trop vite.)" at bounding box center [431, 331] width 219 height 10
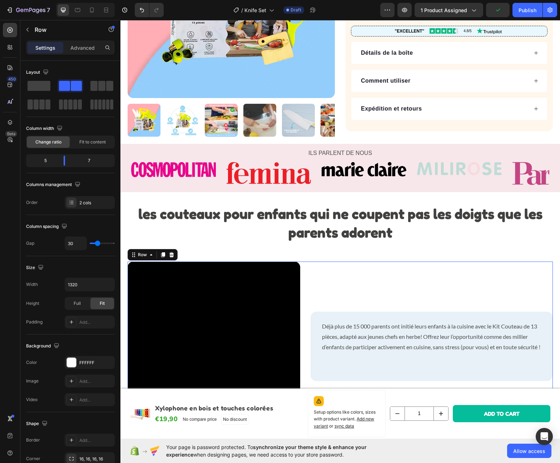
click at [388, 276] on div "Déjà plus de 15 000 parents ont initié leurs enfants à la cuisine avec le Kit C…" at bounding box center [432, 347] width 242 height 173
click at [370, 360] on p "Rich Text Editor. Editing area: main" at bounding box center [431, 357] width 219 height 10
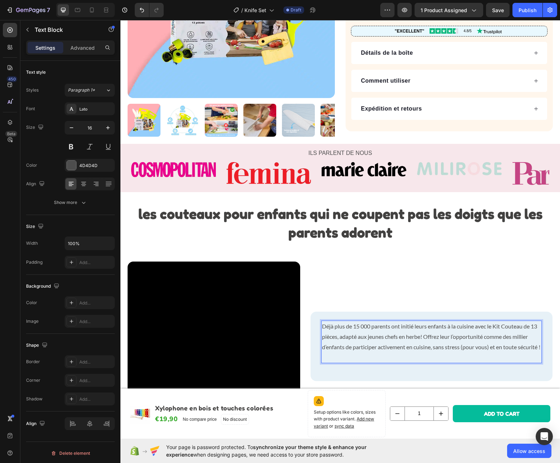
click at [368, 362] on p "Rich Text Editor. Editing area: main" at bounding box center [431, 357] width 219 height 10
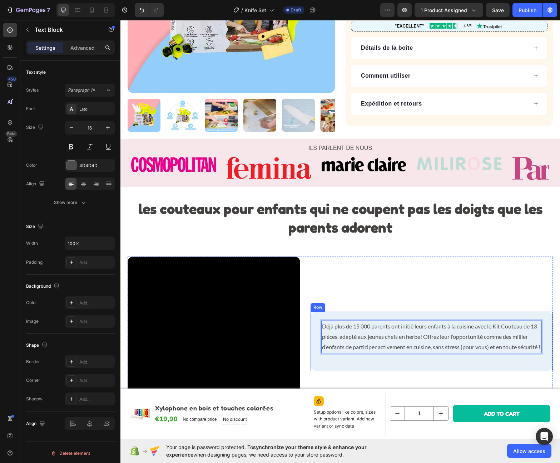
click at [364, 311] on div "Déjà plus de 15 000 parents ont initié leurs enfants à la cuisine avec le Kit C…" at bounding box center [432, 340] width 242 height 59
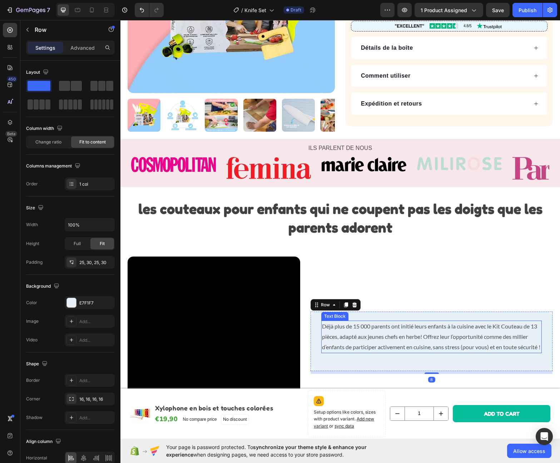
click at [368, 323] on p "Déjà plus de 15 000 parents ont initié leurs enfants à la cuisine avec le Kit C…" at bounding box center [431, 336] width 219 height 31
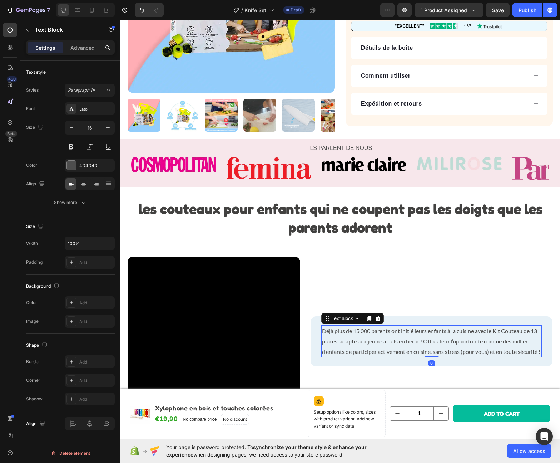
drag, startPoint x: 427, startPoint y: 365, endPoint x: 426, endPoint y: 350, distance: 14.7
click at [426, 350] on div "Déjà plus de 15 000 parents ont initié leurs enfants à la cuisine avec le Kit C…" at bounding box center [431, 341] width 221 height 32
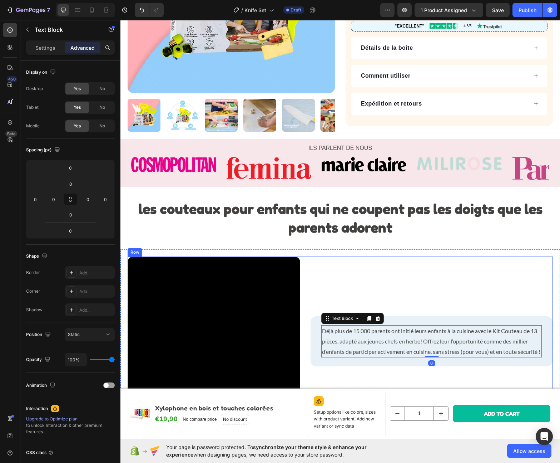
click at [419, 290] on div "Déjà plus de 15 000 parents ont initié leurs enfants à la cuisine avec le Kit C…" at bounding box center [432, 342] width 242 height 173
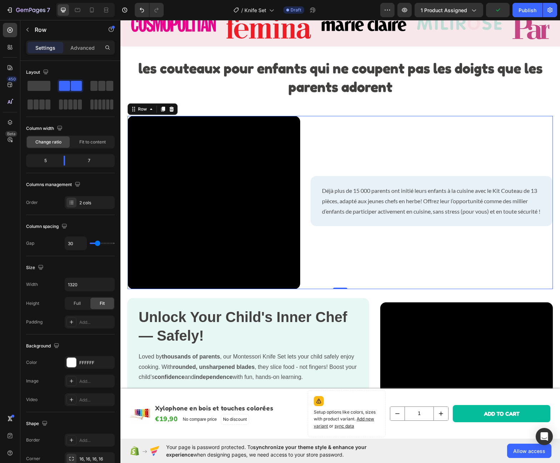
scroll to position [398, 0]
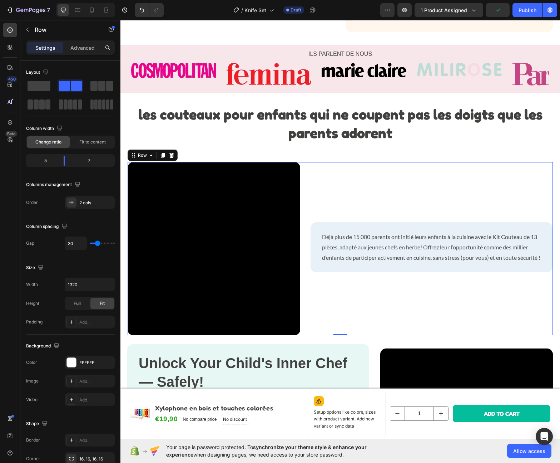
click at [399, 199] on div "Déjà plus de 15 000 parents ont initié leurs enfants à la cuisine avec le Kit C…" at bounding box center [432, 248] width 242 height 173
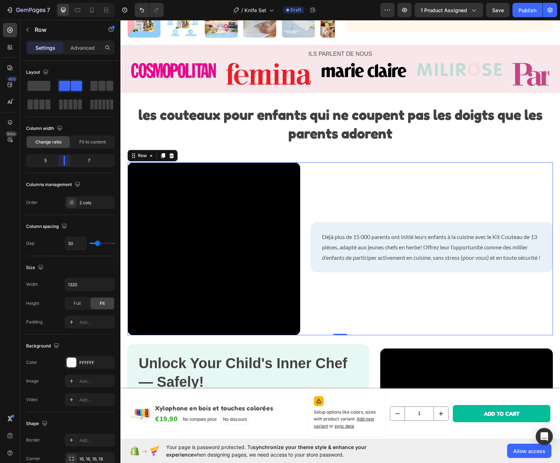
click at [67, 0] on body "7 Version history / Knife Set Draft Preview 1 product assigned Save Publish 450…" at bounding box center [280, 0] width 560 height 0
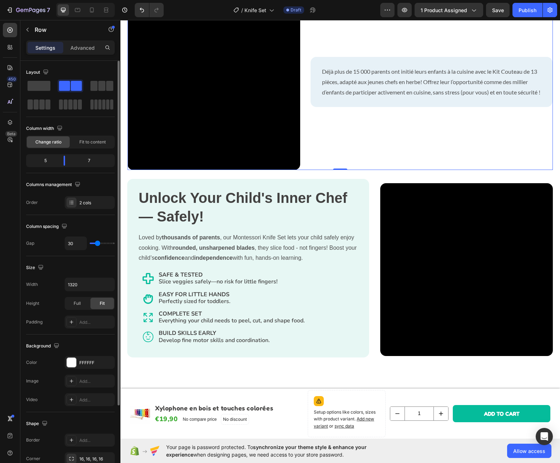
scroll to position [358, 0]
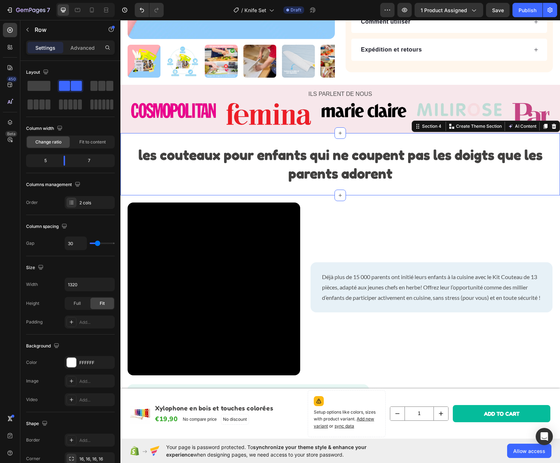
click at [249, 142] on div "les couteaux pour enfants qui ne coupent pas les doigts que les parents adorent…" at bounding box center [340, 164] width 440 height 62
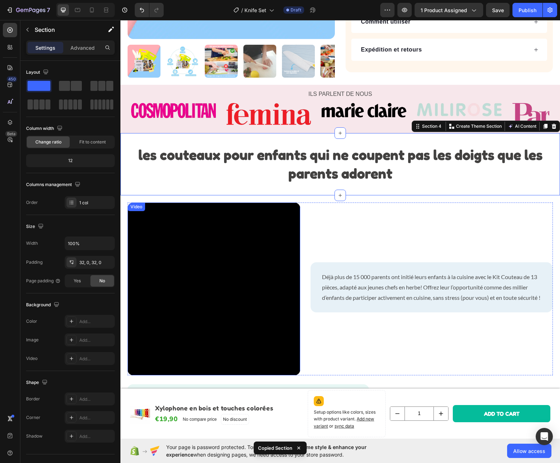
scroll to position [593, 0]
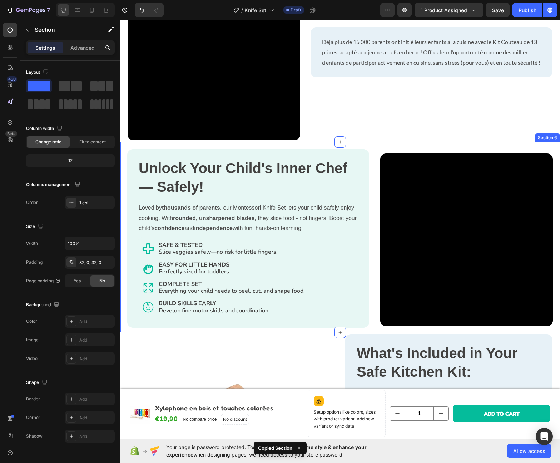
click at [325, 142] on div "Unlock Your Child's Inner Chef — Safely! Heading Loved by thousands of parents …" at bounding box center [340, 237] width 440 height 190
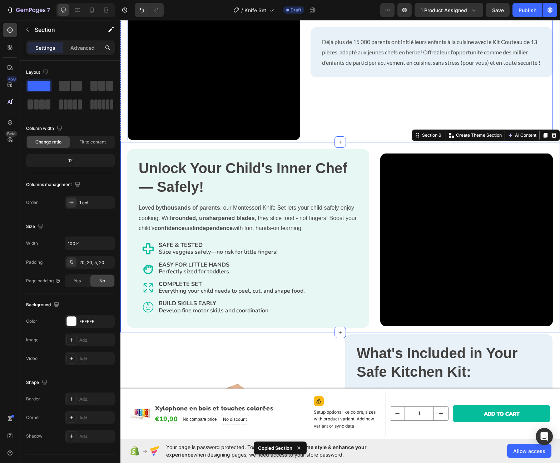
click at [327, 130] on div "Déjà plus de 15 000 parents ont initié leurs enfants à la cuisine avec le Kit C…" at bounding box center [432, 53] width 242 height 173
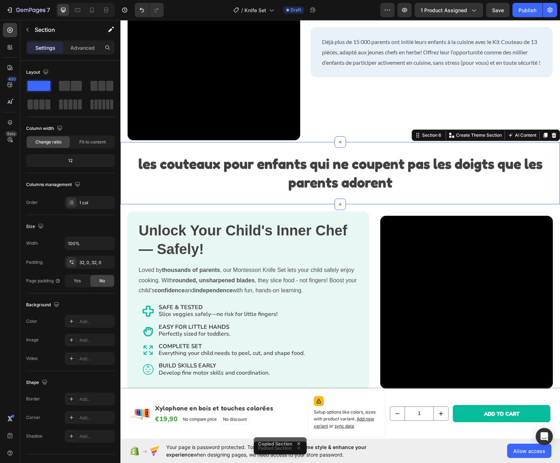
click at [353, 175] on strong "les couteaux pour enfants qui ne coupent pas les doigts que les parents adorent" at bounding box center [340, 173] width 404 height 36
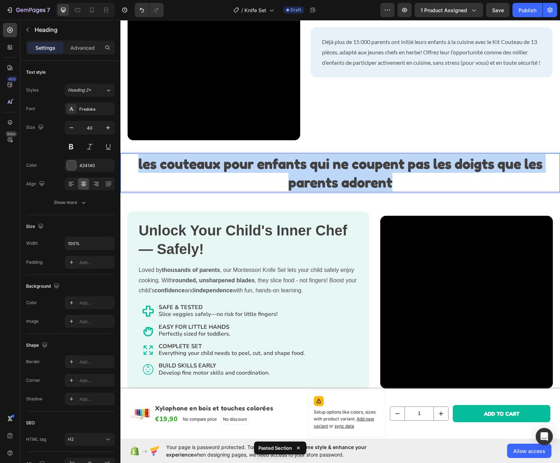
click at [353, 175] on strong "les couteaux pour enfants qui ne coupent pas les doigts que les parents adorent" at bounding box center [340, 173] width 404 height 36
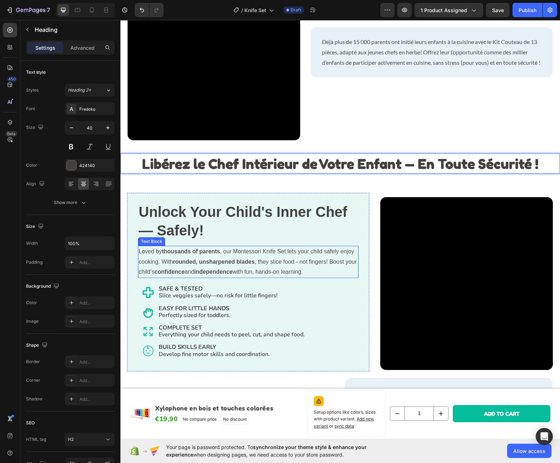
click at [185, 260] on p "Loved by thousands of parents , our Montessori Knife Set lets your child safely…" at bounding box center [248, 261] width 219 height 31
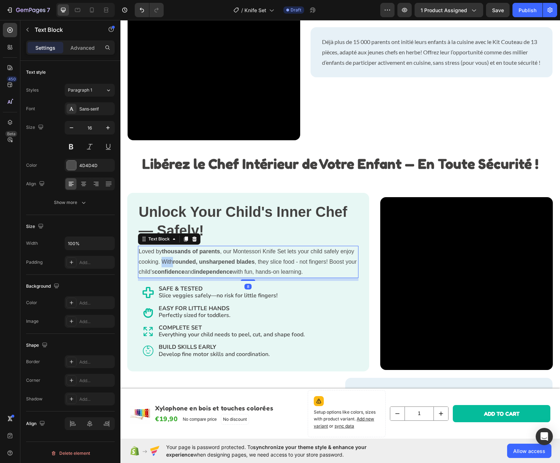
click at [185, 260] on p "Loved by thousands of parents , our Montessori Knife Set lets your child safely…" at bounding box center [248, 261] width 219 height 31
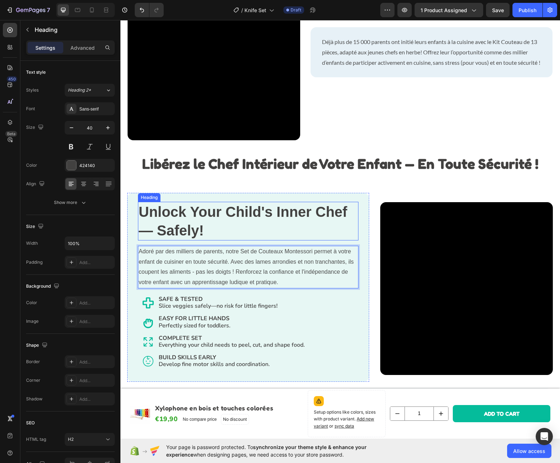
click at [181, 228] on strong "Unlock Your Child's Inner Chef — Safely!" at bounding box center [243, 221] width 209 height 34
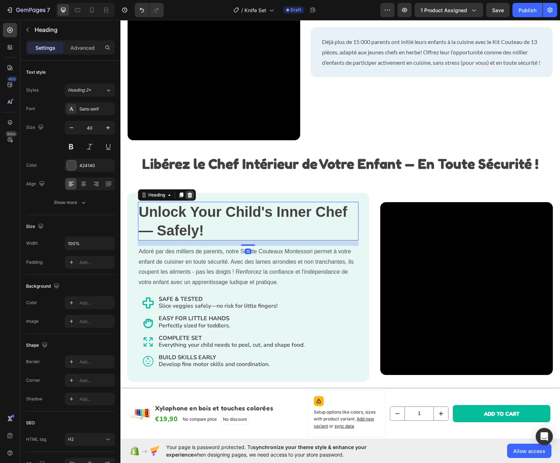
click at [187, 194] on icon at bounding box center [190, 195] width 6 height 6
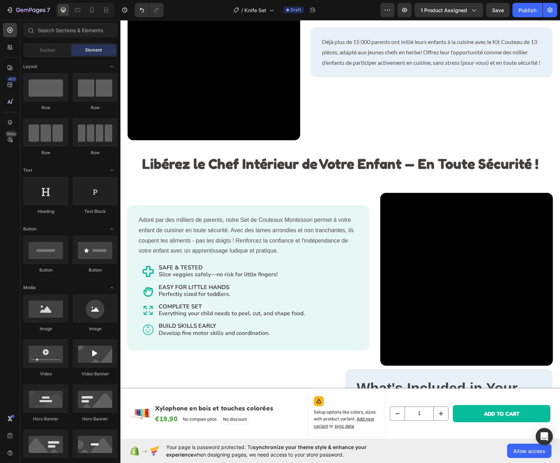
click at [191, 267] on p "SAFE & TESTED Slice veggies safely—no risk for little fingers!" at bounding box center [232, 271] width 146 height 14
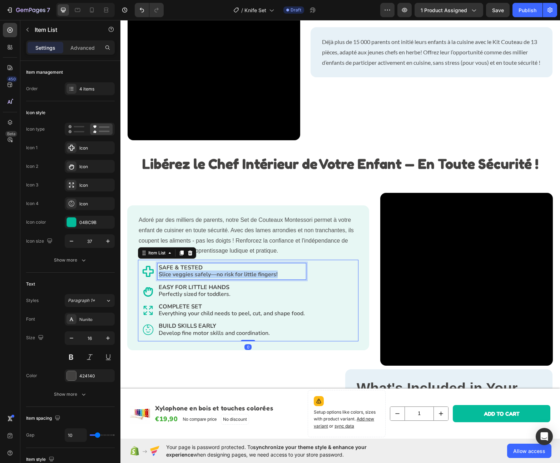
click at [191, 267] on p "SAFE & TESTED Slice veggies safely—no risk for little fingers!" at bounding box center [232, 271] width 146 height 14
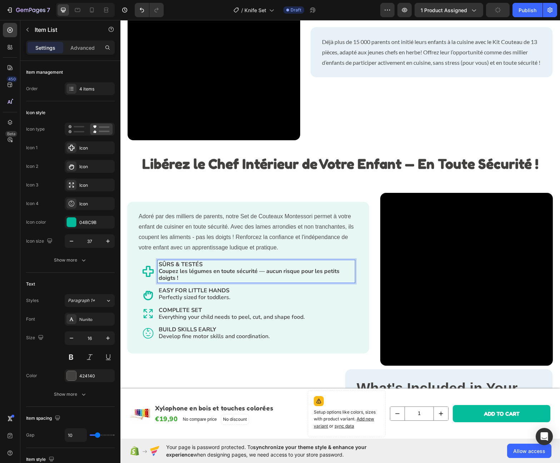
drag, startPoint x: 190, startPoint y: 277, endPoint x: 178, endPoint y: 273, distance: 12.7
click at [178, 273] on div "SÛRS & TESTÉS Coupez les légumes en toute sécurité — aucun risque pour les peti…" at bounding box center [256, 271] width 197 height 23
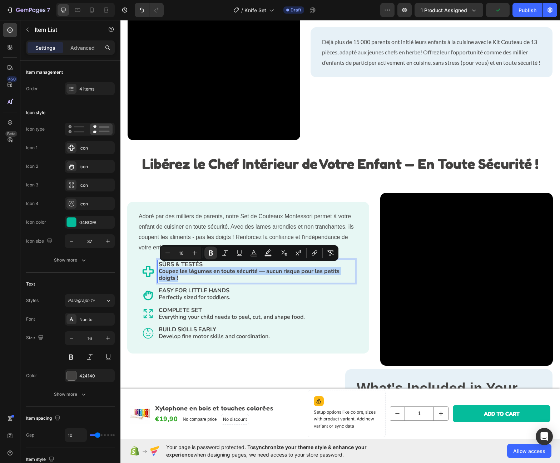
drag, startPoint x: 183, startPoint y: 274, endPoint x: 153, endPoint y: 266, distance: 30.4
click at [153, 266] on div "SÛRS & TESTÉS Coupez les légumes en toute sécurité — aucun risque pour les peti…" at bounding box center [248, 271] width 213 height 23
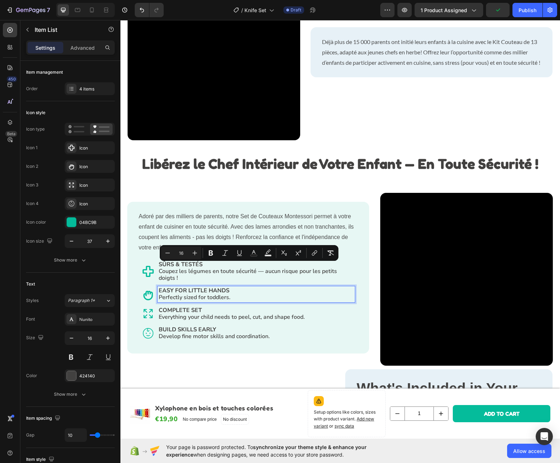
click at [236, 288] on p "EASY FOR LITTLE HANDS Perfectly sized for toddlers." at bounding box center [256, 294] width 195 height 14
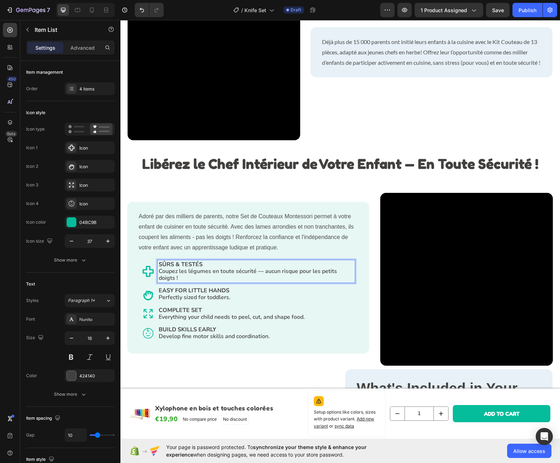
click at [225, 271] on span "Coupez les légumes en toute sécurité — aucun risque pour les petits doigts !" at bounding box center [248, 274] width 178 height 15
drag, startPoint x: 207, startPoint y: 260, endPoint x: 143, endPoint y: 259, distance: 63.3
click at [143, 260] on div "SÛRS & TESTÉS Coupez les légumes en toute sécurité — aucun risque pour les peti…" at bounding box center [248, 271] width 213 height 23
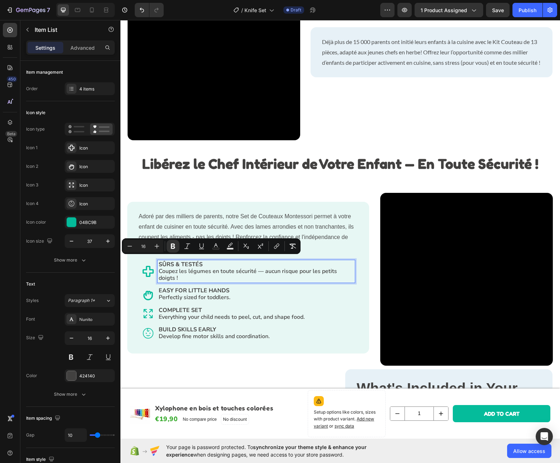
click at [207, 271] on span "Coupez les légumes en toute sécurité — aucun risque pour les petits doigts !" at bounding box center [248, 274] width 178 height 15
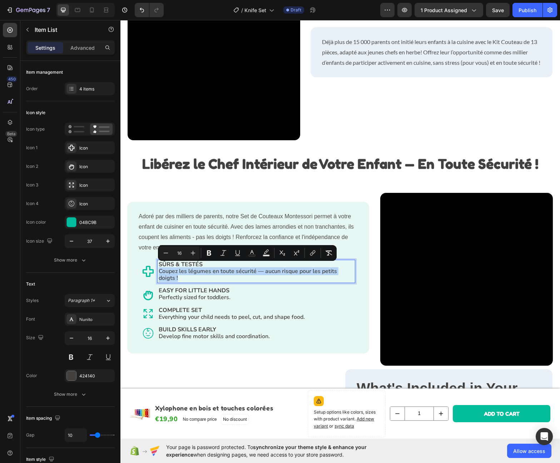
drag, startPoint x: 184, startPoint y: 272, endPoint x: 158, endPoint y: 269, distance: 25.9
click at [159, 269] on p "SÛRS & TESTÉS Coupez les légumes en toute sécurité — aucun risque pour les peti…" at bounding box center [256, 271] width 195 height 21
click at [216, 275] on p "SÛRS & TESTÉS Coupez les légumes en toute sécurité — aucun risque pour les peti…" at bounding box center [256, 271] width 195 height 21
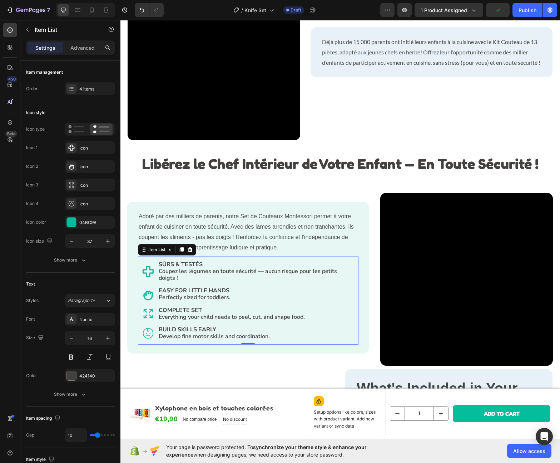
click at [183, 291] on p "EASY FOR LITTLE HANDS Perfectly sized for toddlers." at bounding box center [256, 294] width 195 height 14
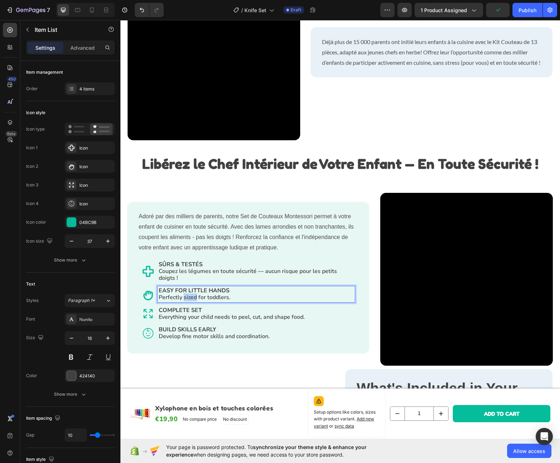
click at [183, 291] on p "EASY FOR LITTLE HANDS Perfectly sized for toddlers." at bounding box center [256, 294] width 195 height 14
click at [259, 287] on p "FACILES POUR LES PETITES MAINS Parfaitement dimensionnés pour les tout-petits." at bounding box center [256, 294] width 195 height 14
click at [170, 311] on p "COMPLETE SET Everything your child needs to peel, cut, and shape food." at bounding box center [256, 314] width 195 height 14
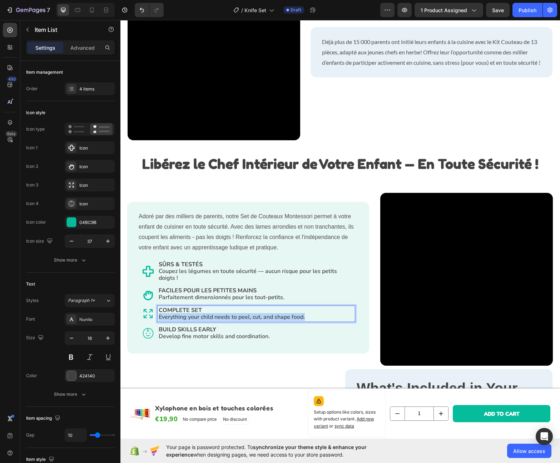
click at [170, 311] on p "COMPLETE SET Everything your child needs to peel, cut, and shape food." at bounding box center [256, 314] width 195 height 14
click at [214, 308] on p "SET COMPLET Tout ce dont votre enfant a besoin pour éplucher, couper et façonne…" at bounding box center [256, 314] width 195 height 14
click at [202, 308] on p "SET COMPLET Tout ce dont votre enfant a besoin pour éplucher, couper et façonne…" at bounding box center [256, 314] width 195 height 14
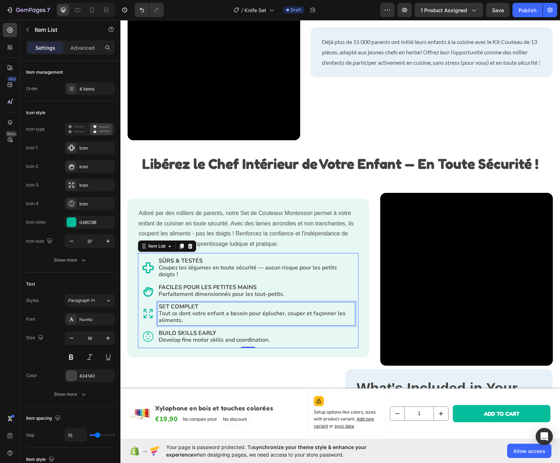
click at [178, 337] on p "BUILD SKILLS EARLY Develop fine motor skills and coordination." at bounding box center [256, 337] width 195 height 14
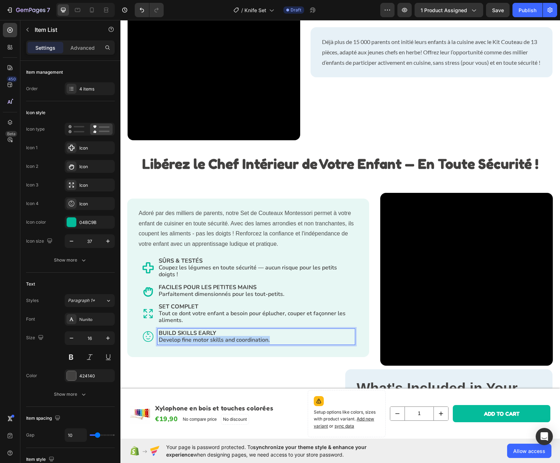
click at [178, 337] on p "BUILD SKILLS EARLY Develop fine motor skills and coordination." at bounding box center [256, 337] width 195 height 14
click at [222, 329] on strong "DÉVELOPPE LES COMPÉTENCES PRÉCOCEMENT" at bounding box center [226, 333] width 135 height 8
click at [195, 332] on p "DÉVELOPPE LES COMPÉTENCES PRÉCOCEMENT Développe la motricité fine et la coordin…" at bounding box center [256, 337] width 195 height 14
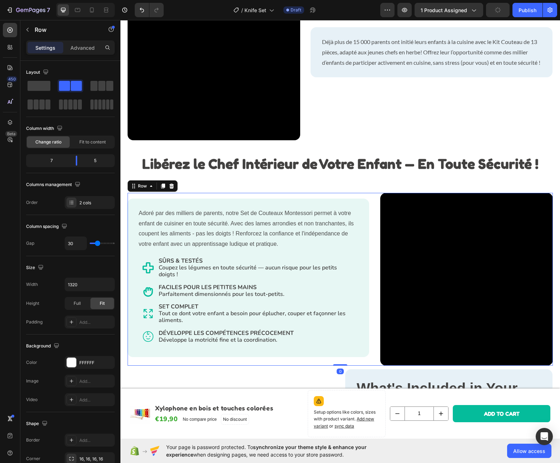
click at [235, 359] on div "Adoré par des milliers de parents, notre Set de Couteaux Montessori permet à vo…" at bounding box center [249, 279] width 242 height 173
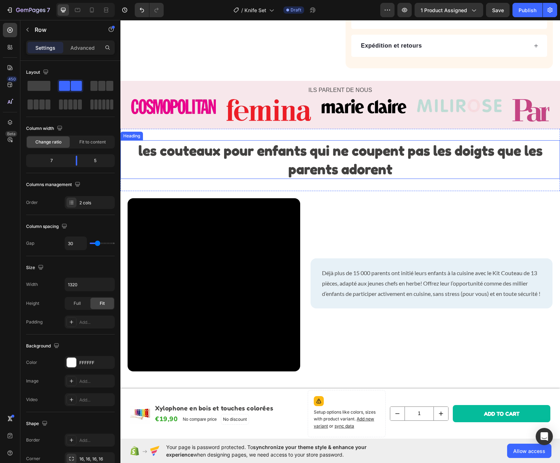
scroll to position [435, 0]
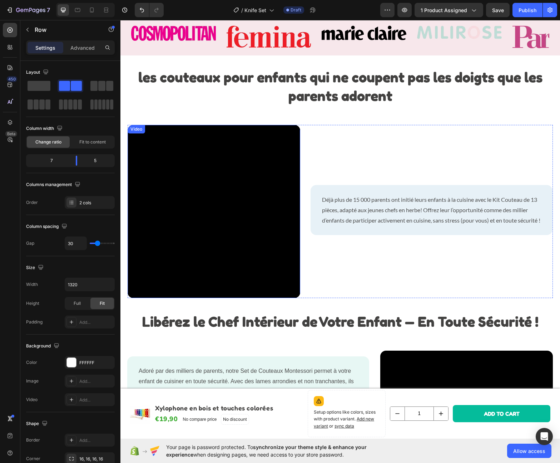
click at [237, 231] on video at bounding box center [214, 211] width 173 height 173
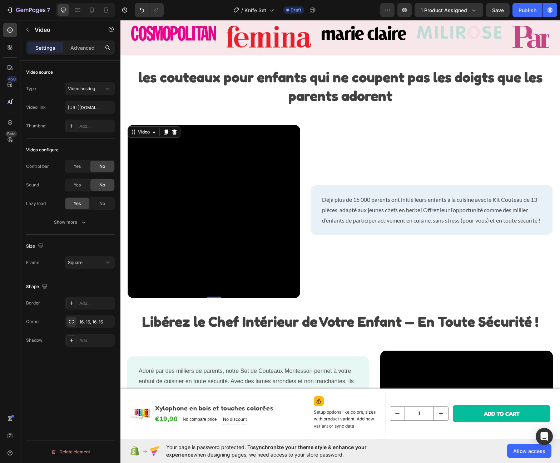
click at [211, 186] on video at bounding box center [214, 211] width 173 height 173
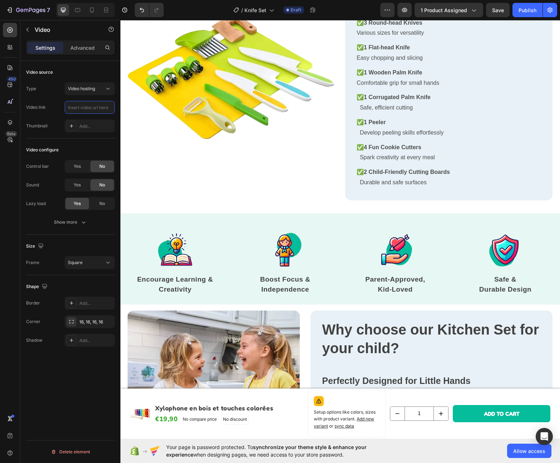
scroll to position [1116, 0]
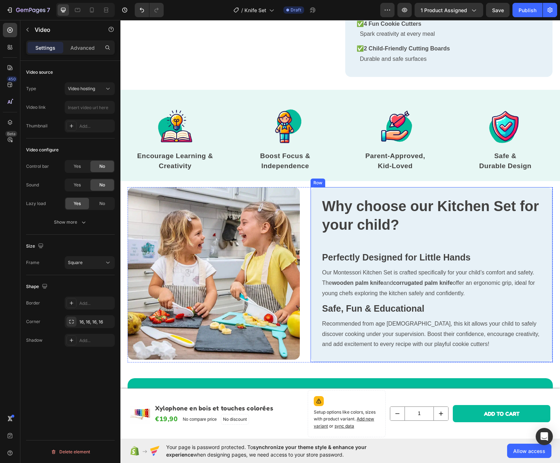
click at [311, 188] on div "Why choose our Kitchen Set for your child? Heading Perfectly Designed for Littl…" at bounding box center [432, 274] width 242 height 175
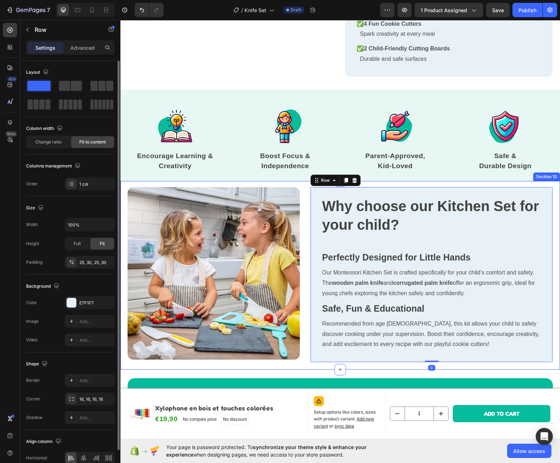
click at [304, 184] on div "Image Row Why choose our Kitchen Set for your child? Heading Perfectly Designed…" at bounding box center [340, 275] width 440 height 188
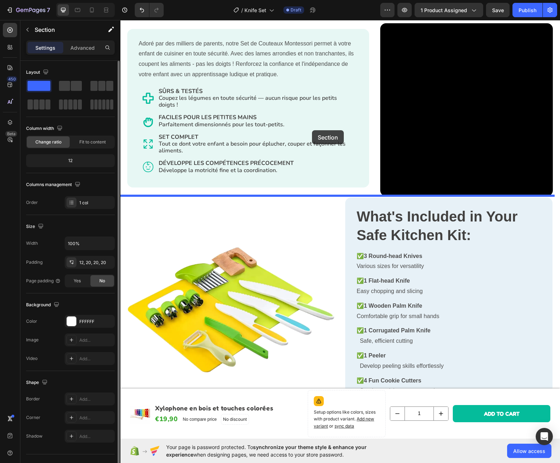
scroll to position [724, 0]
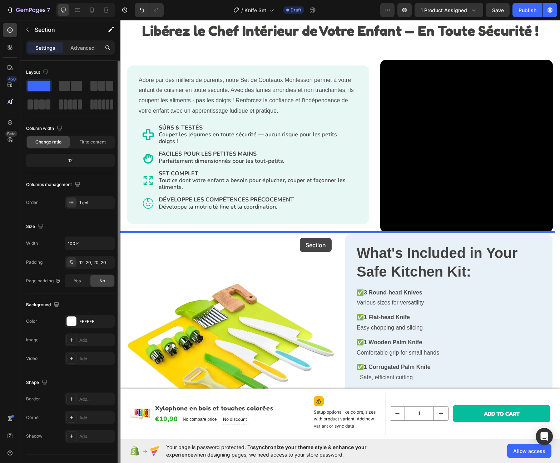
drag, startPoint x: 302, startPoint y: 186, endPoint x: 300, endPoint y: 238, distance: 52.3
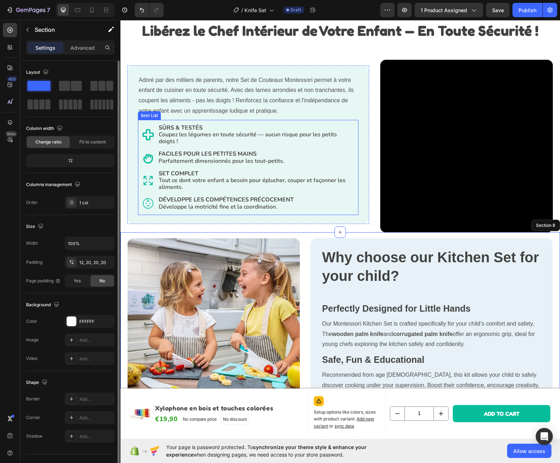
scroll to position [537, 0]
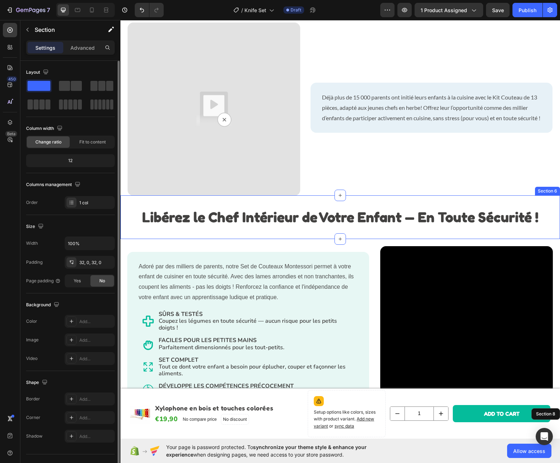
click at [266, 204] on div "Libérez le Chef Intérieur de Votre Enfant — En Toute Sécurité ! Heading Section…" at bounding box center [340, 217] width 440 height 44
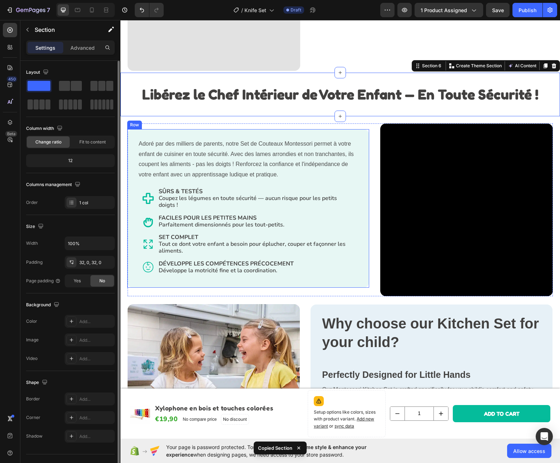
scroll to position [772, 0]
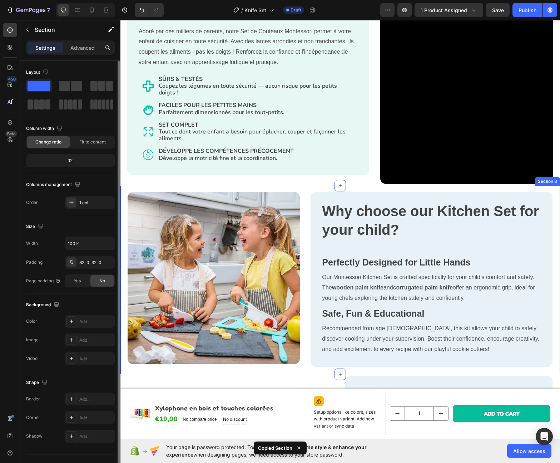
click at [297, 182] on div "Adoré par des milliers de parents, notre Set de Couteaux Montessori permet à vo…" at bounding box center [340, 95] width 440 height 182
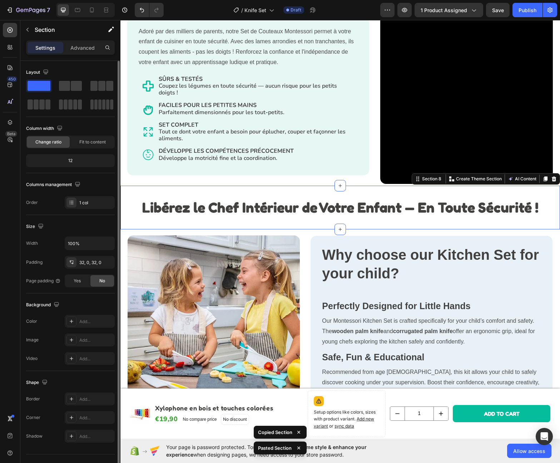
click at [236, 203] on strong "Libérez le Chef Intérieur de Votre Enfant — En Toute Sécurité !" at bounding box center [340, 206] width 397 height 17
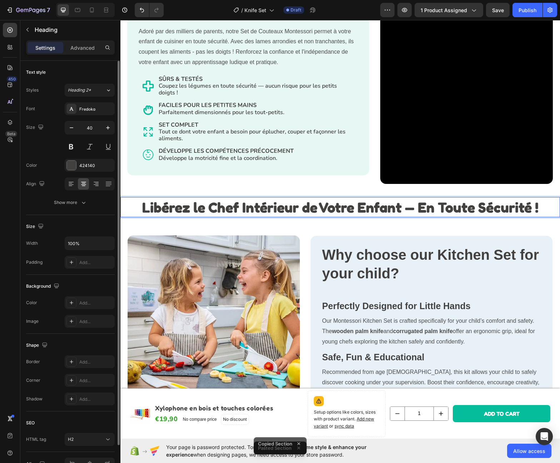
click at [236, 203] on strong "Libérez le Chef Intérieur de Votre Enfant — En Toute Sécurité !" at bounding box center [340, 206] width 397 height 17
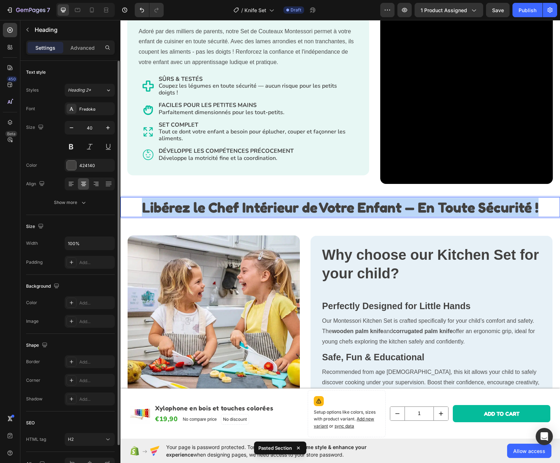
click at [236, 203] on strong "Libérez le Chef Intérieur de Votre Enfant — En Toute Sécurité !" at bounding box center [340, 206] width 397 height 17
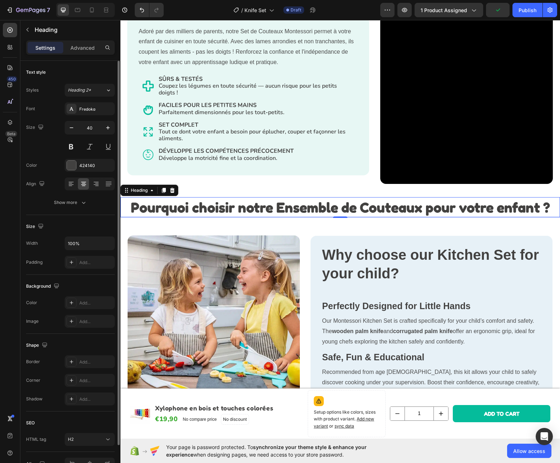
click at [327, 301] on strong "Perfectly Designed for Little Hands" at bounding box center [396, 306] width 148 height 10
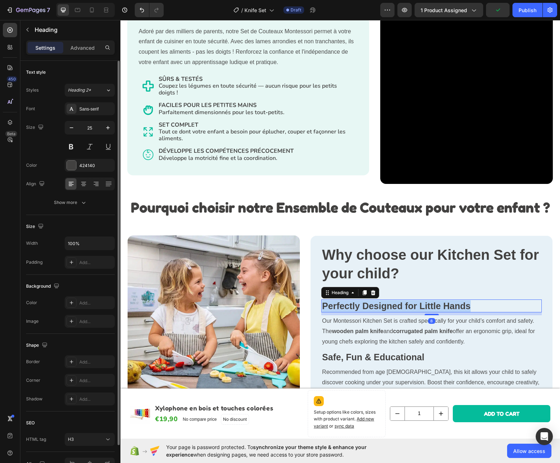
click at [327, 301] on strong "Perfectly Designed for Little Hands" at bounding box center [396, 306] width 148 height 10
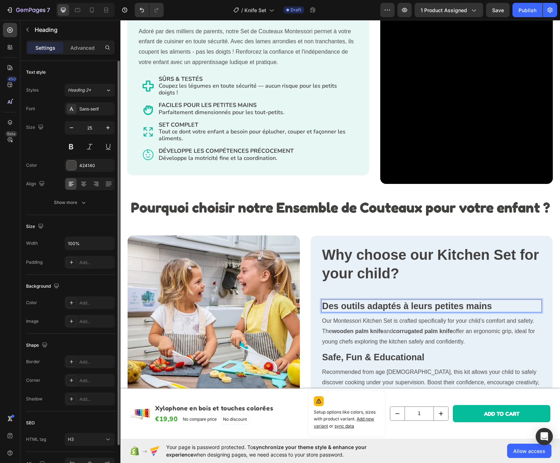
click at [376, 322] on p "Our Montessori Kitchen Set is crafted specifically for your child’s comfort and…" at bounding box center [431, 331] width 219 height 31
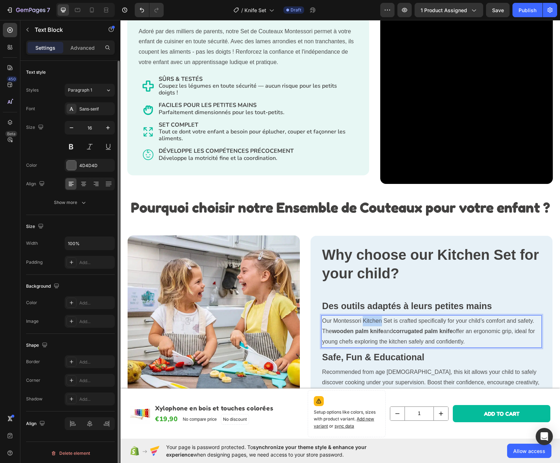
click at [376, 322] on p "Our Montessori Kitchen Set is crafted specifically for your child’s comfort and…" at bounding box center [431, 331] width 219 height 31
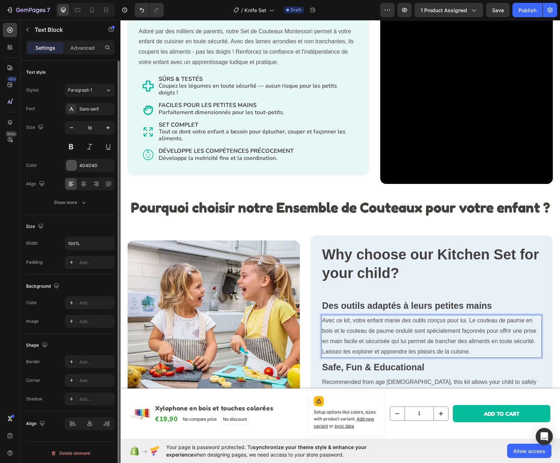
scroll to position [806, 0]
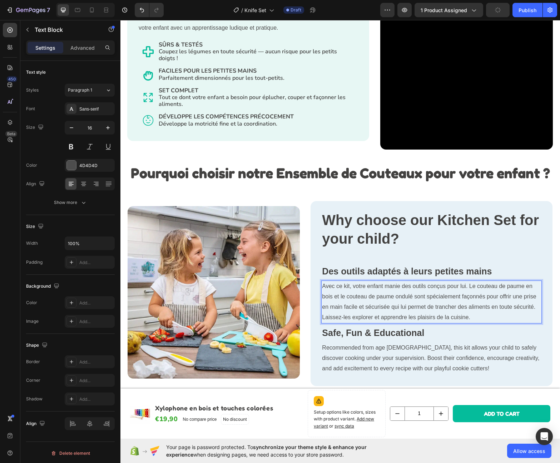
click at [353, 327] on strong "Safe, Fun & Educational" at bounding box center [373, 332] width 102 height 10
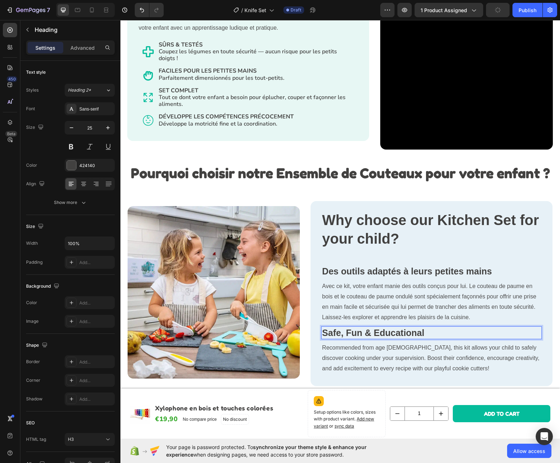
click at [353, 327] on strong "Safe, Fun & Educational" at bounding box center [373, 332] width 102 height 10
click at [360, 362] on p "Recommended from age 2, this kit allows your child to safely discover cooking u…" at bounding box center [431, 357] width 219 height 31
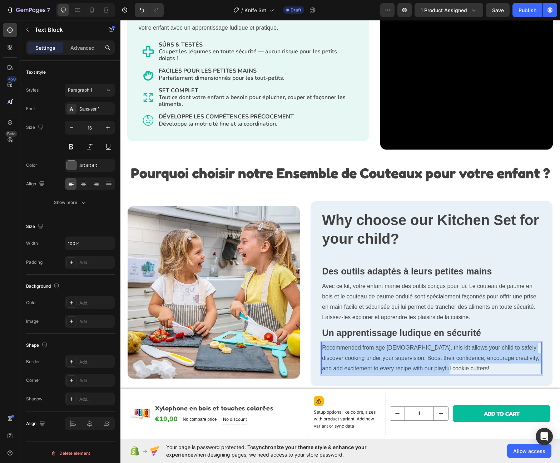
click at [360, 362] on p "Recommended from age 2, this kit allows your child to safely discover cooking u…" at bounding box center [431, 357] width 219 height 31
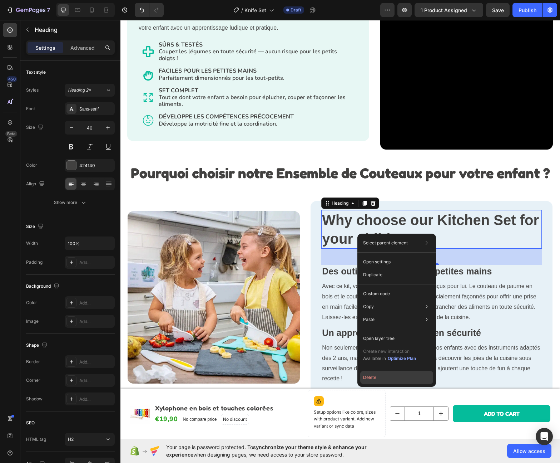
click at [371, 376] on button "Delete" at bounding box center [396, 377] width 73 height 13
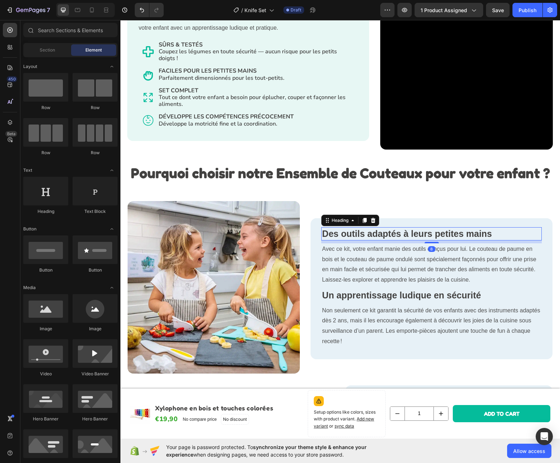
click at [374, 231] on strong "Des outils adaptés à leurs petites mains" at bounding box center [407, 233] width 170 height 10
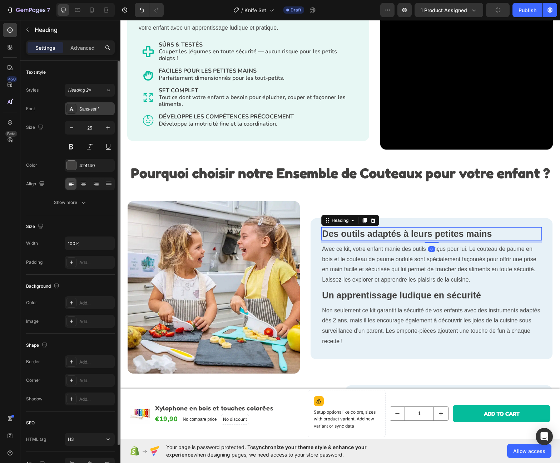
click at [90, 106] on div "Sans-serif" at bounding box center [96, 109] width 34 height 6
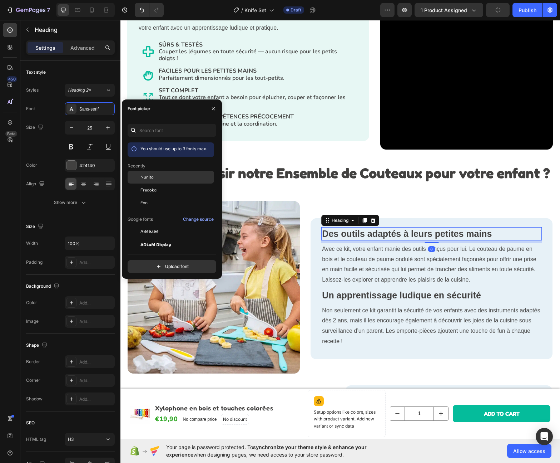
click at [161, 177] on div "Nunito" at bounding box center [176, 177] width 72 height 6
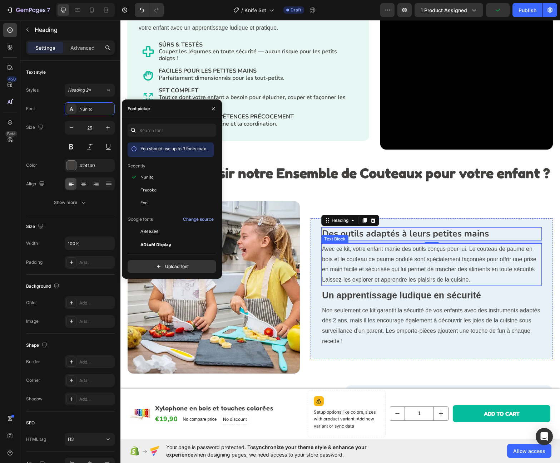
click at [346, 261] on p "Avec ce kit, votre enfant manie des outils conçus pour lui. Le couteau de paume…" at bounding box center [431, 264] width 219 height 41
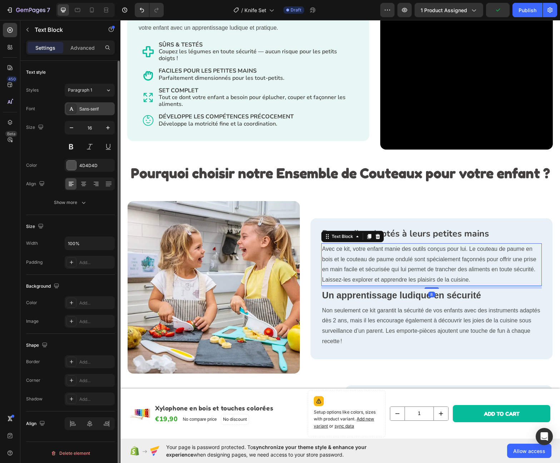
click at [98, 113] on div "Sans-serif" at bounding box center [90, 108] width 50 height 13
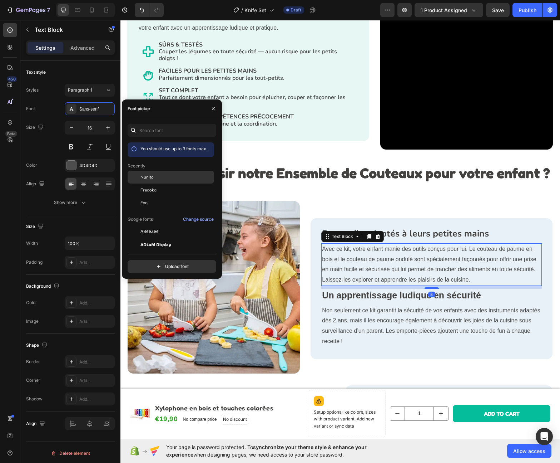
drag, startPoint x: 158, startPoint y: 176, endPoint x: 133, endPoint y: 193, distance: 30.0
click at [158, 176] on div "Nunito" at bounding box center [176, 177] width 72 height 6
click at [349, 290] on strong "Un apprentissage ludique en sécurité" at bounding box center [401, 295] width 159 height 10
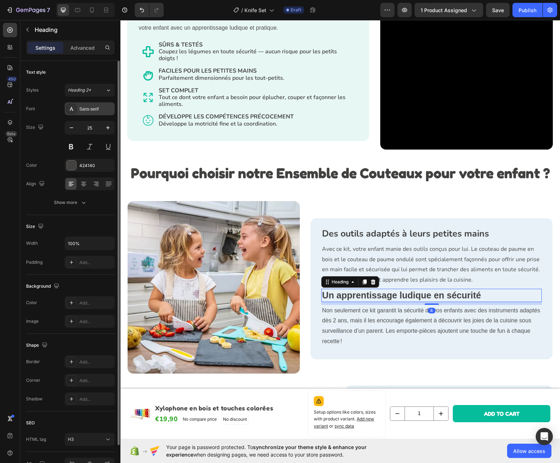
click at [92, 107] on div "Sans-serif" at bounding box center [96, 109] width 34 height 6
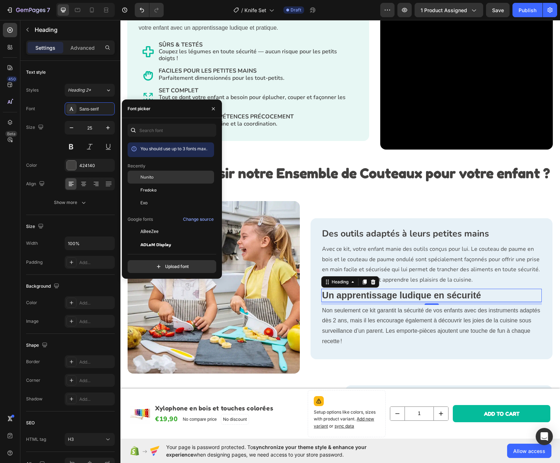
click at [154, 181] on div "Nunito" at bounding box center [171, 177] width 87 height 13
click at [350, 312] on p "Non seulement ce kit garantit la sécurité de vos enfants avec des instruments a…" at bounding box center [431, 325] width 219 height 41
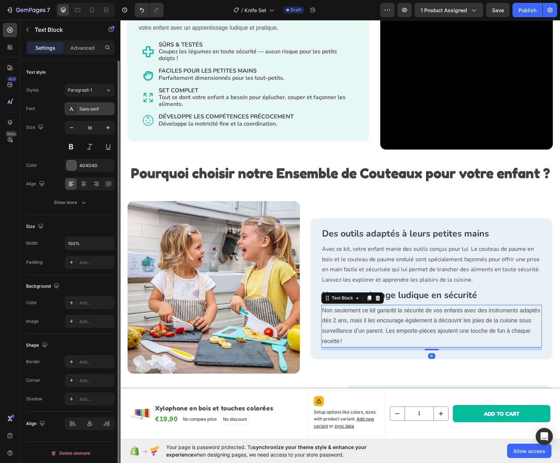
click at [97, 114] on div "Sans-serif" at bounding box center [90, 108] width 50 height 13
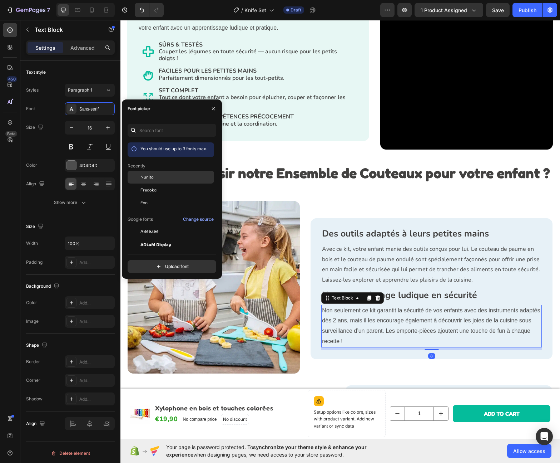
click at [149, 182] on div "Nunito" at bounding box center [171, 177] width 87 height 13
click at [286, 121] on p "DÉVELOPPE LES COMPÉTENCES PRÉCOCEMENT Développe la motricité fine et la coordin…" at bounding box center [256, 120] width 195 height 14
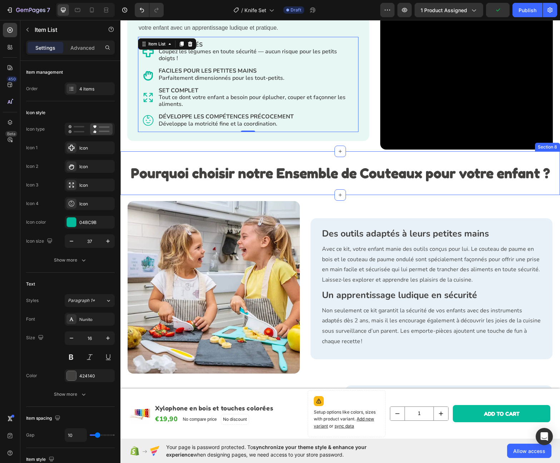
scroll to position [715, 0]
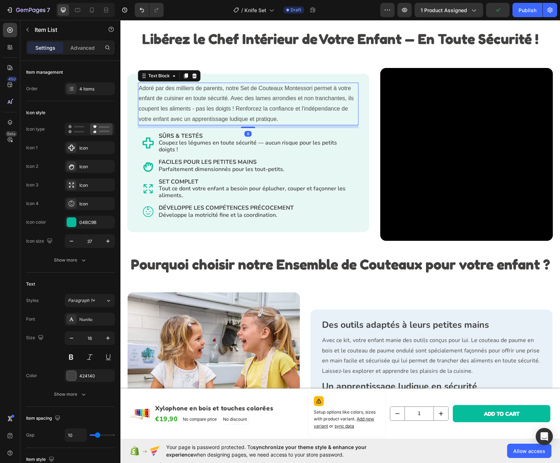
click at [236, 99] on p "Adoré par des milliers de parents, notre Set de Couteaux Montessori permet à vo…" at bounding box center [248, 103] width 219 height 41
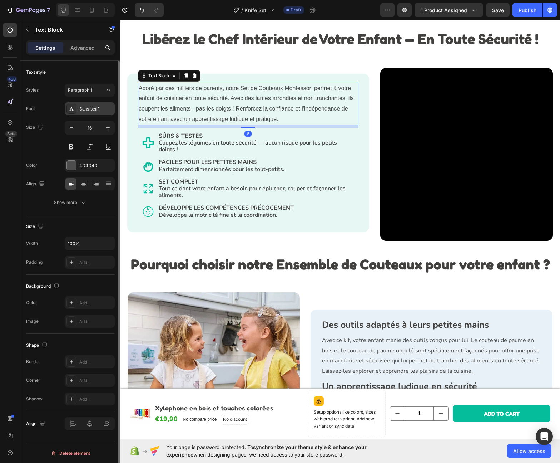
click at [81, 106] on div "Sans-serif" at bounding box center [96, 109] width 34 height 6
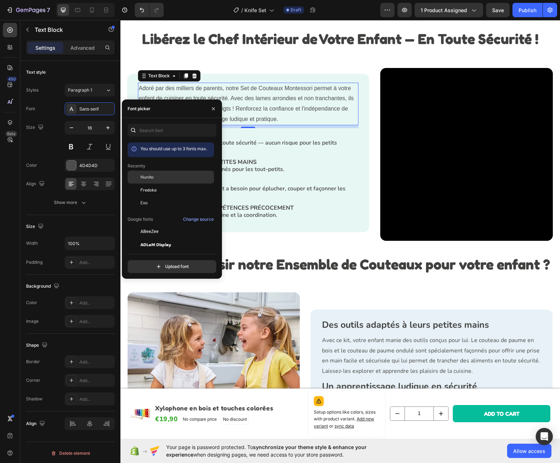
click at [167, 174] on div "Nunito" at bounding box center [176, 177] width 72 height 6
click at [324, 145] on span "Coupez les légumes en toute sécurité — aucun risque pour les petits doigts !" at bounding box center [248, 146] width 178 height 15
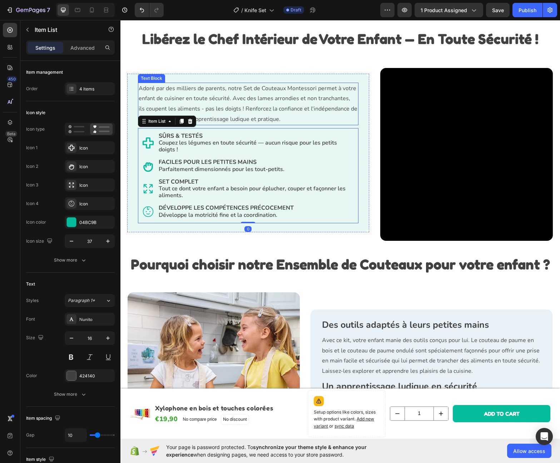
click at [300, 120] on p "Adoré par des milliers de parents, notre Set de Couteaux Montessori permet à vo…" at bounding box center [248, 103] width 219 height 41
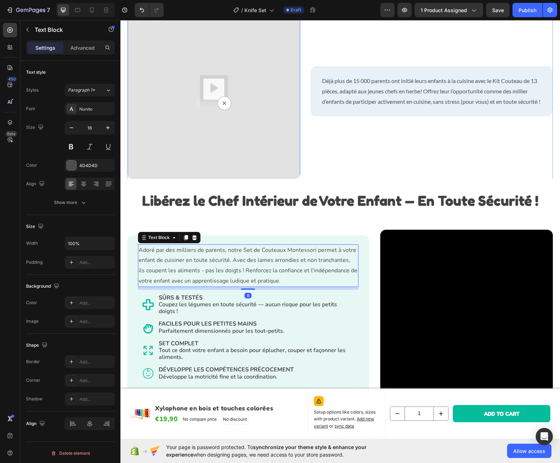
scroll to position [517, 0]
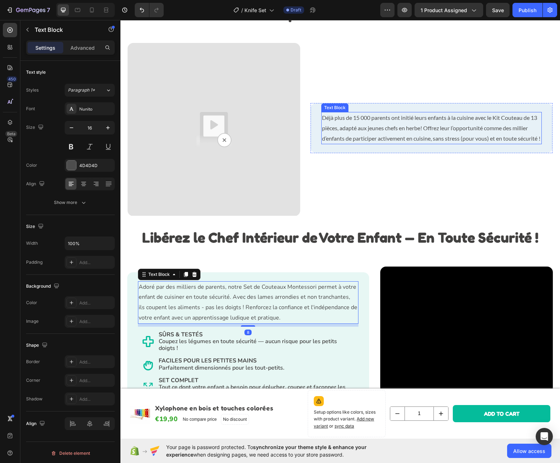
click at [358, 130] on p "Déjà plus de 15 000 parents ont initié leurs enfants à la cuisine avec le Kit C…" at bounding box center [431, 128] width 219 height 31
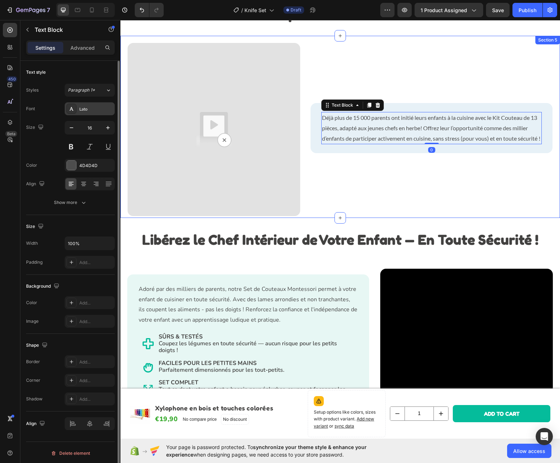
click at [84, 106] on div "Lato" at bounding box center [96, 109] width 34 height 6
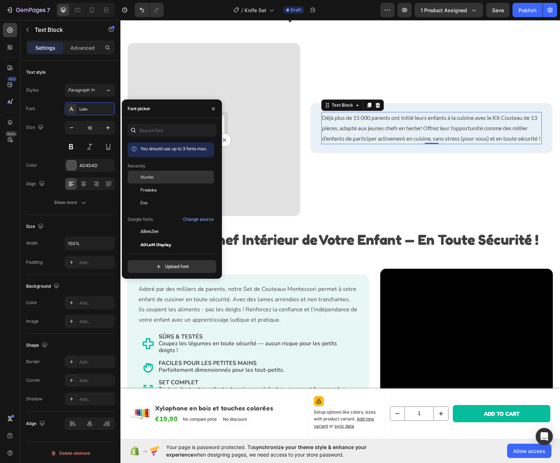
click at [159, 179] on div "Nunito" at bounding box center [176, 177] width 72 height 6
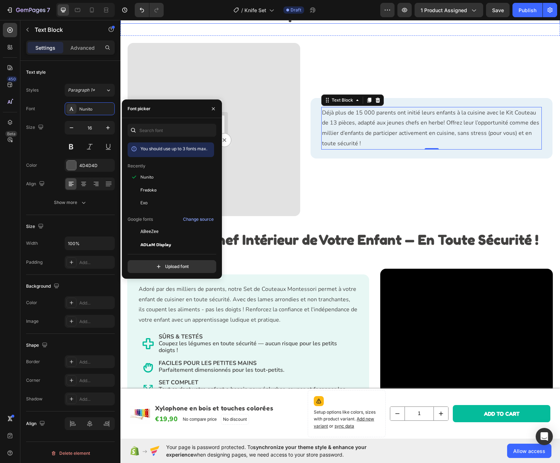
scroll to position [341, 0]
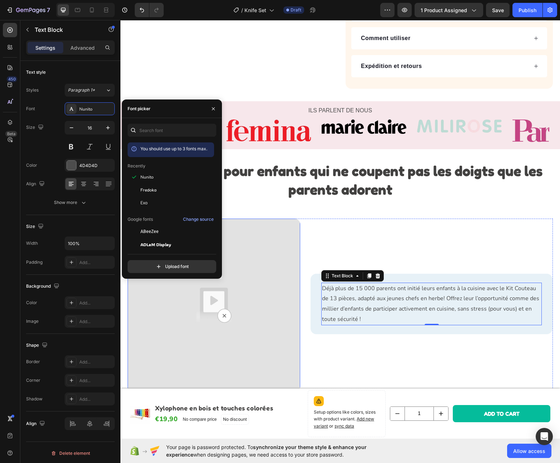
click at [263, 260] on img at bounding box center [214, 304] width 173 height 173
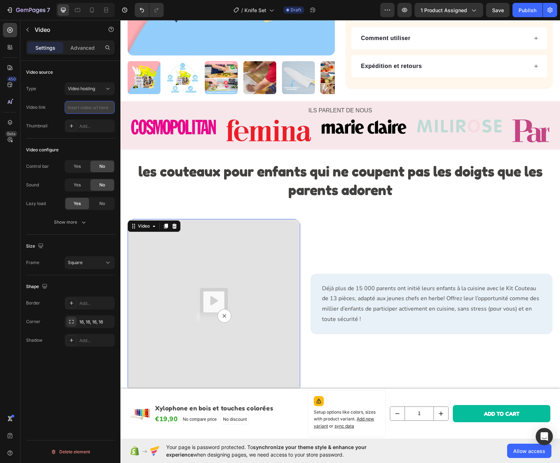
click at [87, 105] on input "text" at bounding box center [90, 107] width 50 height 13
paste input "https://cdn.shopify.com/videos/c/o/v/b332c73da7df4f5f977283372da7f6e3.mp4"
type input "https://cdn.shopify.com/videos/c/o/v/b332c73da7df4f5f977283372da7f6e3.mp4"
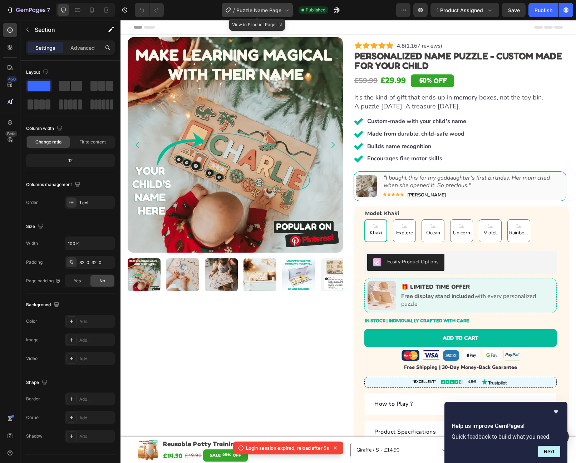
click at [252, 15] on div "/ Puzzle Name Page" at bounding box center [257, 10] width 71 height 14
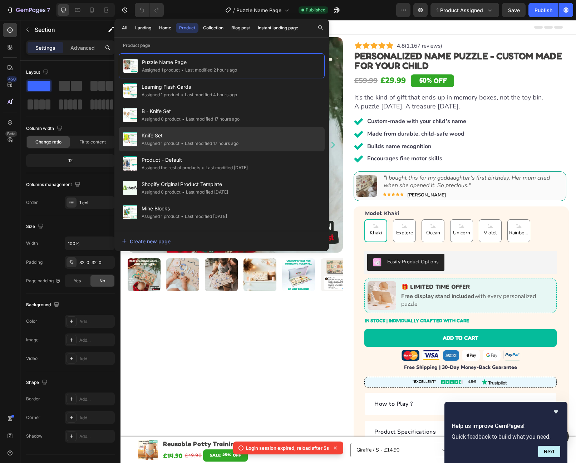
click at [198, 140] on div "• Last modified 17 hours ago" at bounding box center [208, 143] width 59 height 7
